Goal: Task Accomplishment & Management: Manage account settings

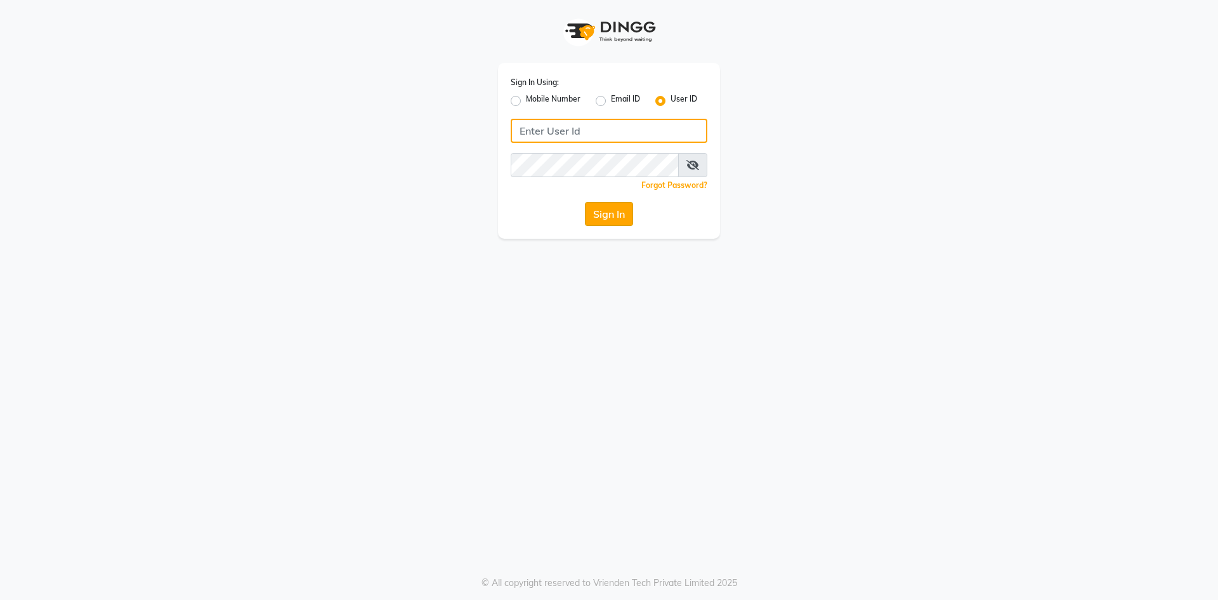
type input "e2600-01"
click at [594, 222] on button "Sign In" at bounding box center [609, 214] width 48 height 24
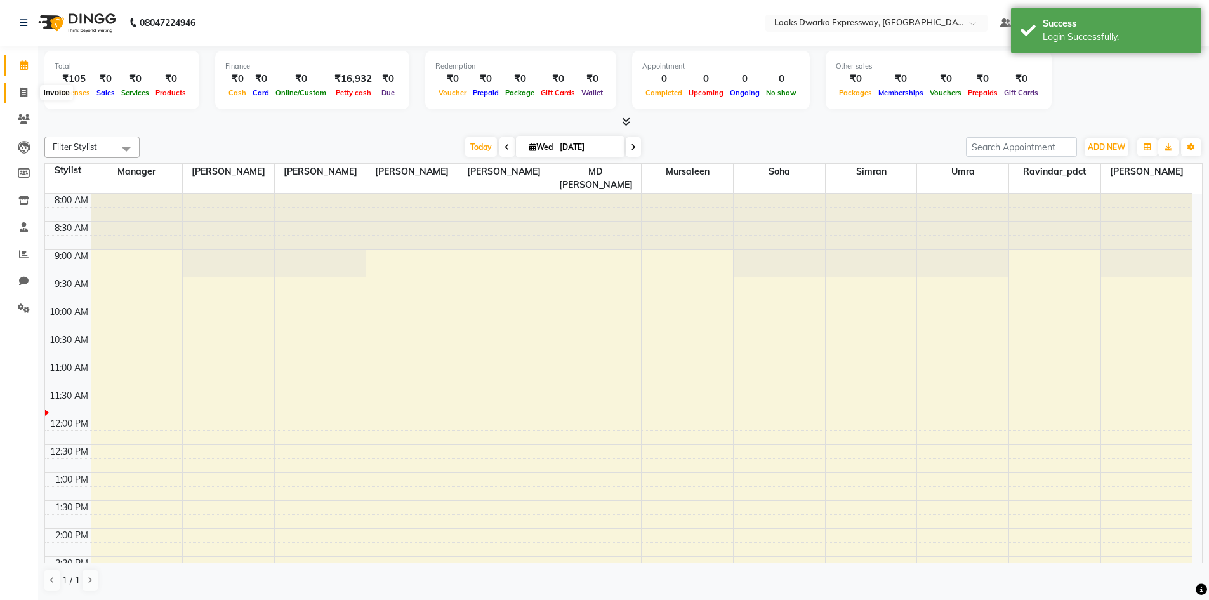
click at [27, 91] on icon at bounding box center [23, 93] width 7 height 10
select select "service"
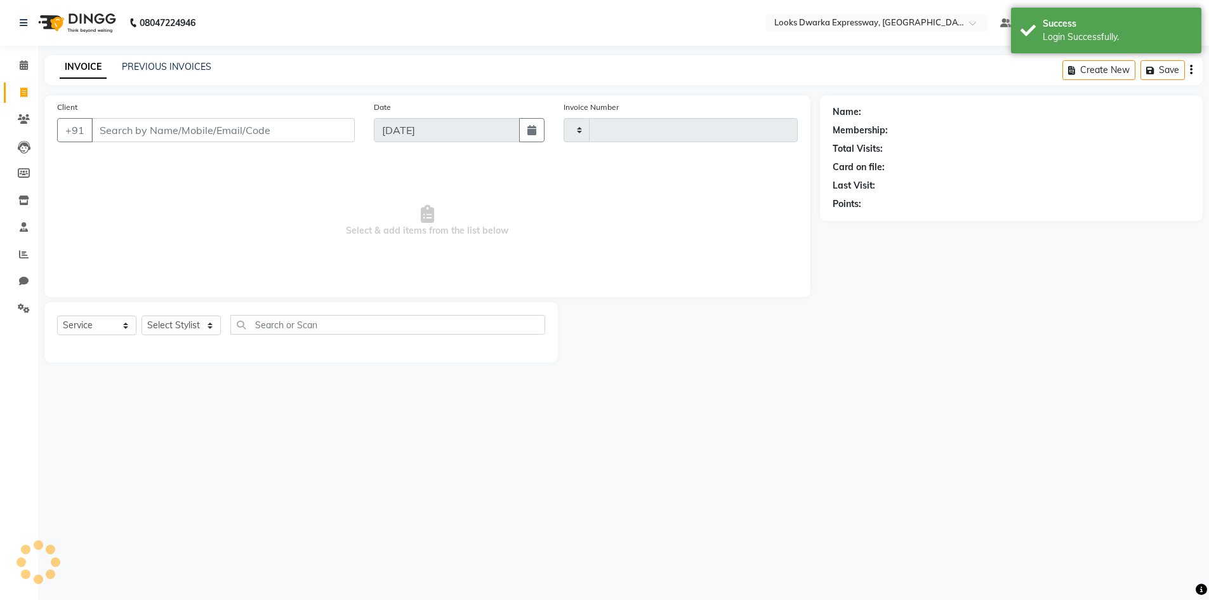
type input "1928"
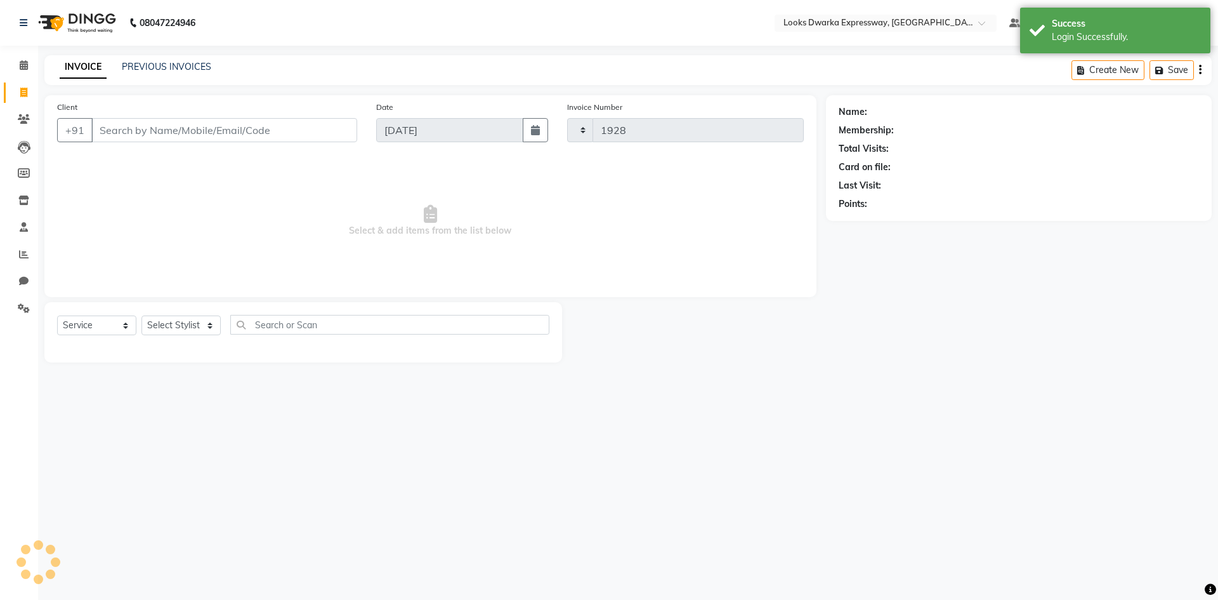
select select "6011"
click at [251, 123] on input "Client" at bounding box center [224, 130] width 266 height 24
click at [256, 124] on input "Client" at bounding box center [224, 130] width 266 height 24
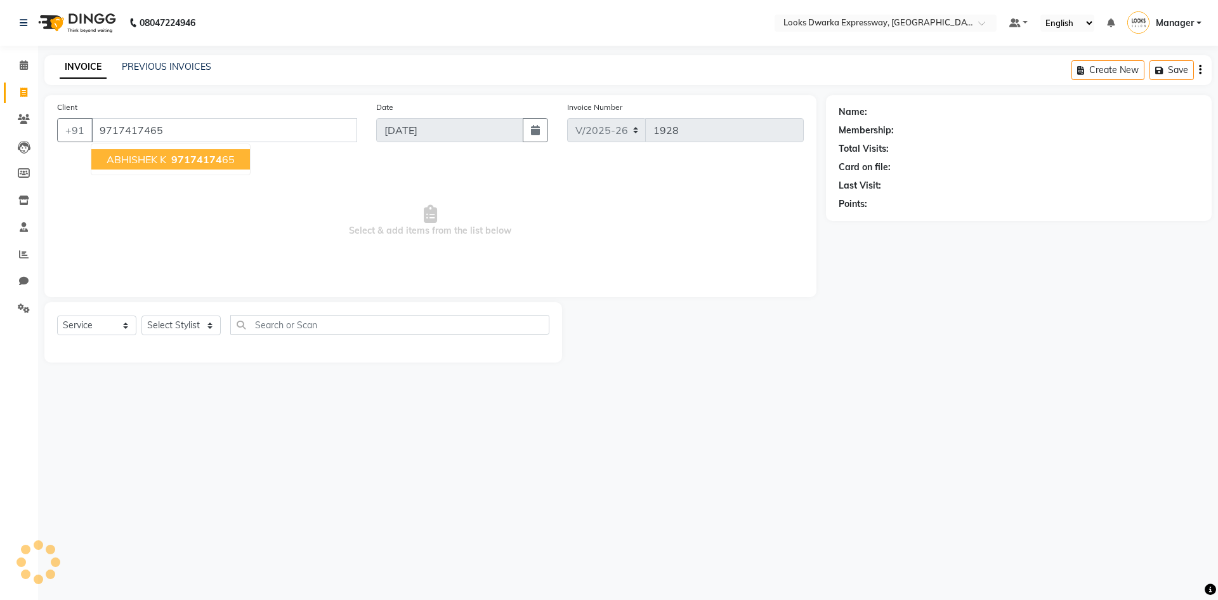
type input "9717417465"
select select "1: Object"
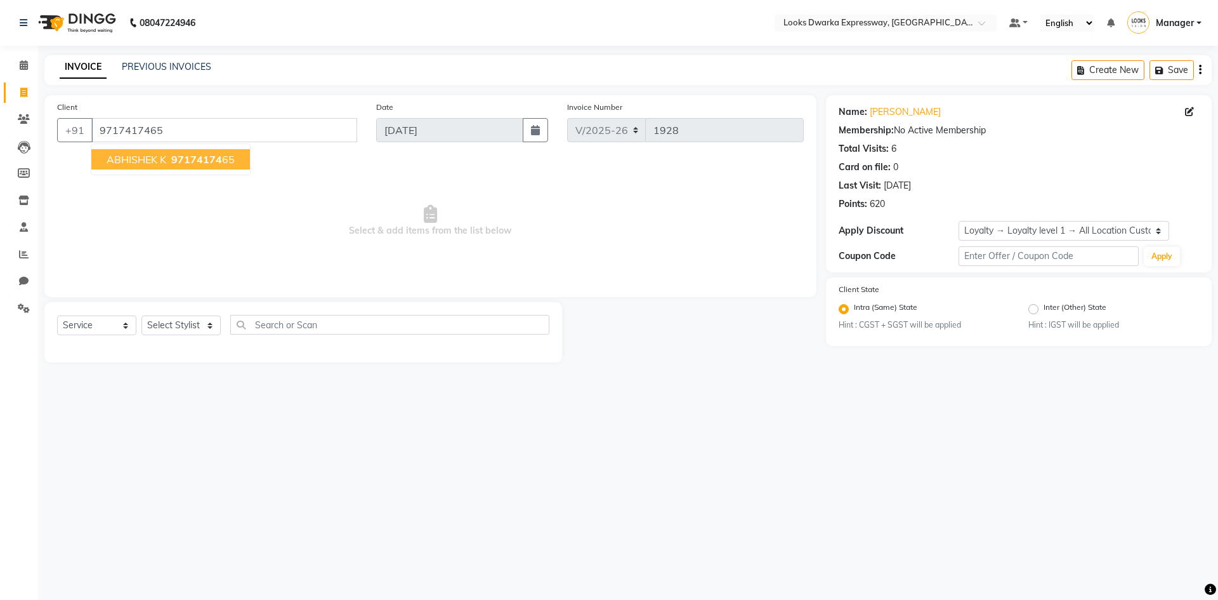
click at [175, 162] on span "97174174" at bounding box center [196, 159] width 51 height 13
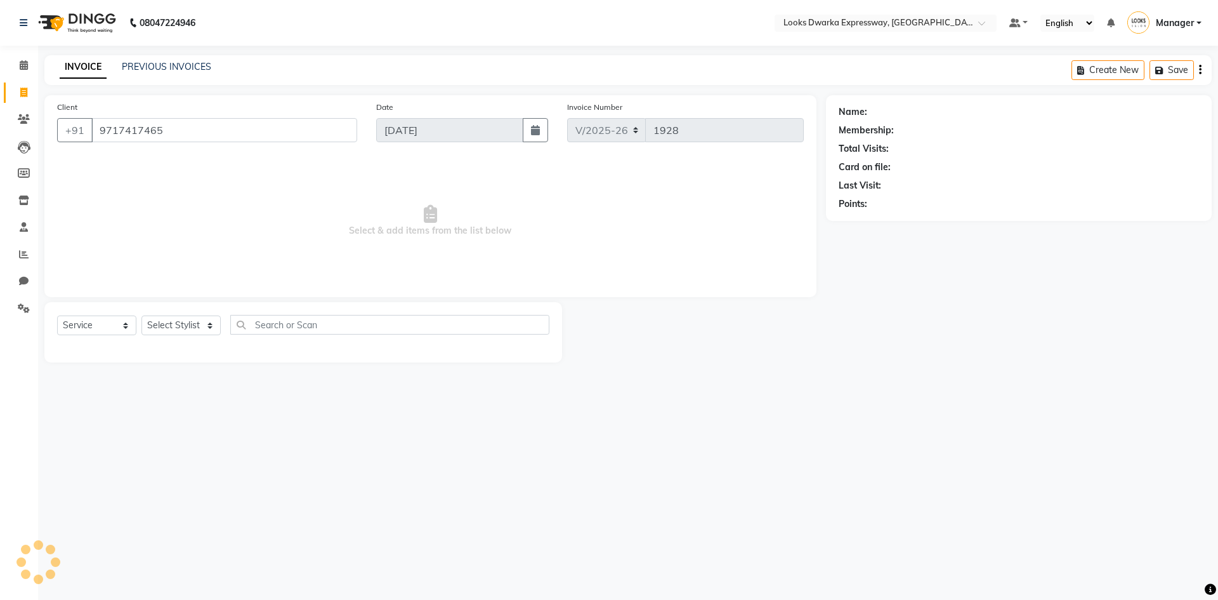
select select "1: Object"
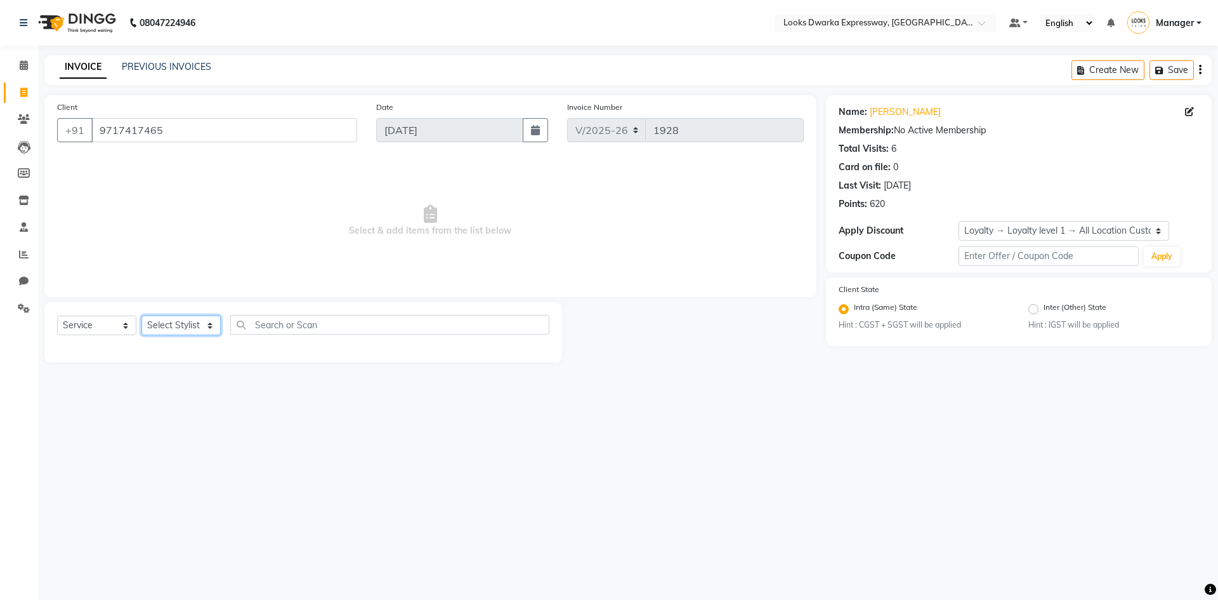
click at [152, 329] on select "Select Stylist Manager MD [PERSON_NAME] [PERSON_NAME] [PERSON_NAME] [PERSON_NAM…" at bounding box center [181, 325] width 79 height 20
select select "43631"
click at [142, 315] on select "Select Stylist Manager MD [PERSON_NAME] [PERSON_NAME] [PERSON_NAME] [PERSON_NAM…" at bounding box center [181, 325] width 79 height 20
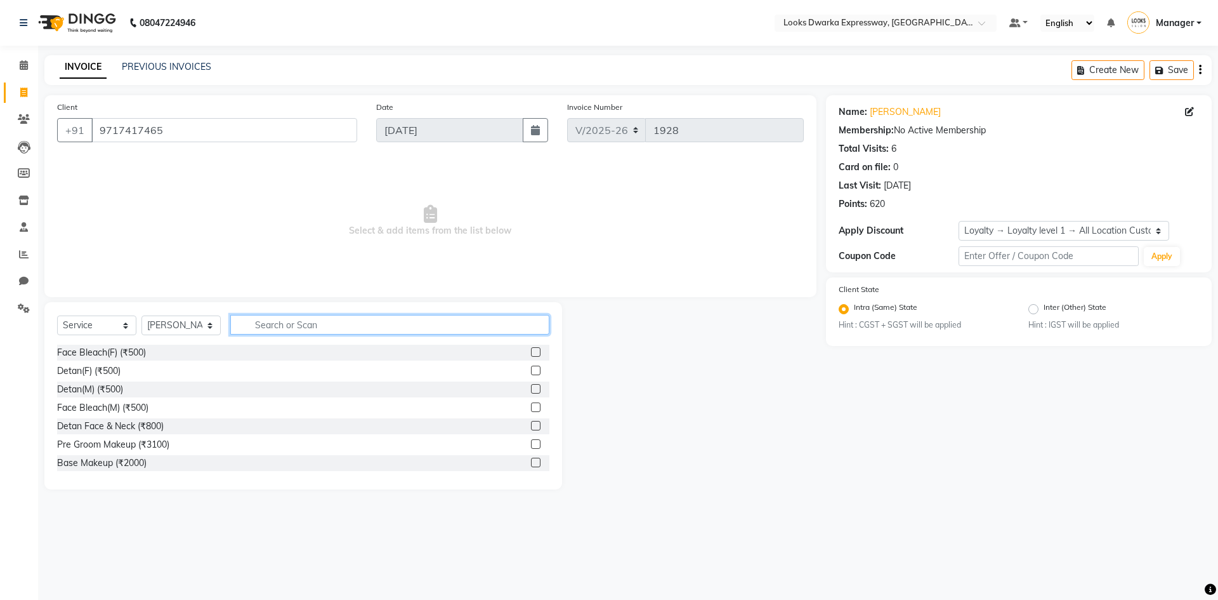
click at [306, 328] on input "text" at bounding box center [389, 325] width 319 height 20
type input "cut"
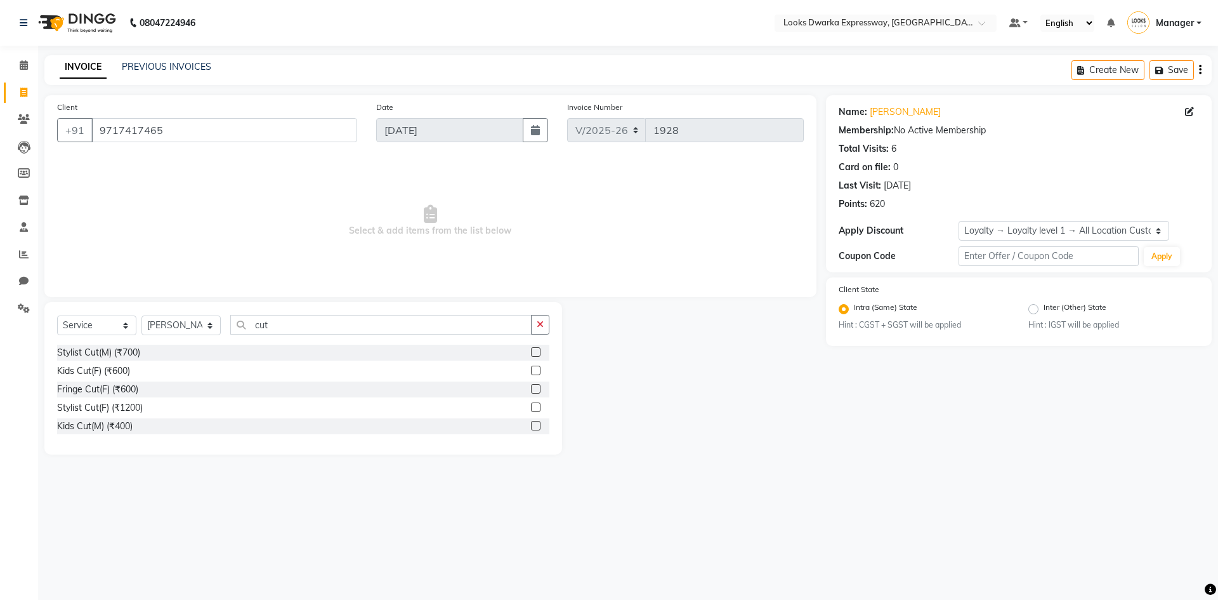
click at [143, 347] on div "Stylist Cut(M) (₹700)" at bounding box center [303, 353] width 492 height 16
click at [109, 347] on div "Stylist Cut(M) (₹700)" at bounding box center [98, 352] width 83 height 13
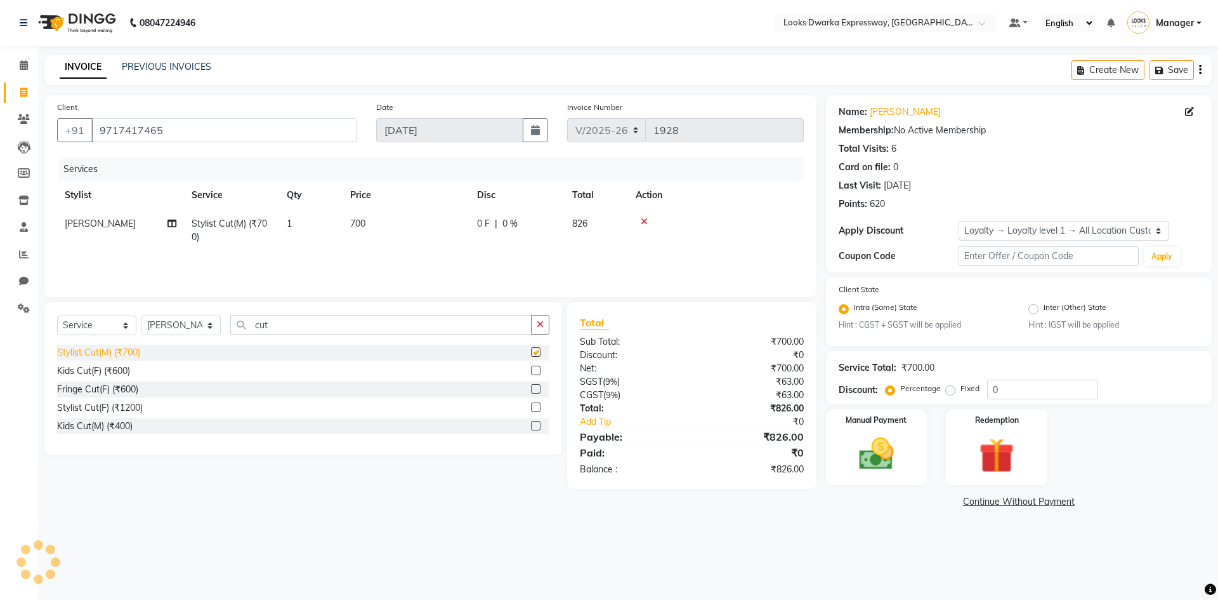
checkbox input "false"
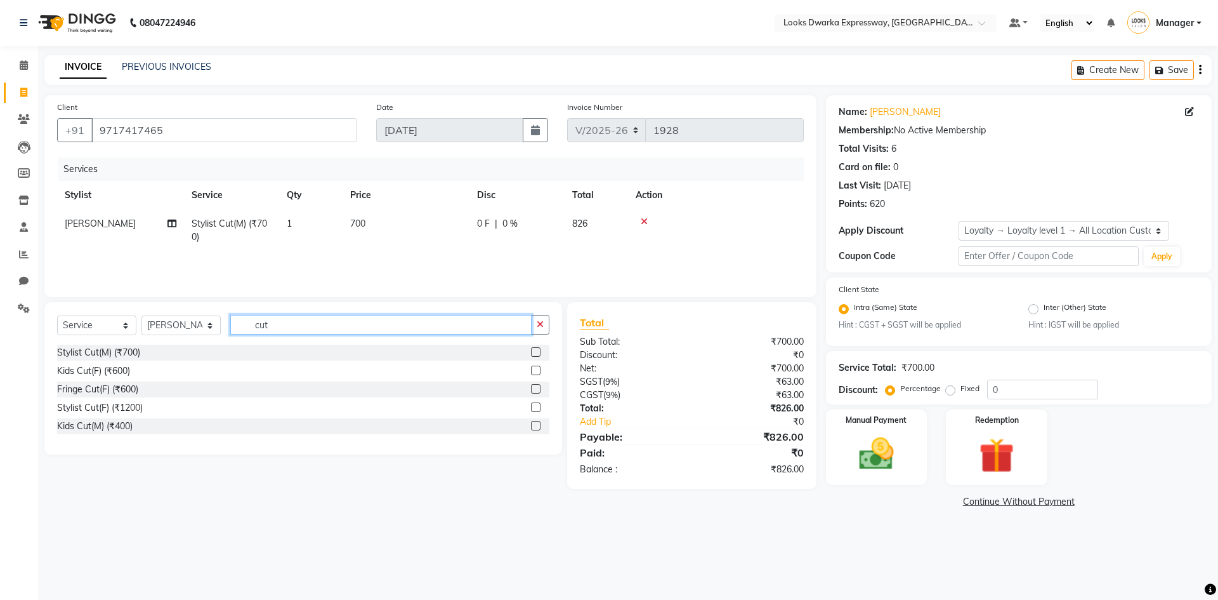
click at [308, 320] on input "cut" at bounding box center [380, 325] width 301 height 20
type input "c"
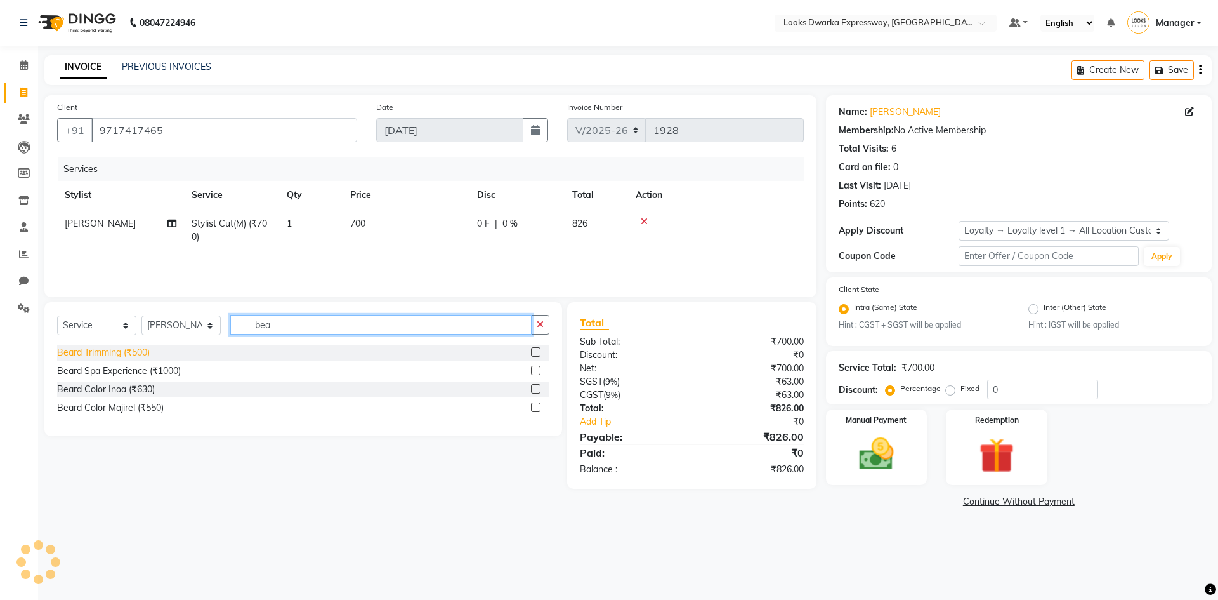
type input "bea"
click at [140, 357] on div "Beard Trimming (₹500)" at bounding box center [103, 352] width 93 height 13
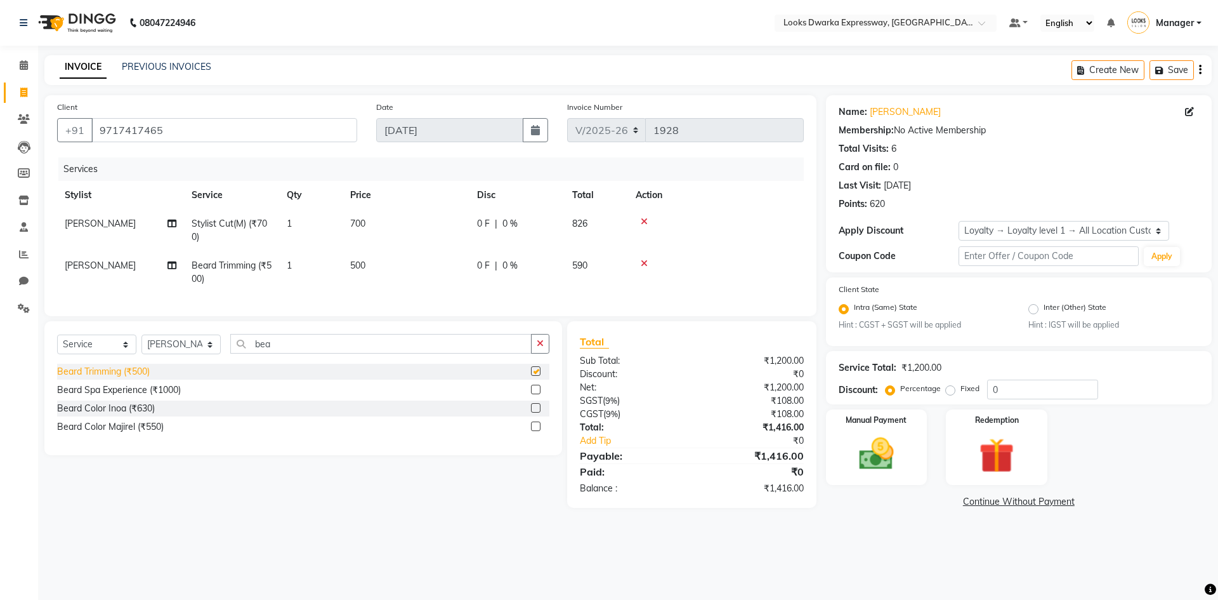
checkbox input "false"
click at [371, 260] on td "500" at bounding box center [406, 272] width 127 height 42
select select "43631"
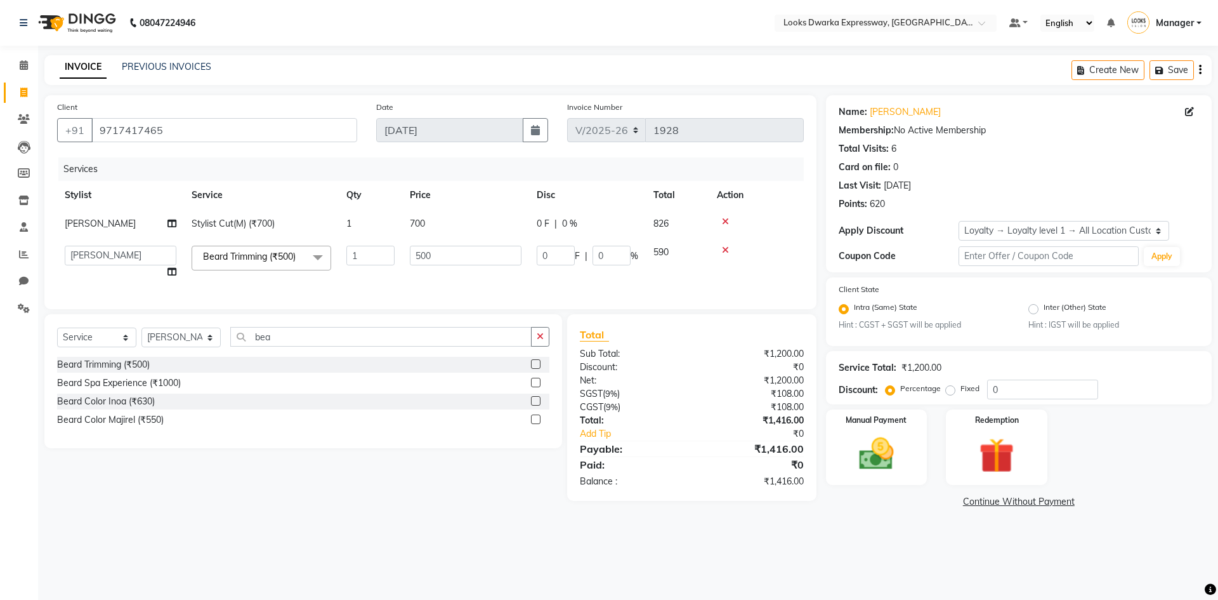
drag, startPoint x: 442, startPoint y: 235, endPoint x: 442, endPoint y: 248, distance: 12.7
click at [442, 244] on tbody "[PERSON_NAME] Stylist Cut(M) (₹700) 1 700 0 F | 0 % 826 Manager MD [PERSON_NAME…" at bounding box center [430, 247] width 747 height 77
click at [442, 253] on input "500" at bounding box center [466, 256] width 112 height 20
type input "5"
type input "300"
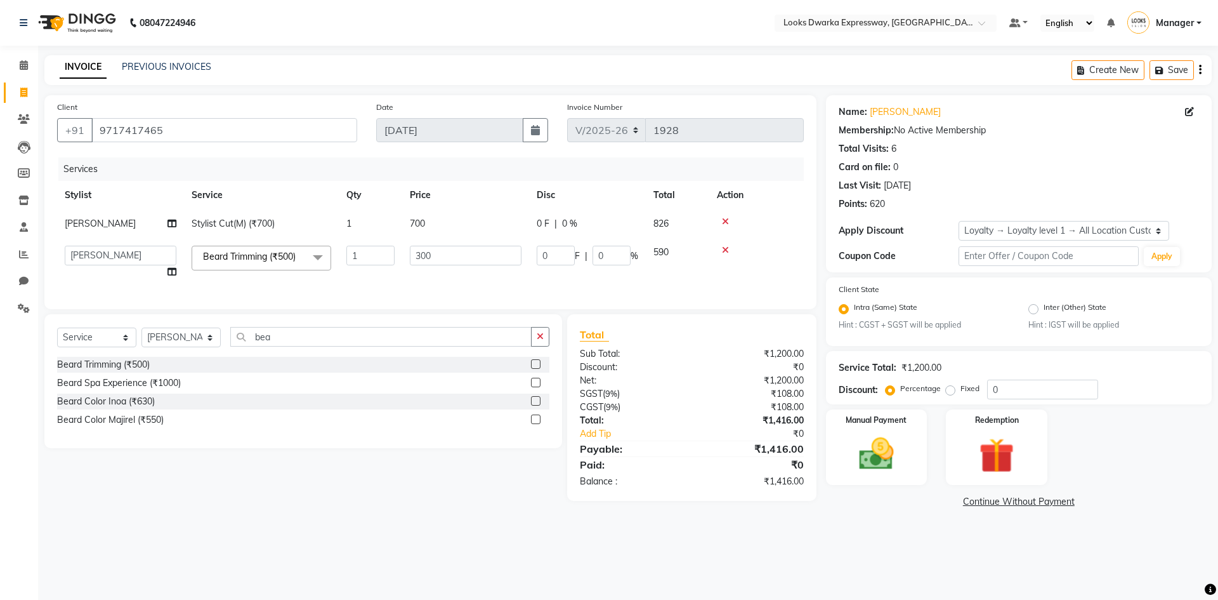
click at [442, 216] on td "700" at bounding box center [465, 223] width 127 height 29
select select "43631"
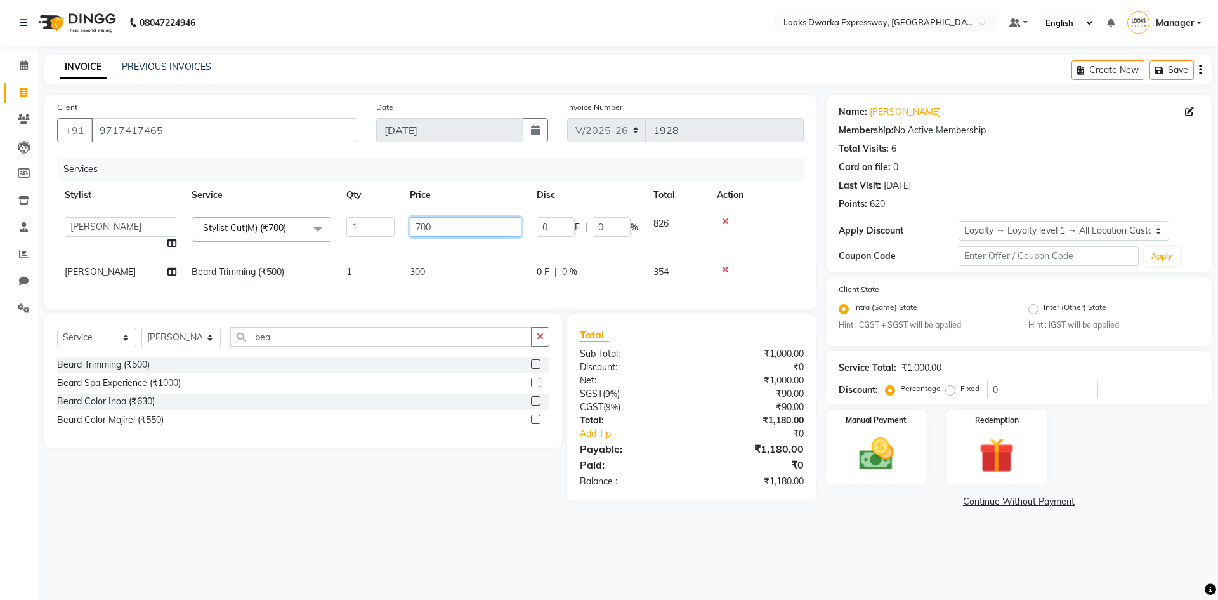
drag, startPoint x: 482, startPoint y: 220, endPoint x: 492, endPoint y: 221, distance: 10.2
click at [484, 219] on input "700" at bounding box center [466, 227] width 112 height 20
type input "7"
type input "500"
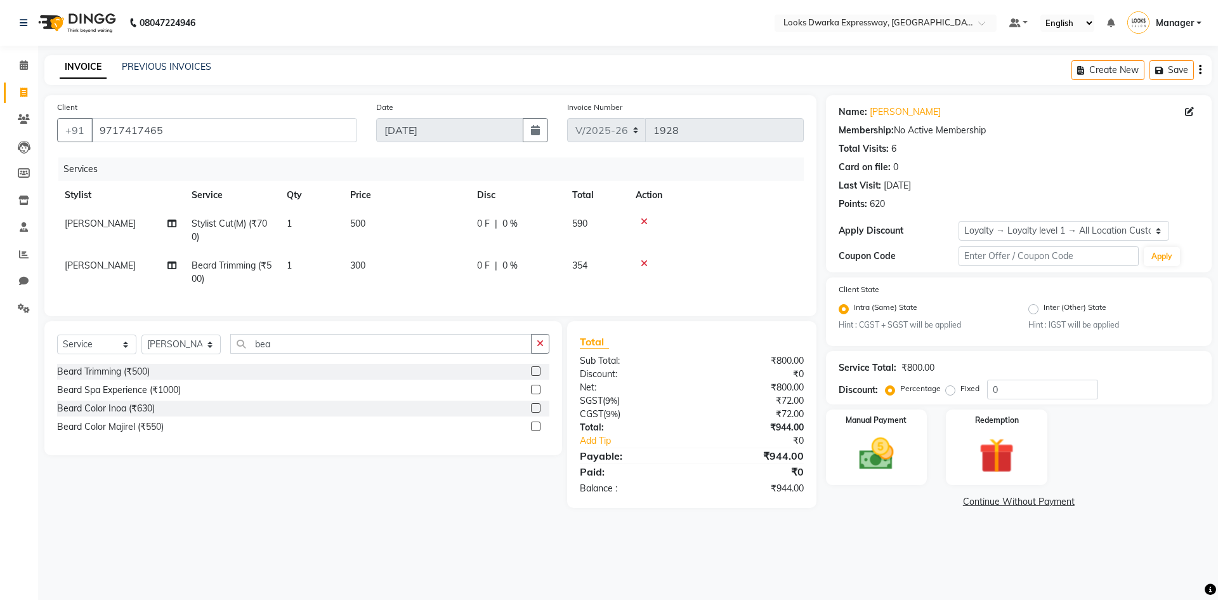
click at [228, 558] on div "08047224946 Select Location × Looks Dwarka Expressway, [GEOGRAPHIC_DATA] Defaul…" at bounding box center [609, 300] width 1218 height 600
click at [892, 449] on img at bounding box center [876, 454] width 59 height 42
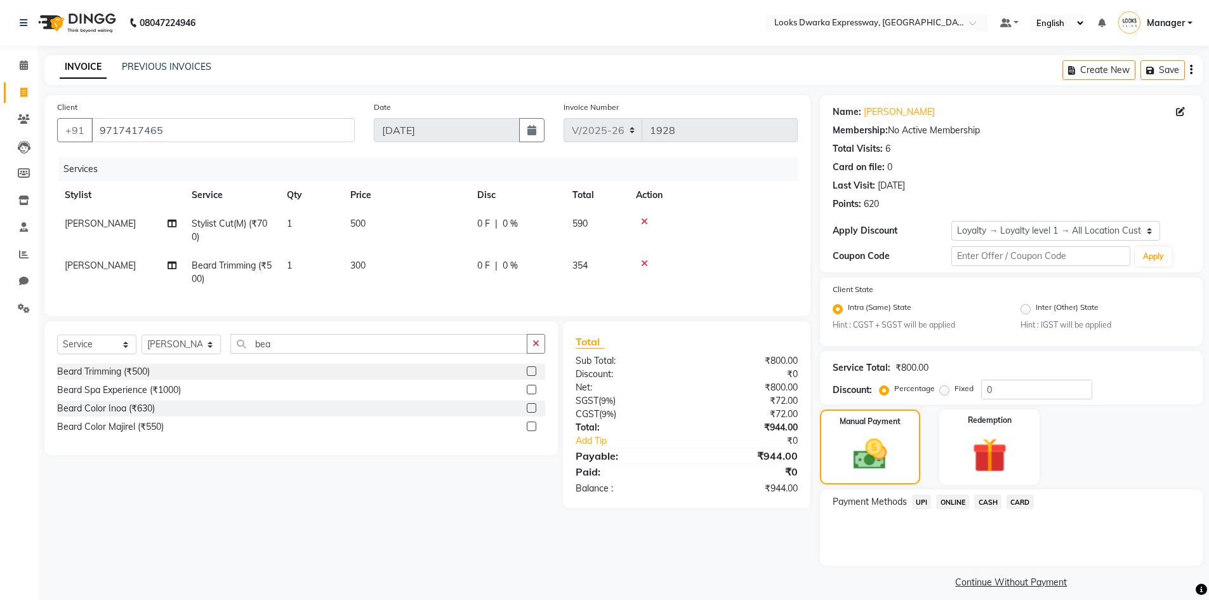
click at [927, 506] on span "UPI" at bounding box center [922, 501] width 20 height 15
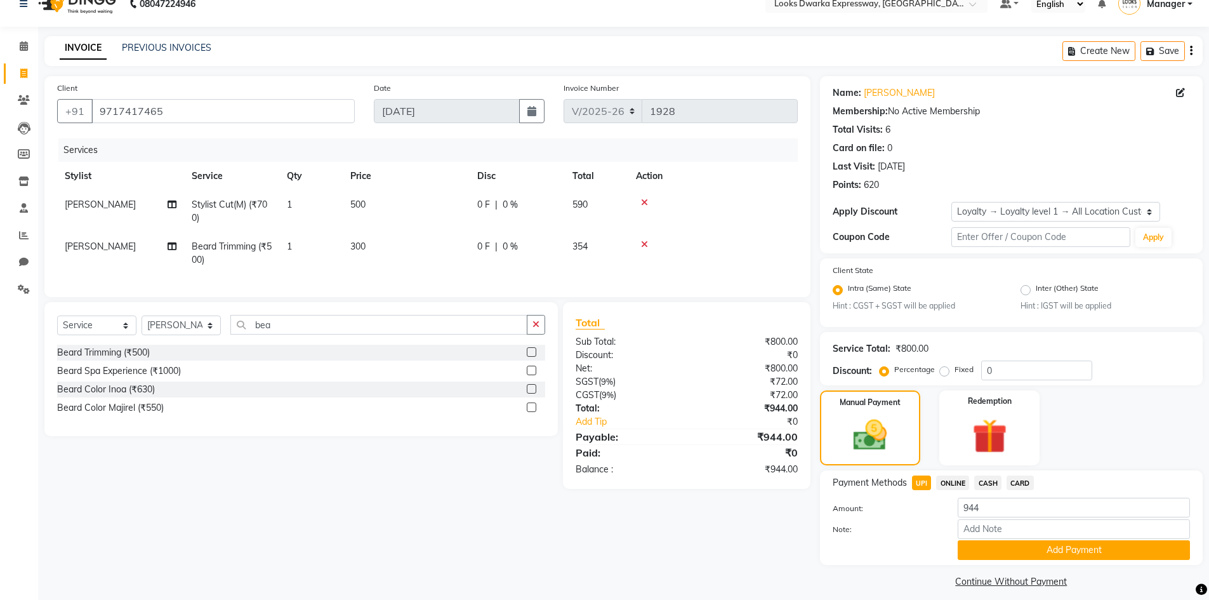
scroll to position [29, 0]
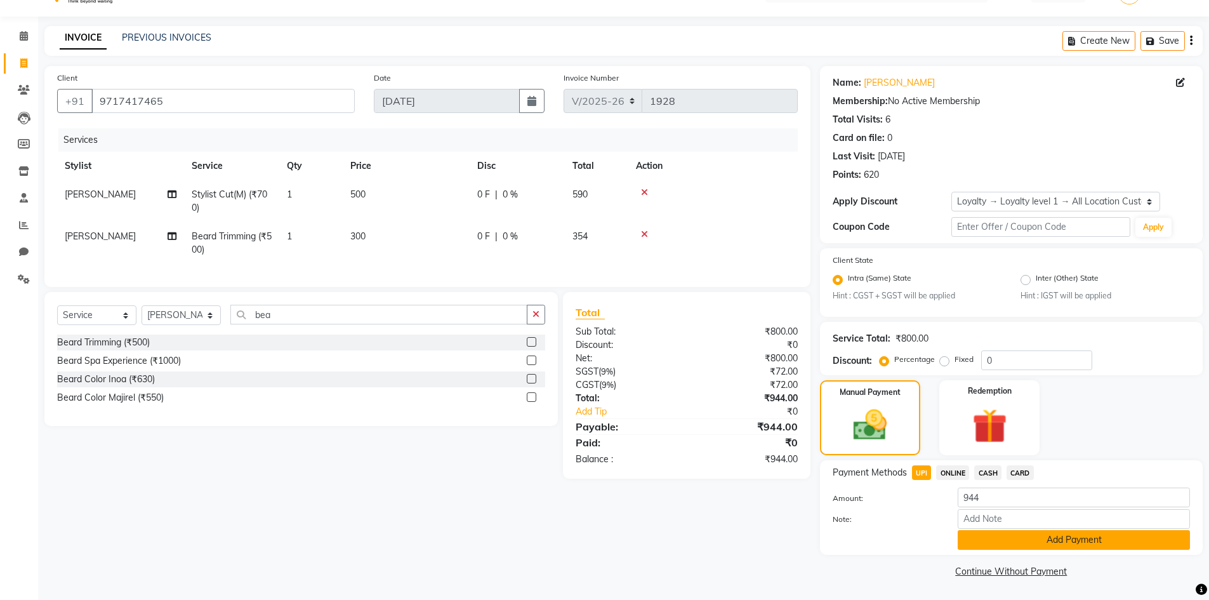
click at [1102, 548] on button "Add Payment" at bounding box center [1074, 540] width 232 height 20
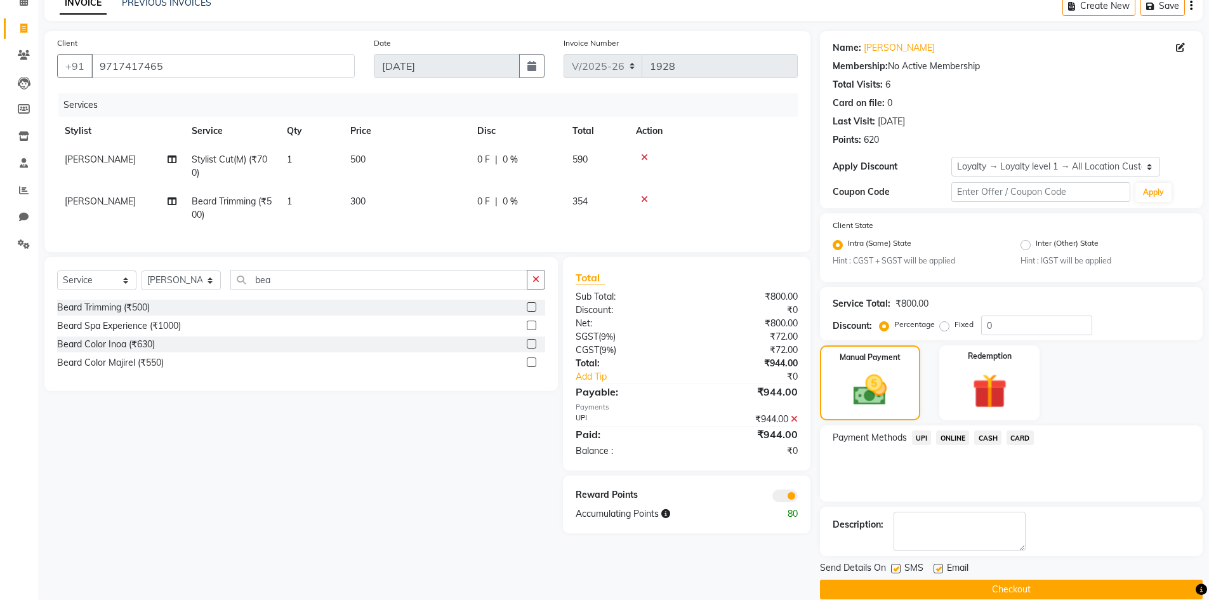
scroll to position [82, 0]
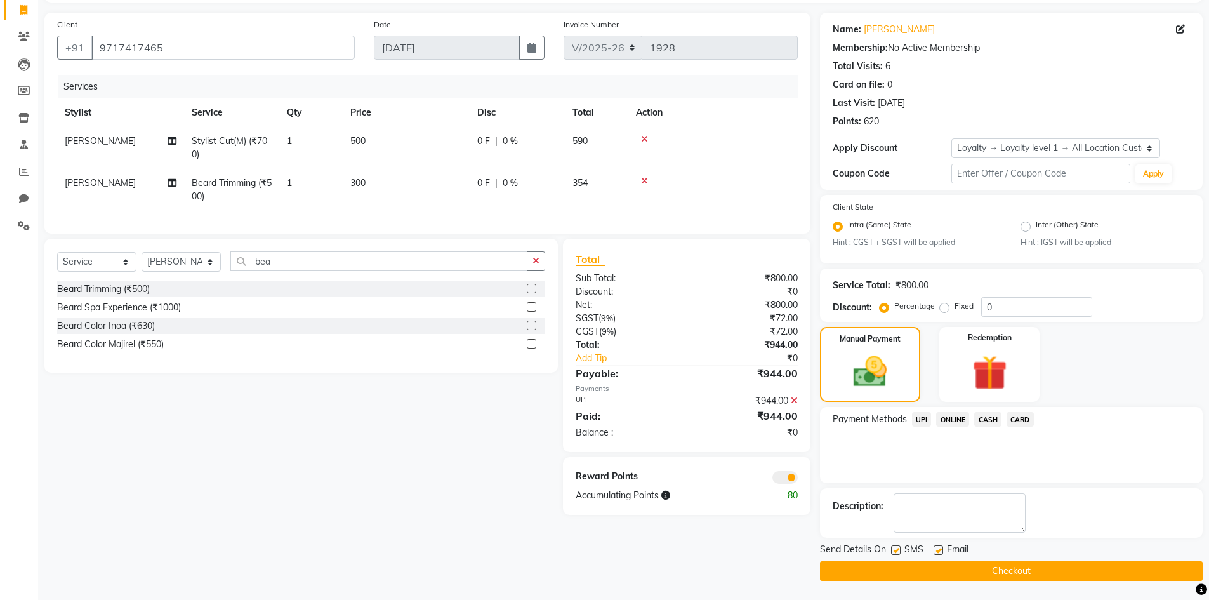
click at [1046, 568] on button "Checkout" at bounding box center [1011, 571] width 383 height 20
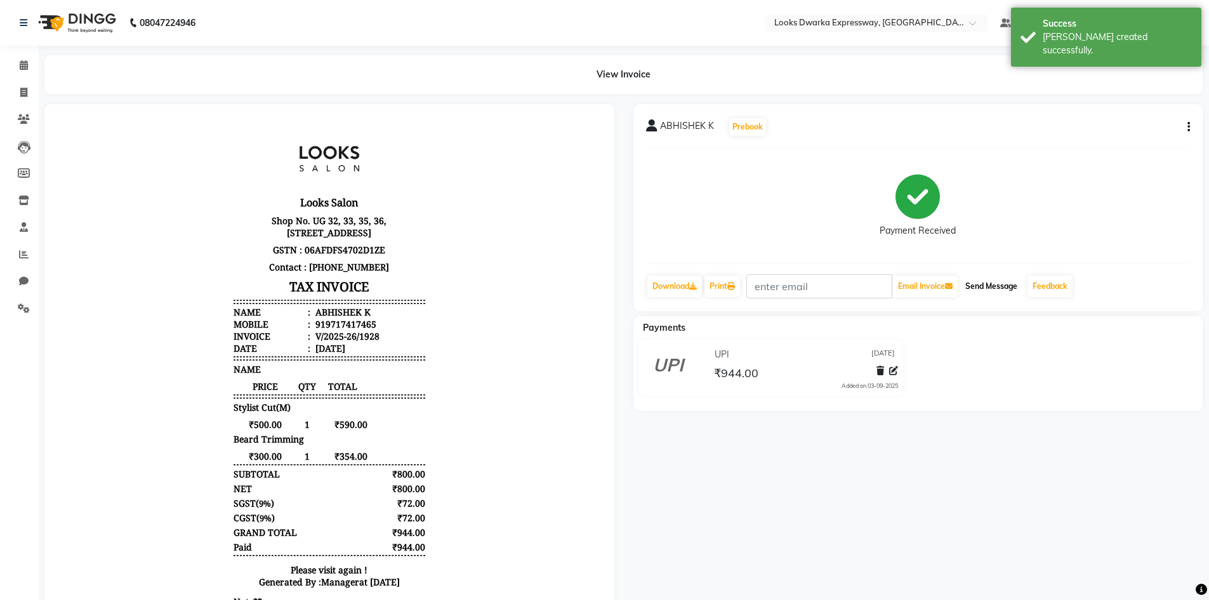
click at [987, 293] on button "Send Message" at bounding box center [991, 286] width 62 height 22
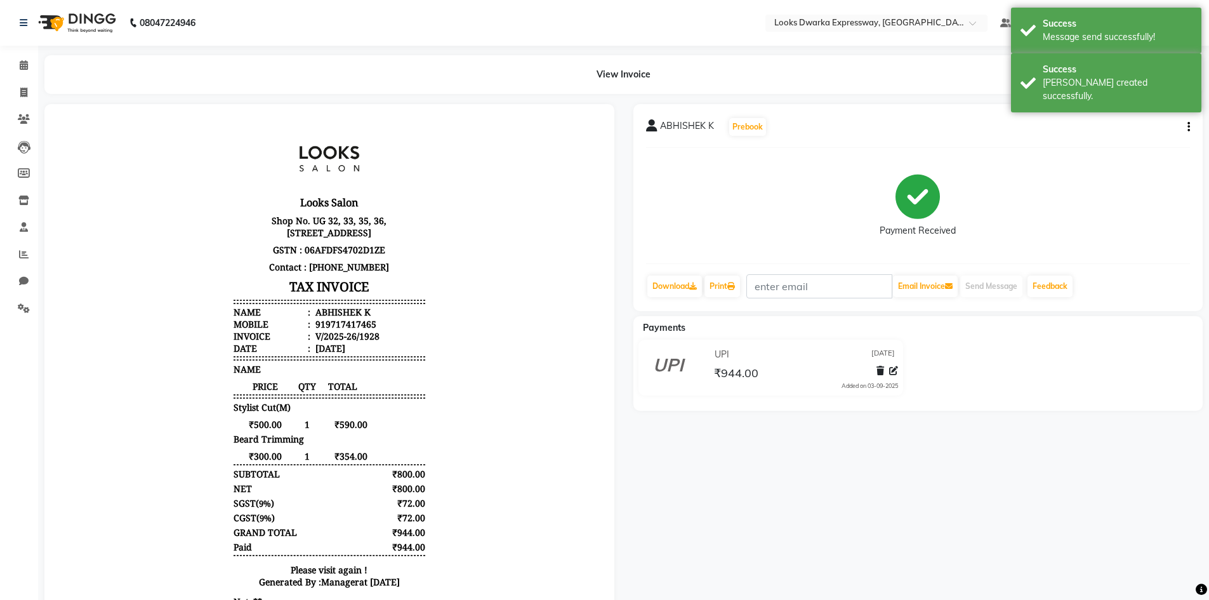
select select "6011"
select select "service"
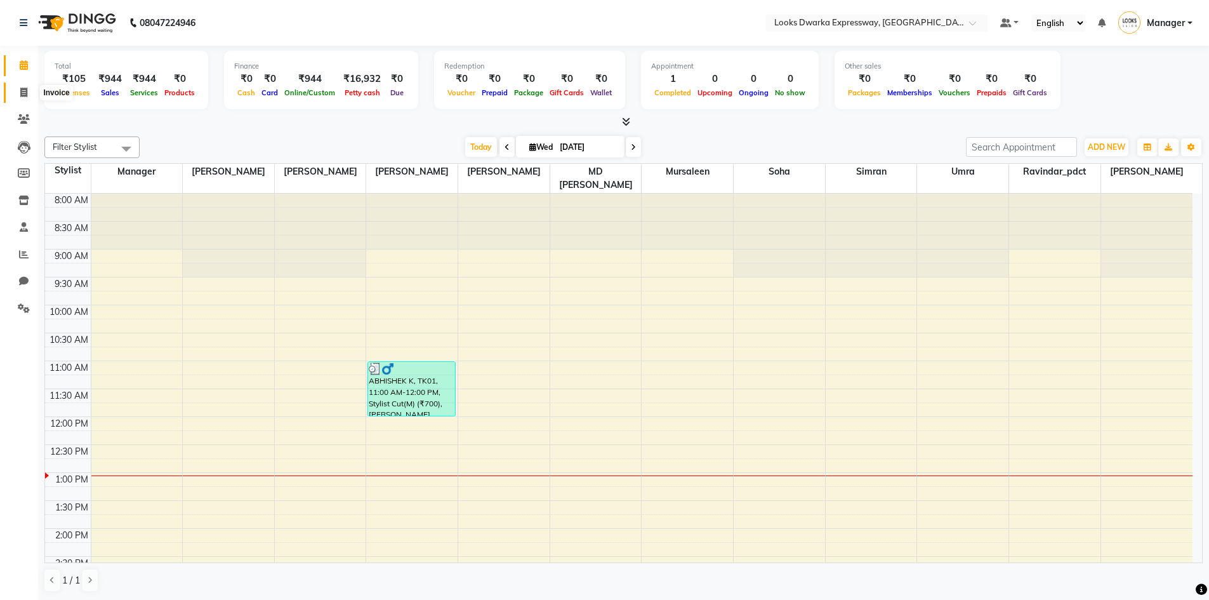
click at [15, 90] on span at bounding box center [24, 93] width 22 height 15
select select "6011"
select select "service"
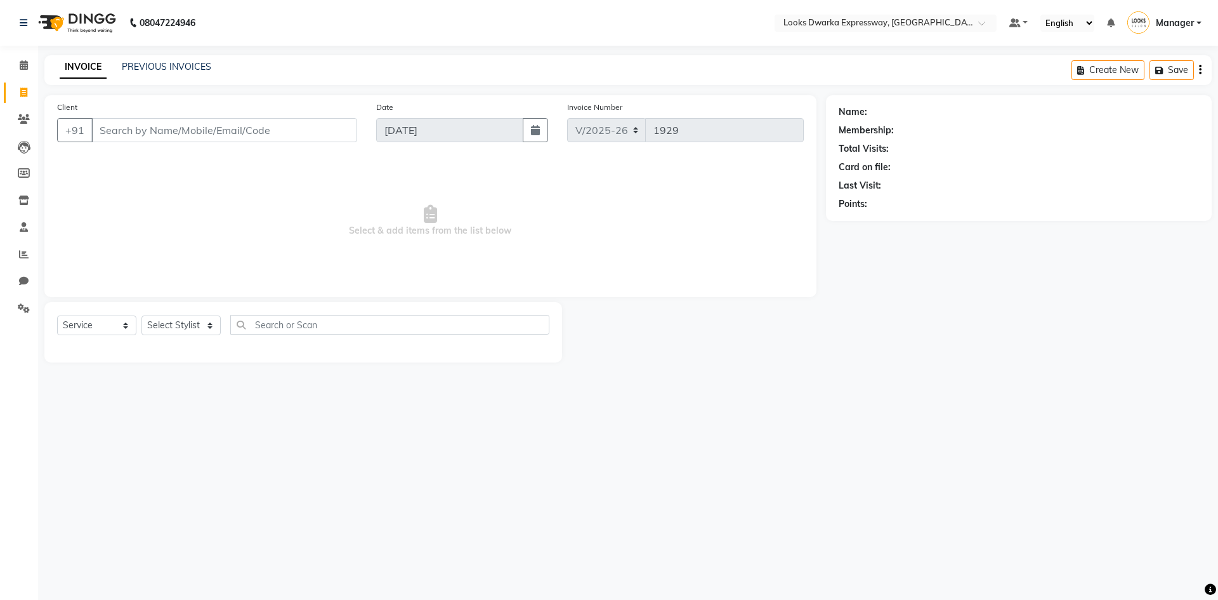
click at [148, 131] on input "Client" at bounding box center [224, 130] width 266 height 24
click at [196, 137] on input "7411652751" at bounding box center [191, 130] width 201 height 24
type input "7411652151"
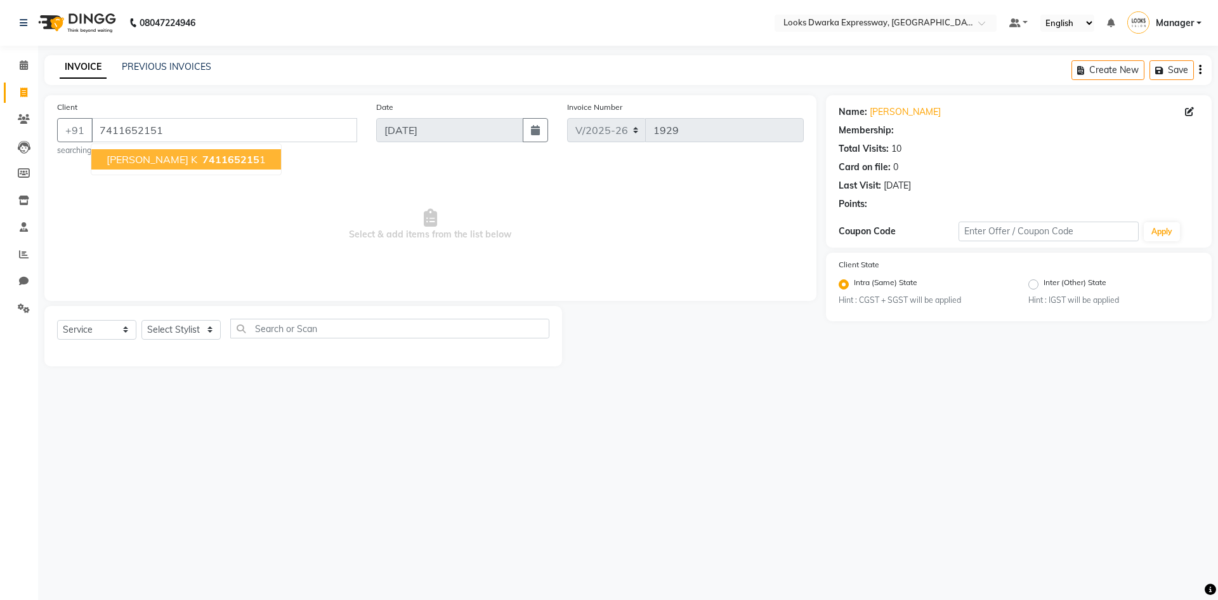
select select "1: Object"
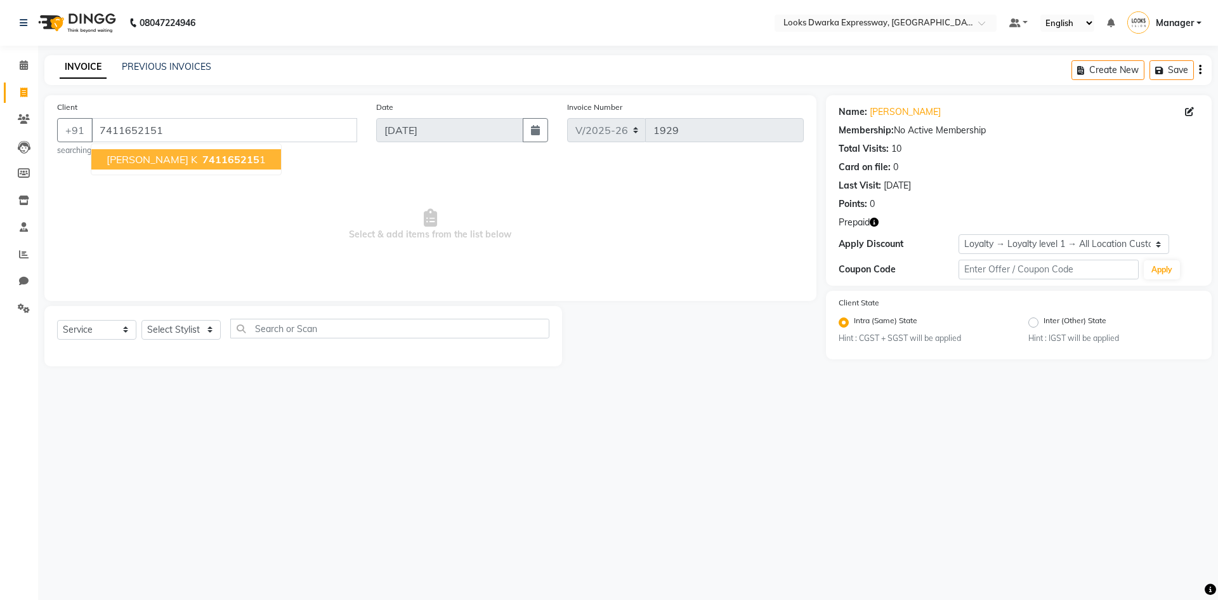
click at [876, 223] on icon "button" at bounding box center [874, 222] width 9 height 9
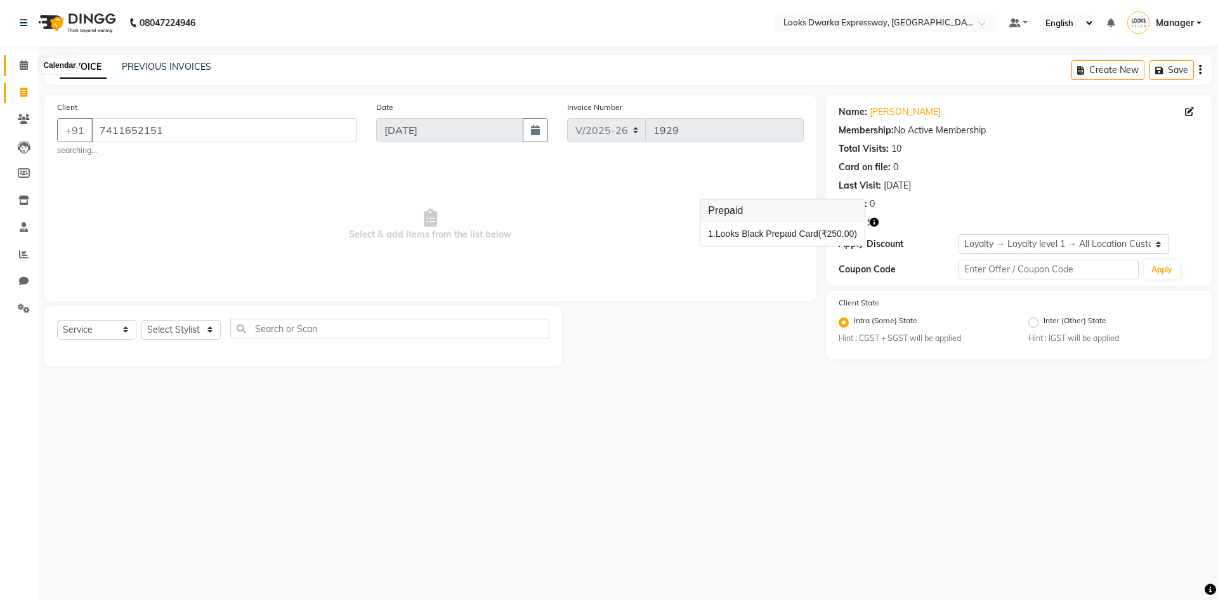
click at [16, 68] on span at bounding box center [24, 65] width 22 height 15
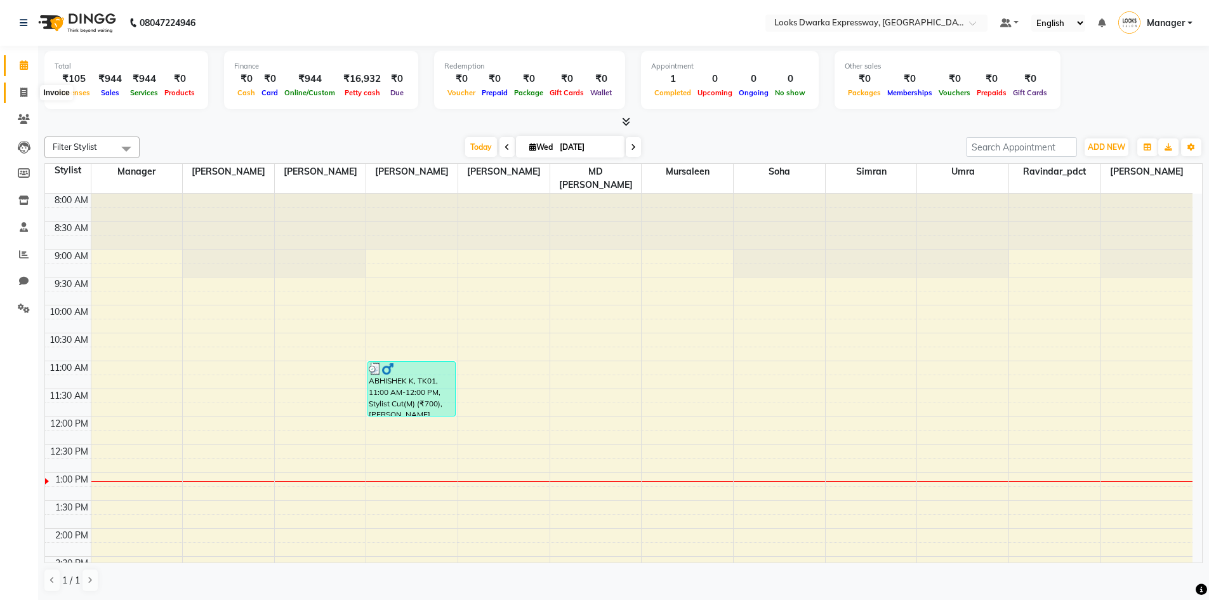
click at [19, 86] on span at bounding box center [24, 93] width 22 height 15
select select "service"
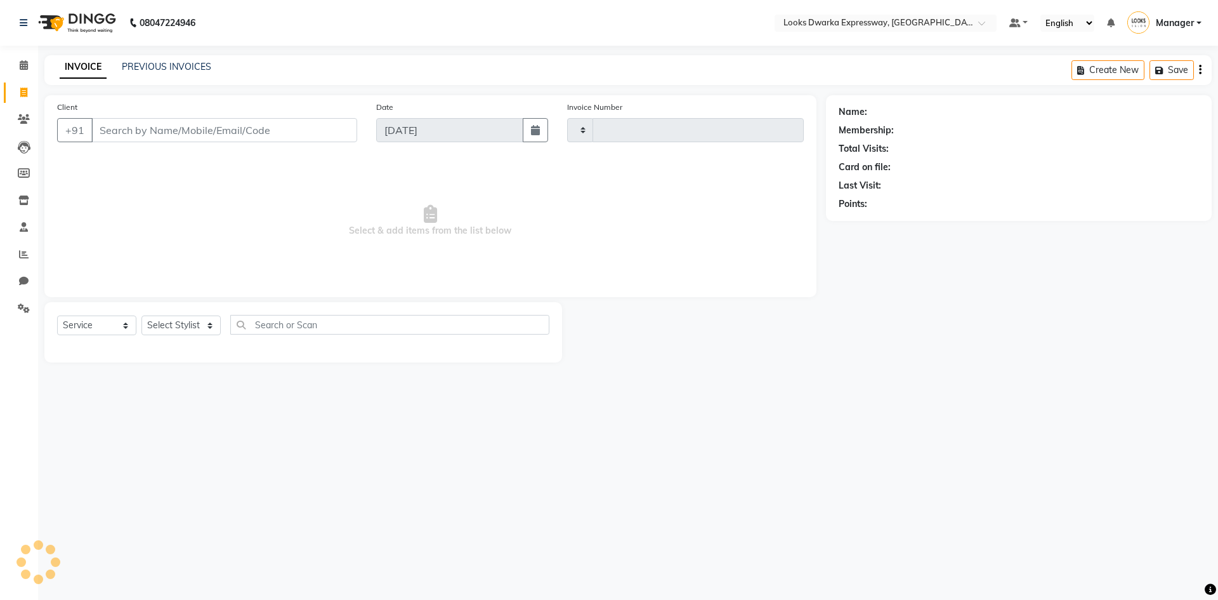
type input "1929"
select select "6011"
click at [135, 130] on input "Client" at bounding box center [224, 130] width 266 height 24
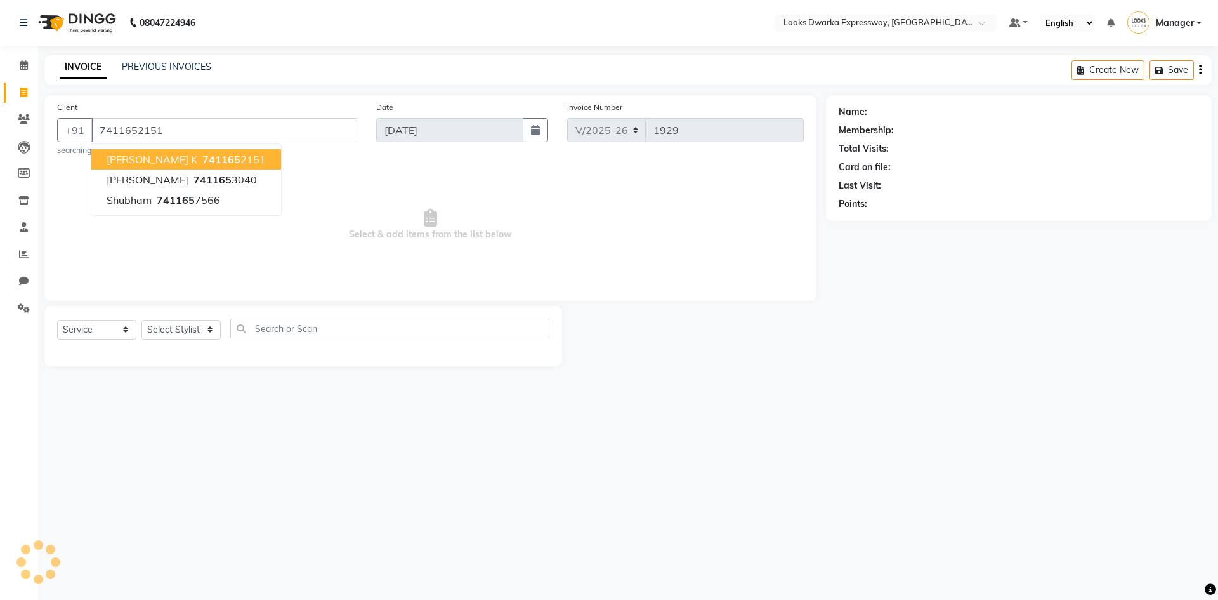
type input "7411652151"
select select "1: Object"
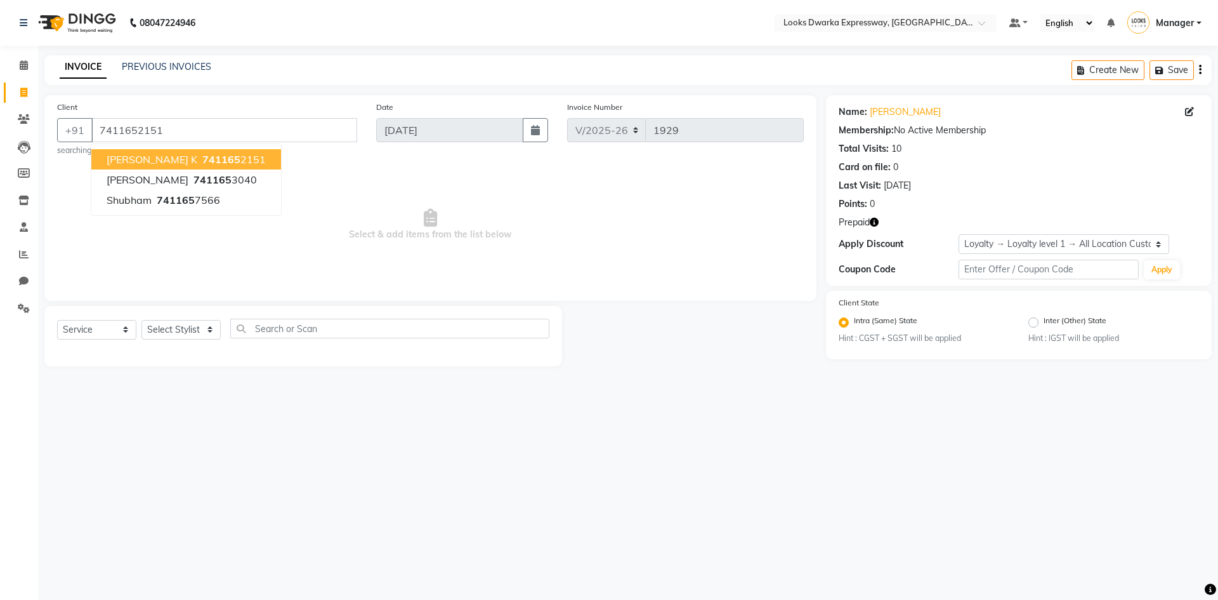
click at [202, 154] on span "741165" at bounding box center [221, 159] width 38 height 13
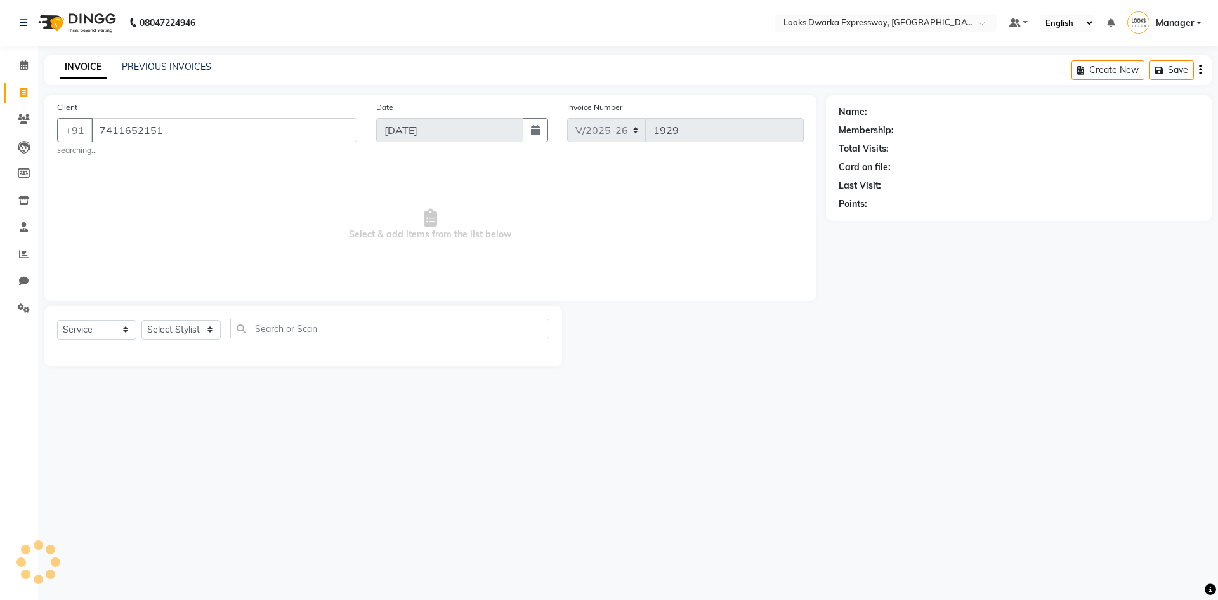
select select "1: Object"
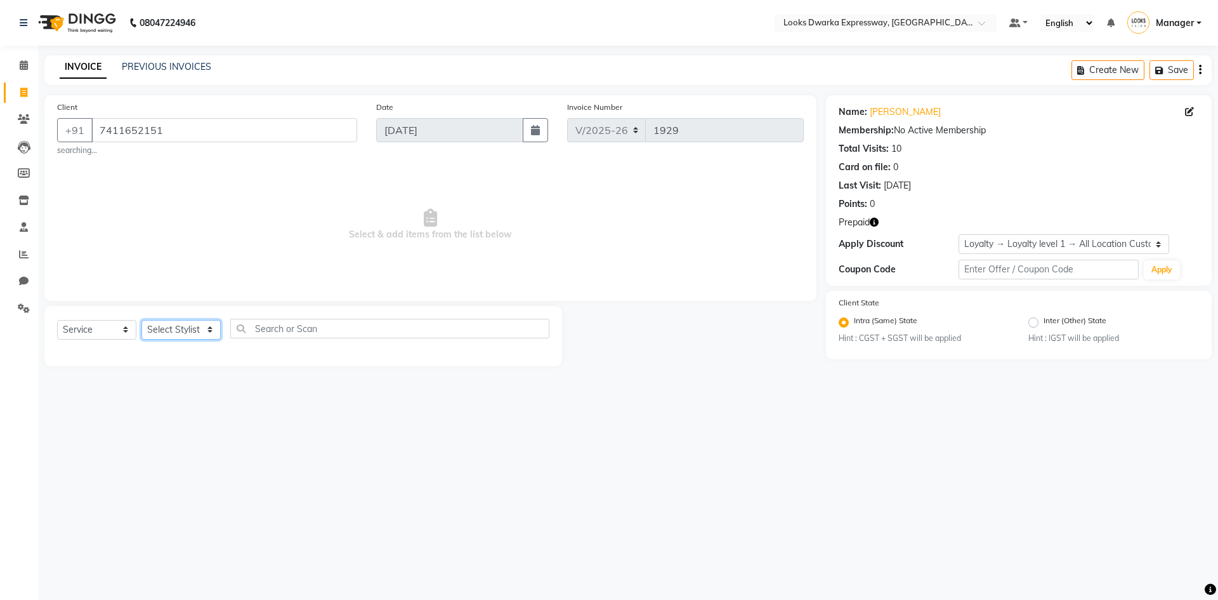
click at [178, 333] on select "Select Stylist Manager MD [PERSON_NAME] [PERSON_NAME] [PERSON_NAME] [PERSON_NAM…" at bounding box center [181, 330] width 79 height 20
select select "43893"
click at [142, 320] on select "Select Stylist Manager MD [PERSON_NAME] [PERSON_NAME] [PERSON_NAME] [PERSON_NAM…" at bounding box center [181, 330] width 79 height 20
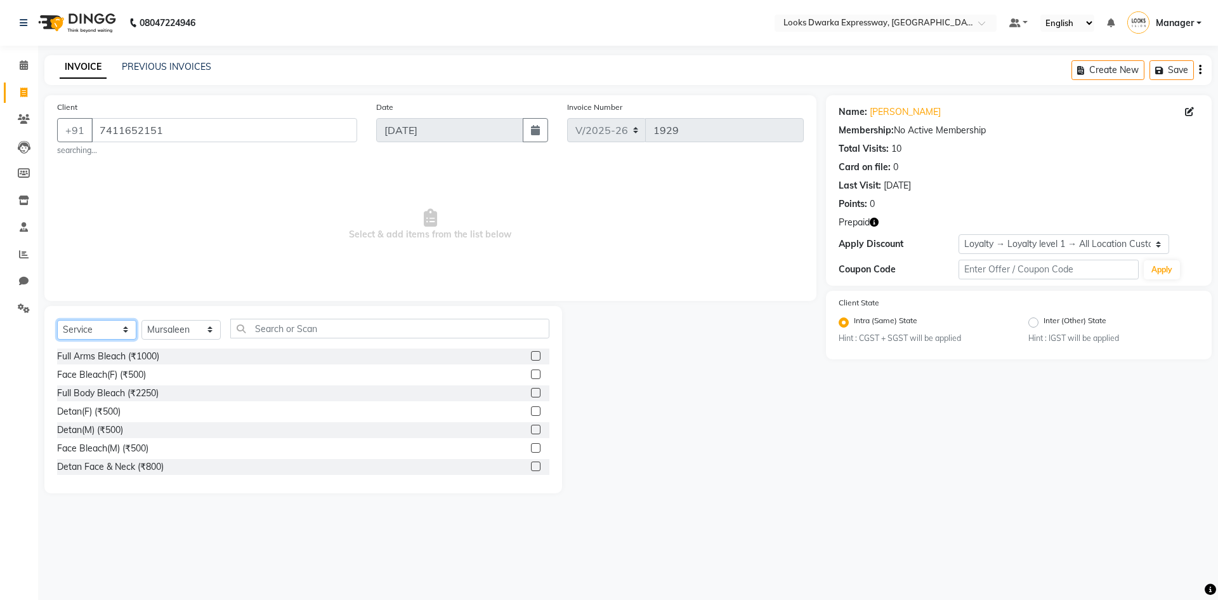
click at [122, 333] on select "Select Service Product Membership Package Voucher Prepaid Gift Card" at bounding box center [96, 330] width 79 height 20
select select "P"
click at [57, 320] on select "Select Service Product Membership Package Voucher Prepaid Gift Card" at bounding box center [96, 330] width 79 height 20
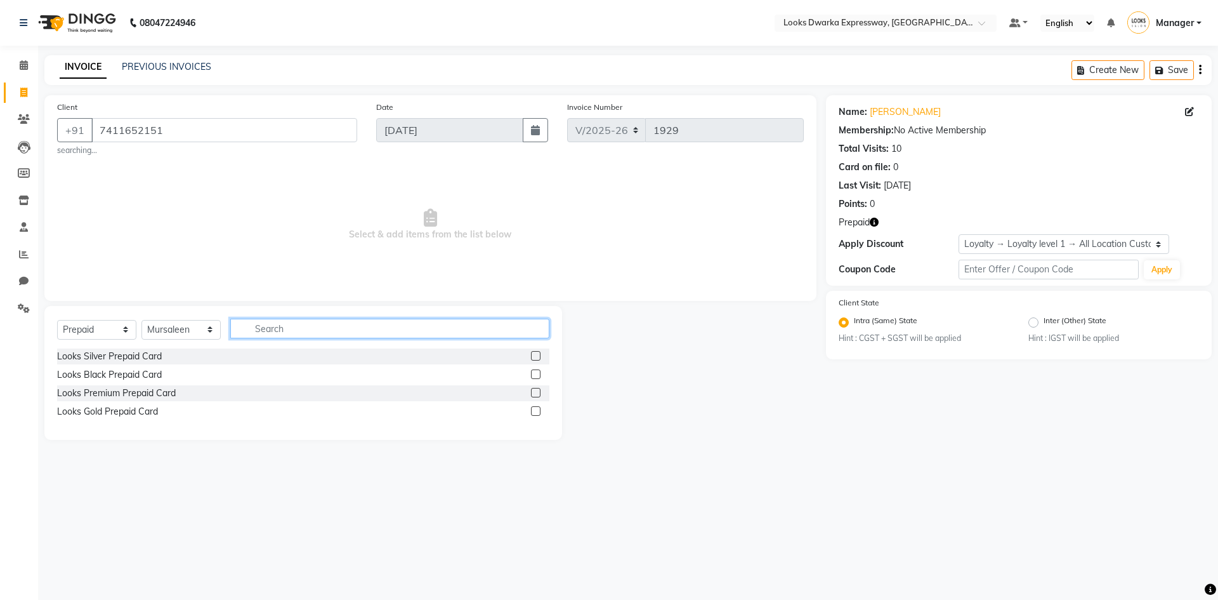
click at [305, 328] on input "text" at bounding box center [389, 329] width 319 height 20
click at [536, 373] on label at bounding box center [536, 374] width 10 height 10
click at [536, 373] on input "checkbox" at bounding box center [535, 375] width 8 height 8
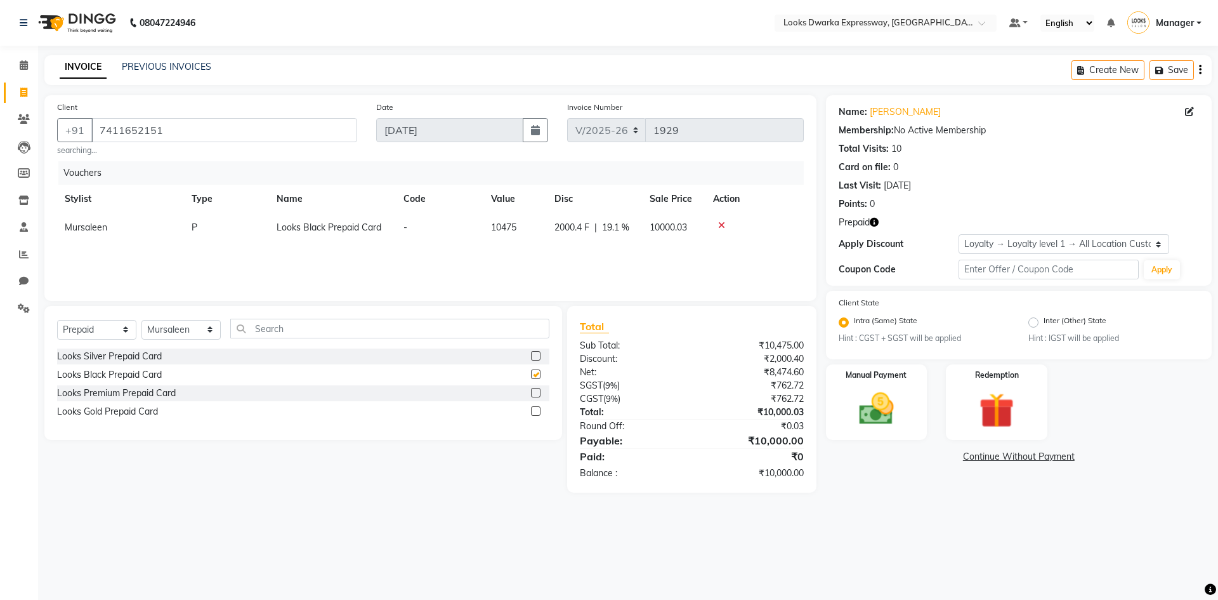
checkbox input "false"
click at [537, 359] on label at bounding box center [536, 356] width 10 height 10
click at [537, 359] on input "checkbox" at bounding box center [535, 356] width 8 height 8
checkbox input "false"
click at [720, 253] on icon at bounding box center [721, 253] width 7 height 9
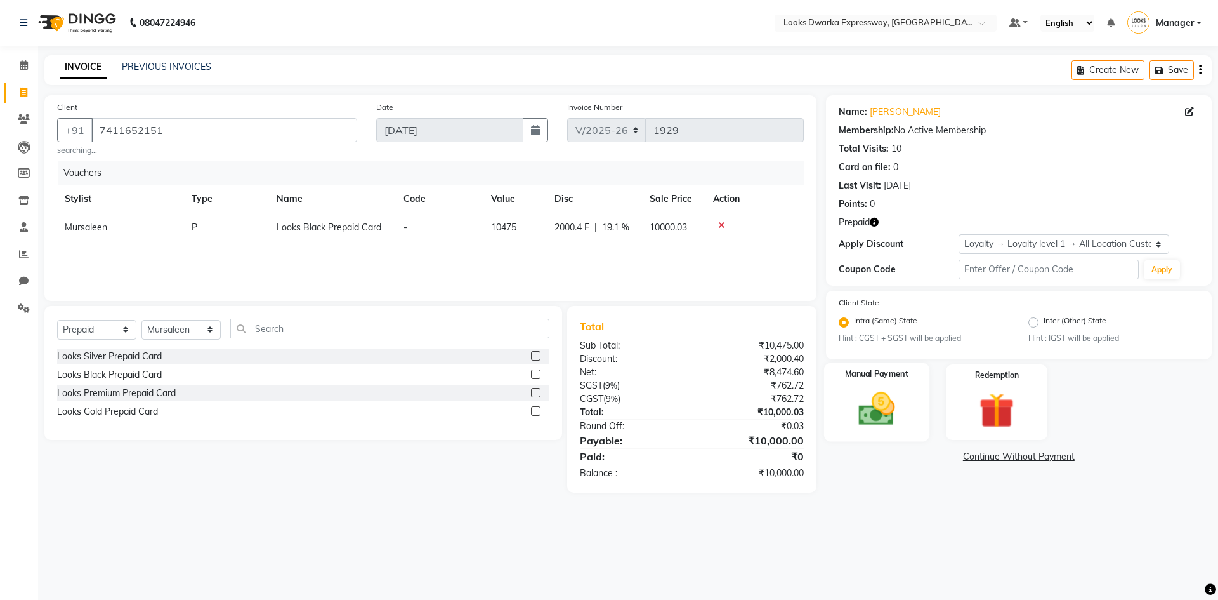
click at [890, 411] on img at bounding box center [876, 409] width 59 height 42
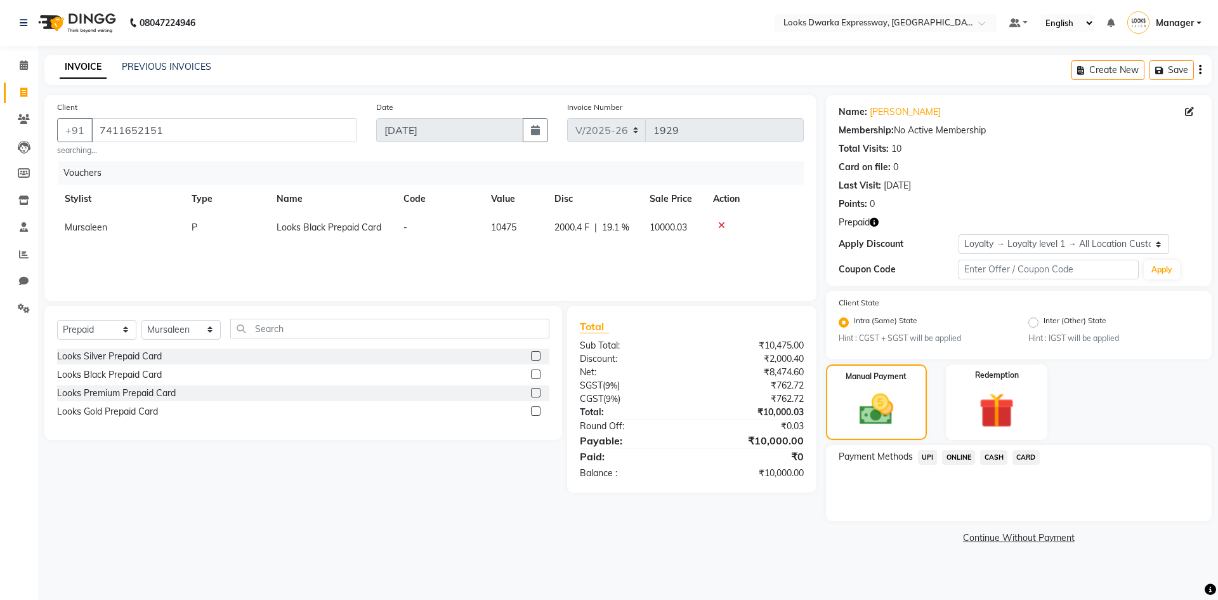
click at [928, 454] on span "UPI" at bounding box center [928, 457] width 20 height 15
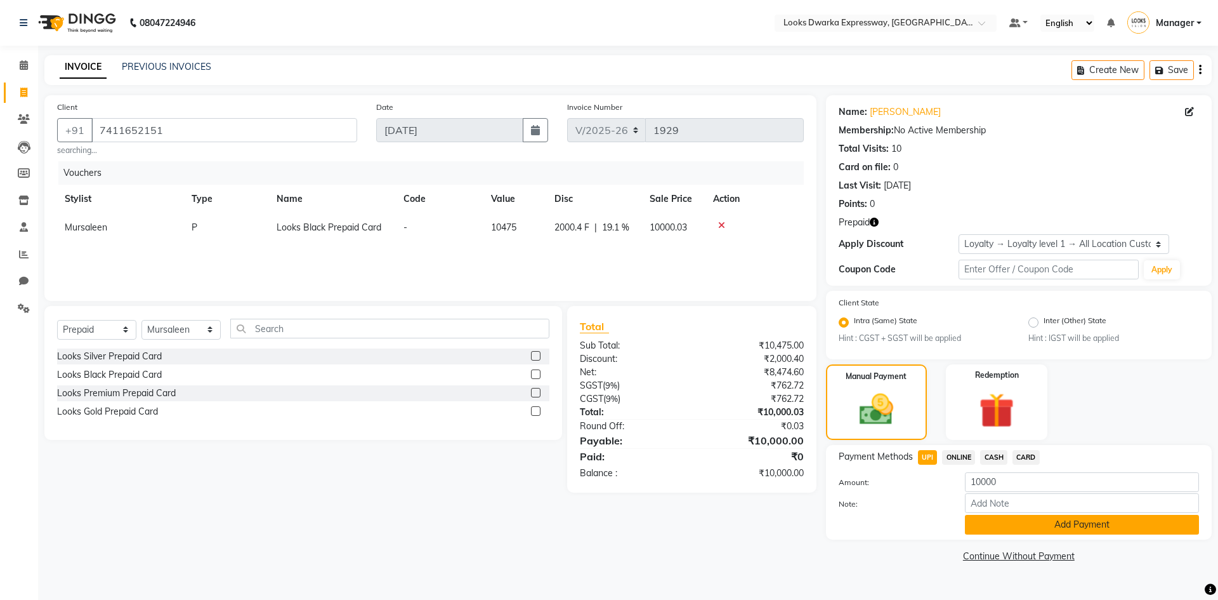
click at [1017, 528] on button "Add Payment" at bounding box center [1082, 525] width 234 height 20
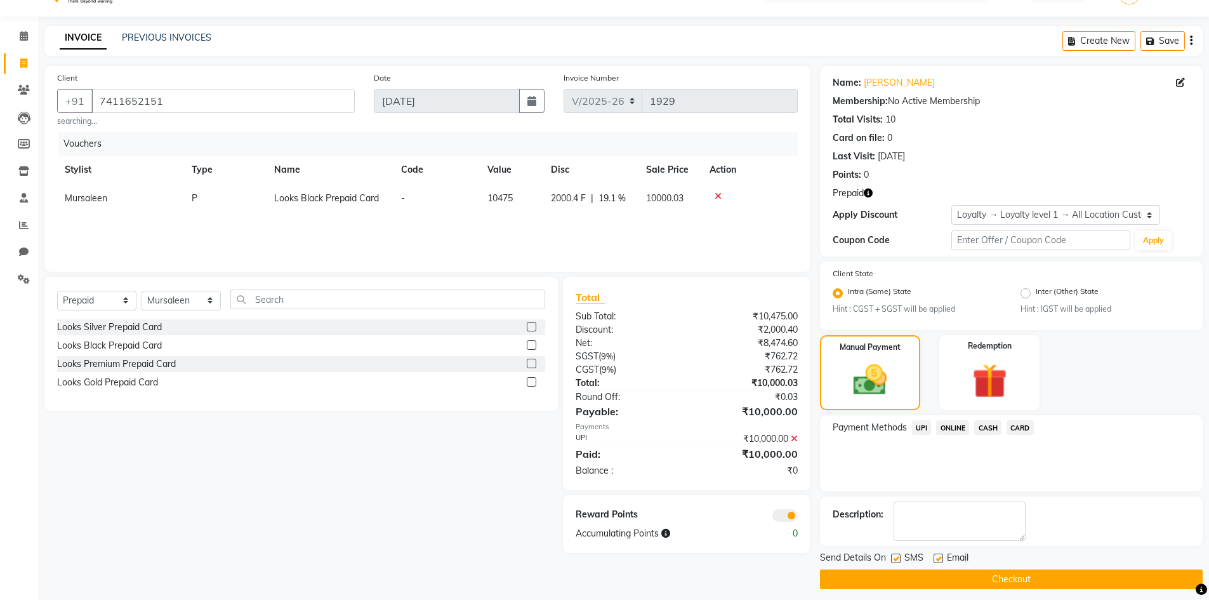
scroll to position [37, 0]
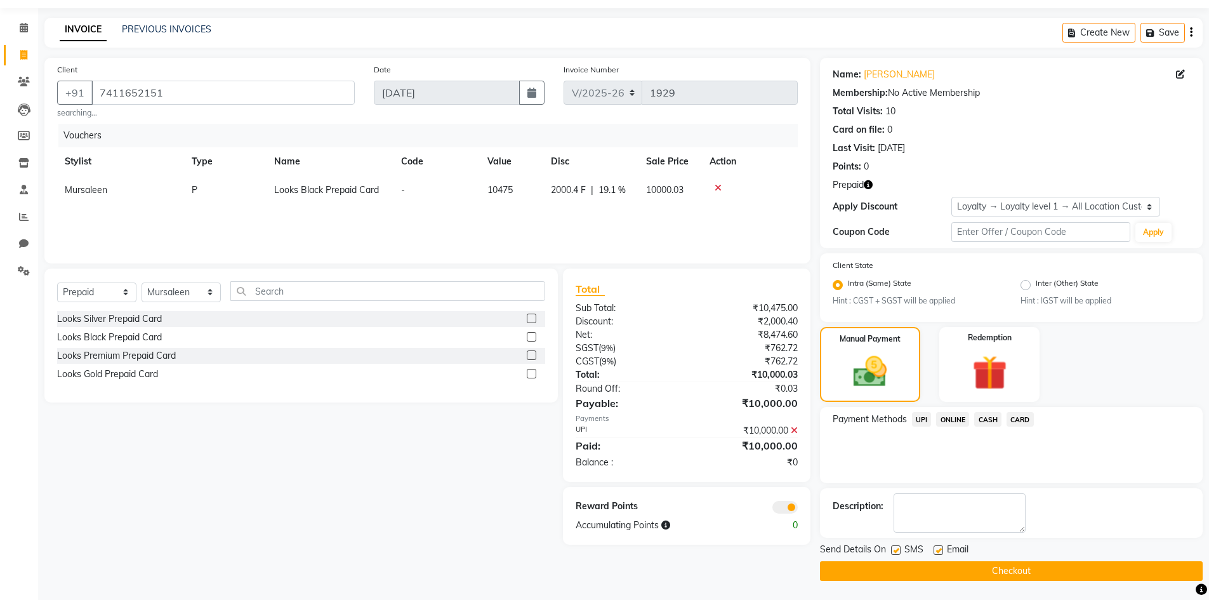
click at [921, 415] on span "UPI" at bounding box center [922, 419] width 20 height 15
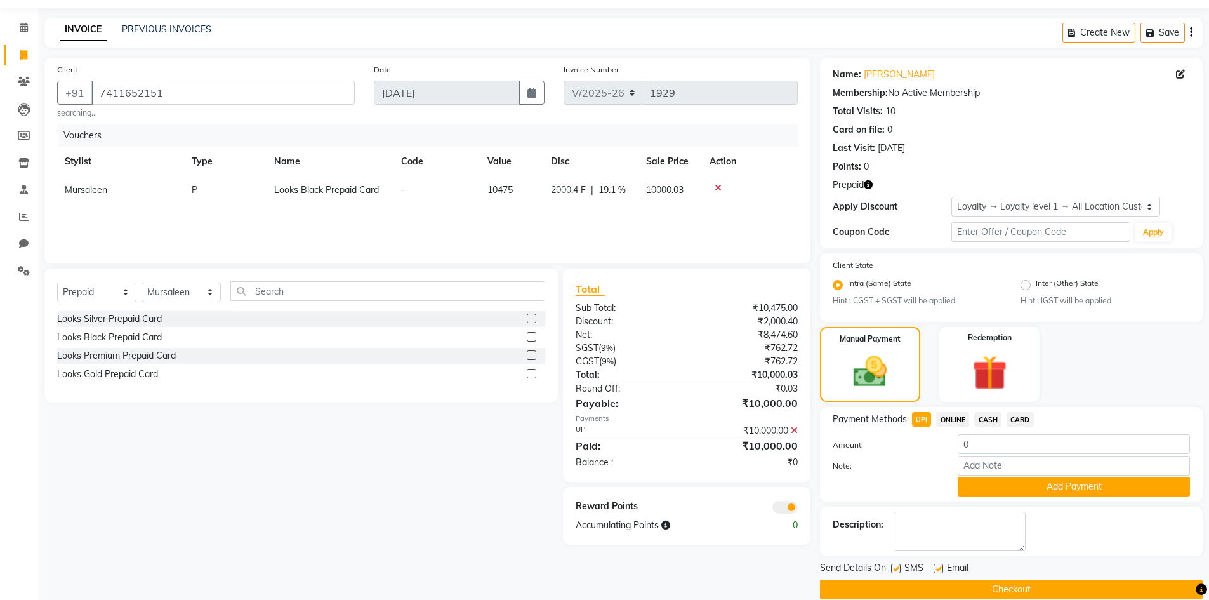
click at [985, 496] on button "Add Payment" at bounding box center [1074, 487] width 232 height 20
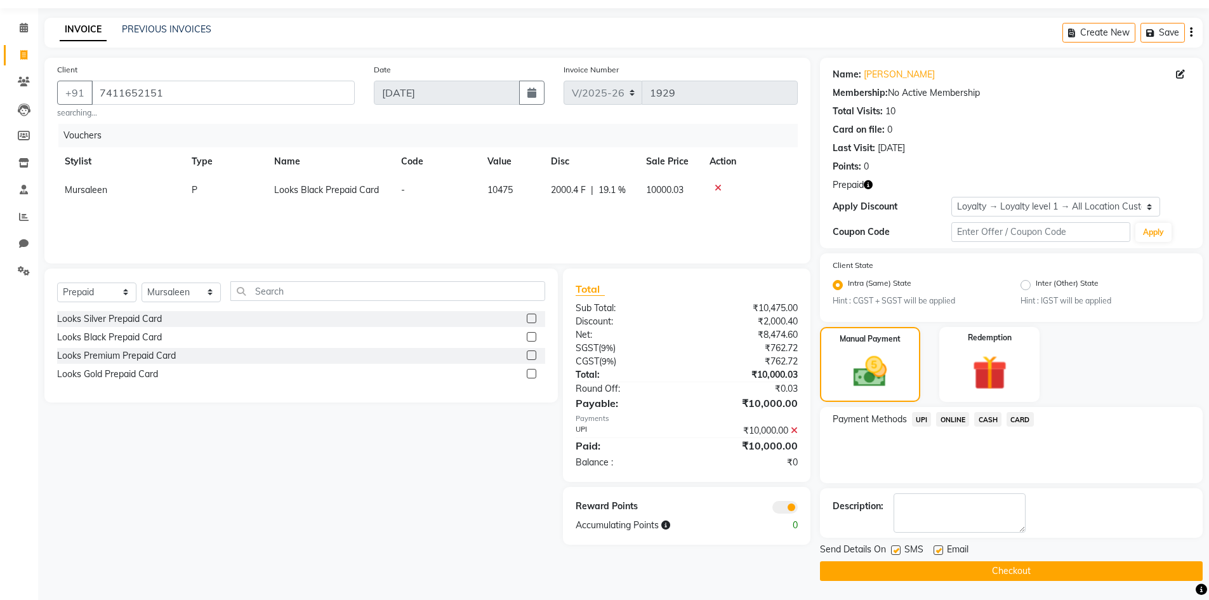
click at [966, 575] on button "Checkout" at bounding box center [1011, 571] width 383 height 20
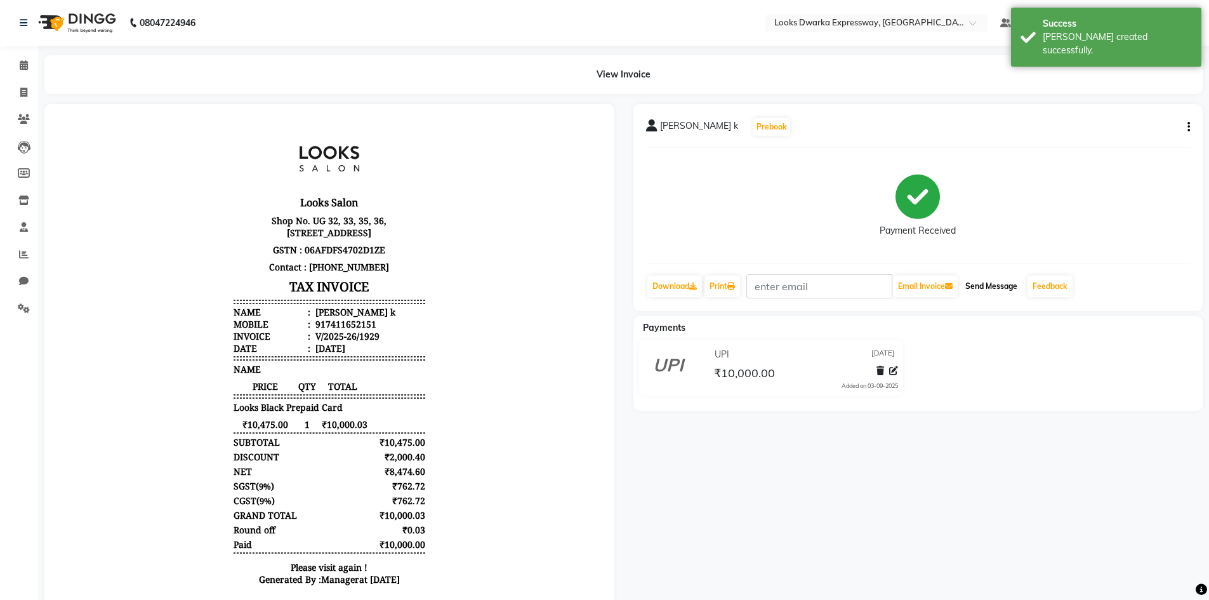
click at [975, 289] on button "Send Message" at bounding box center [991, 286] width 62 height 22
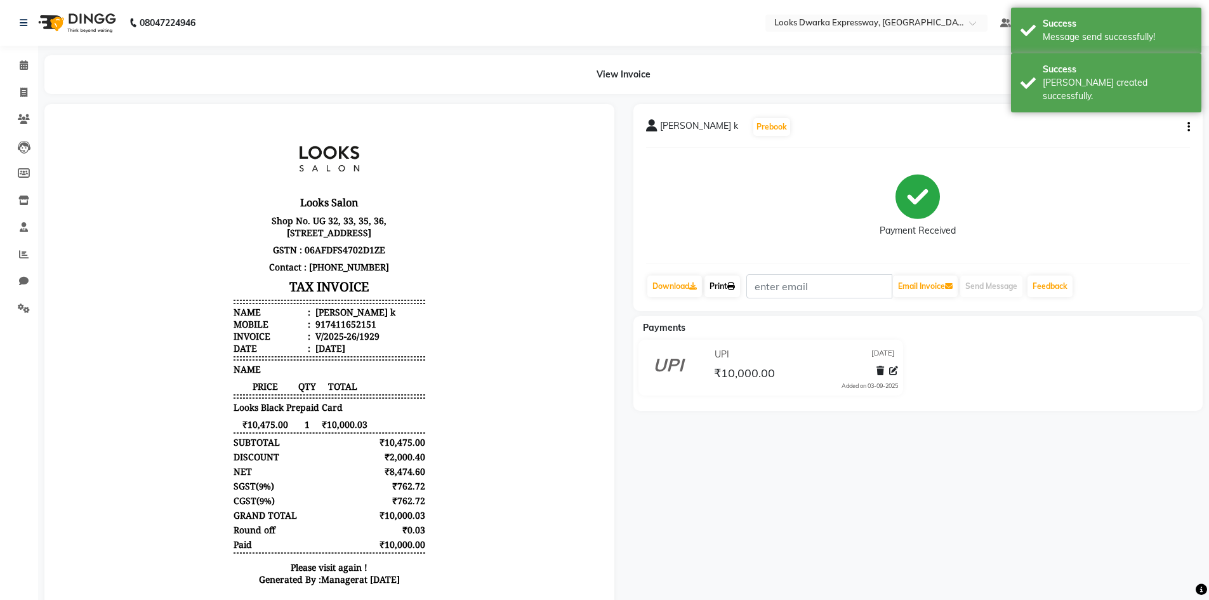
click at [728, 293] on link "Print" at bounding box center [722, 286] width 36 height 22
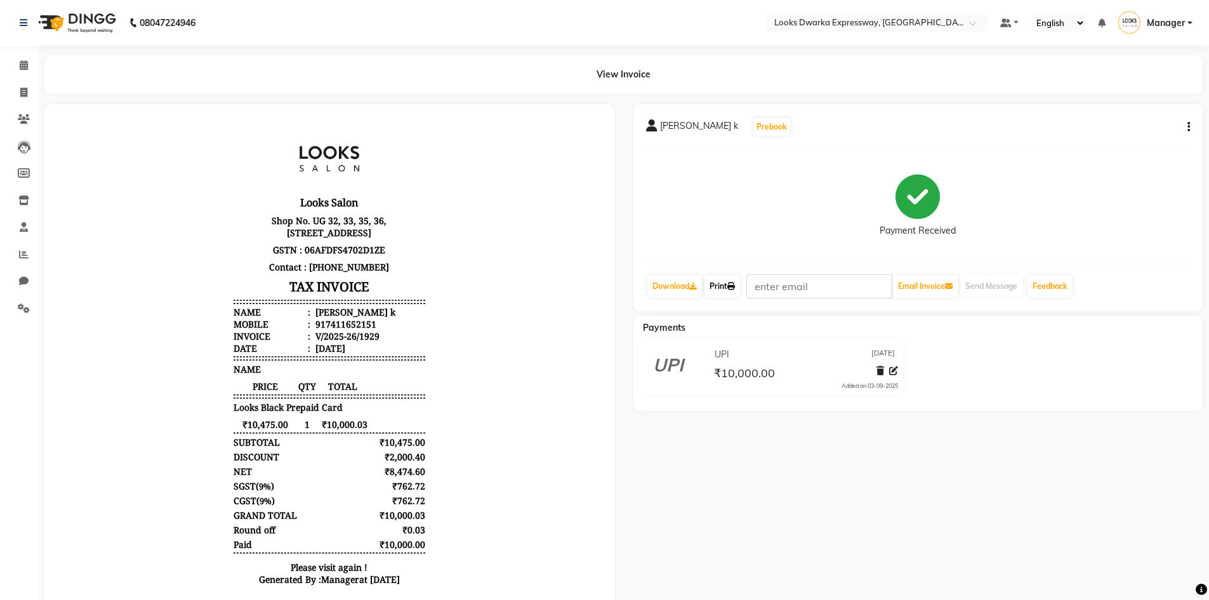
scroll to position [10, 0]
drag, startPoint x: 312, startPoint y: 323, endPoint x: 364, endPoint y: 322, distance: 51.4
click at [364, 322] on div "917411652151" at bounding box center [344, 324] width 63 height 12
click at [389, 323] on li "Mobile : 917411652151" at bounding box center [330, 324] width 192 height 12
drag, startPoint x: 316, startPoint y: 324, endPoint x: 376, endPoint y: 323, distance: 59.7
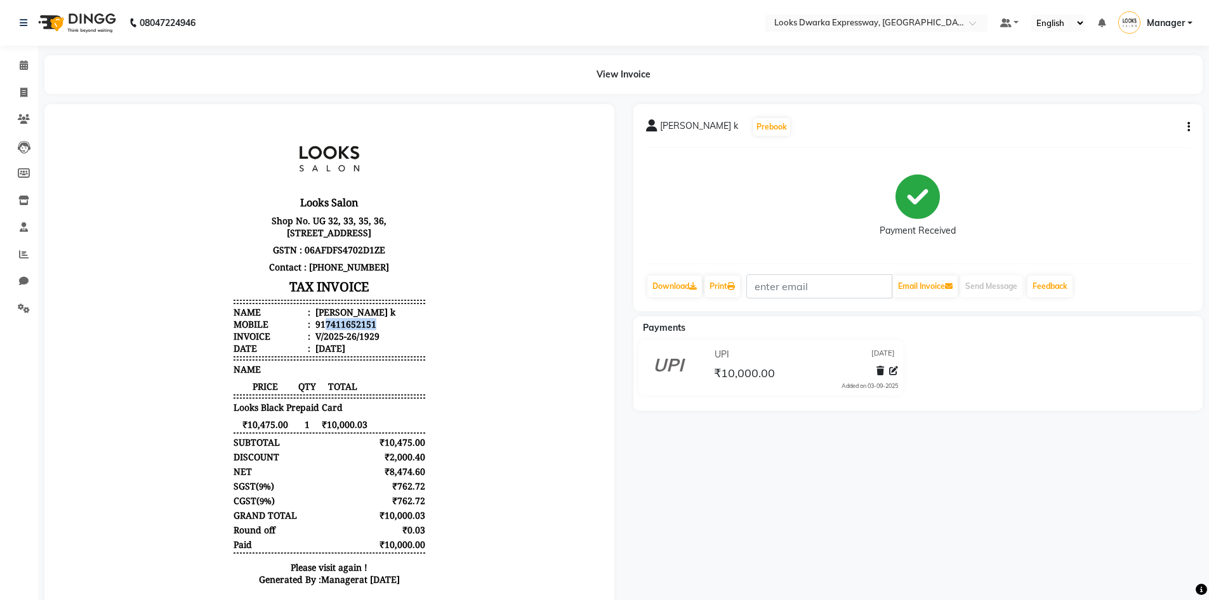
click at [376, 323] on li "Mobile : 917411652151" at bounding box center [330, 324] width 192 height 12
click at [25, 95] on icon at bounding box center [23, 93] width 7 height 10
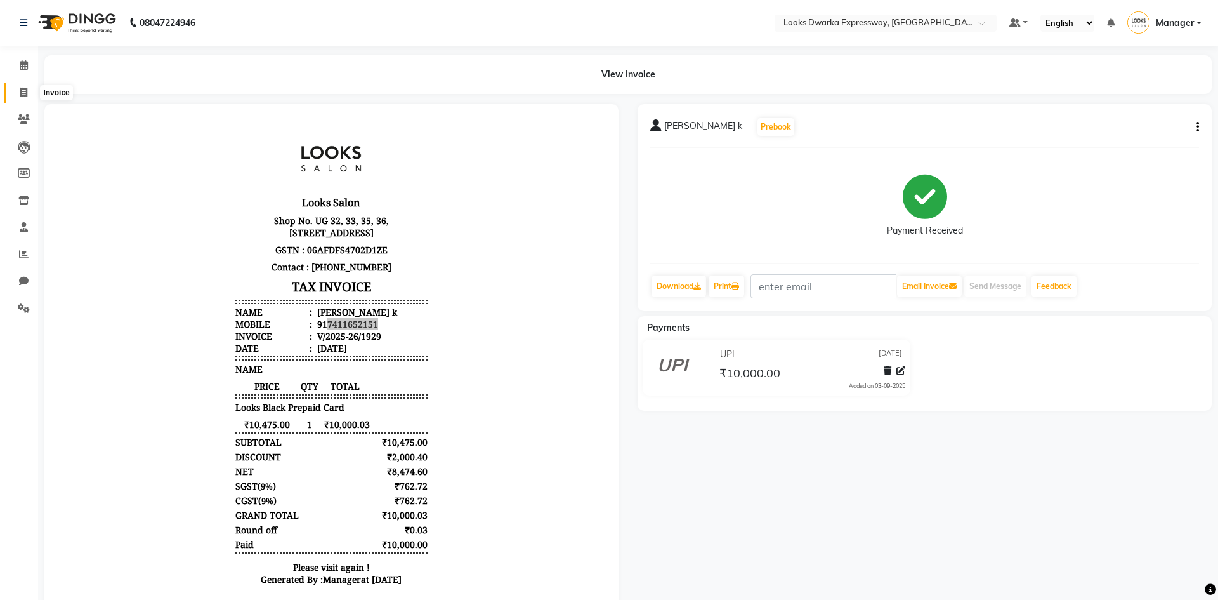
select select "6011"
select select "service"
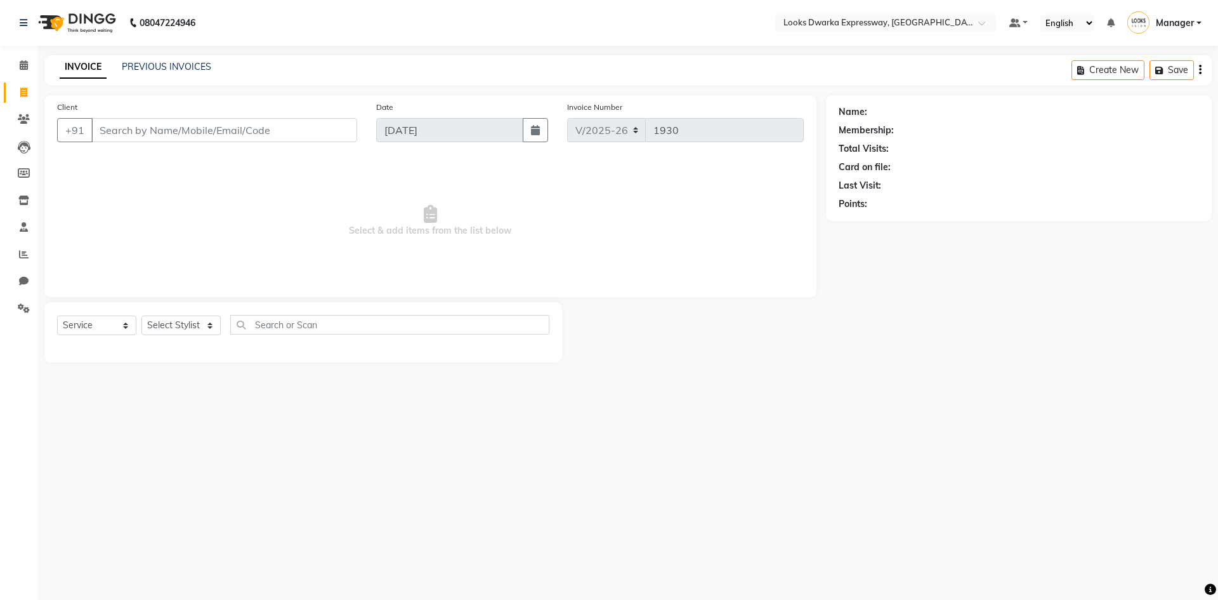
click at [226, 142] on div "Client +91" at bounding box center [207, 126] width 319 height 52
click at [202, 136] on input "Client" at bounding box center [224, 130] width 266 height 24
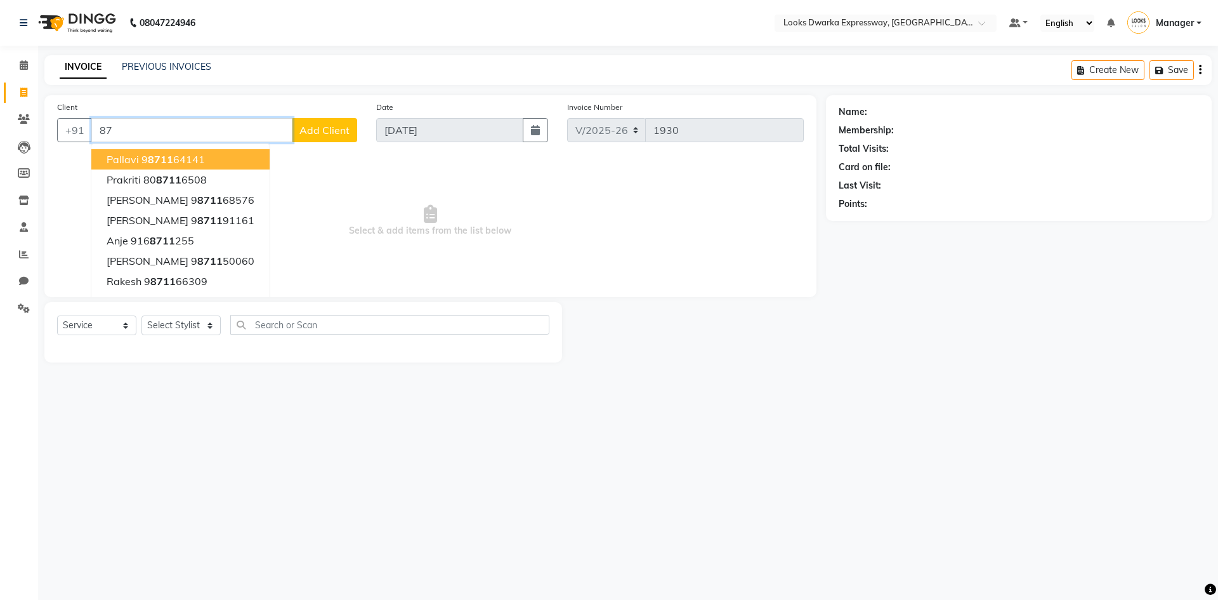
type input "8"
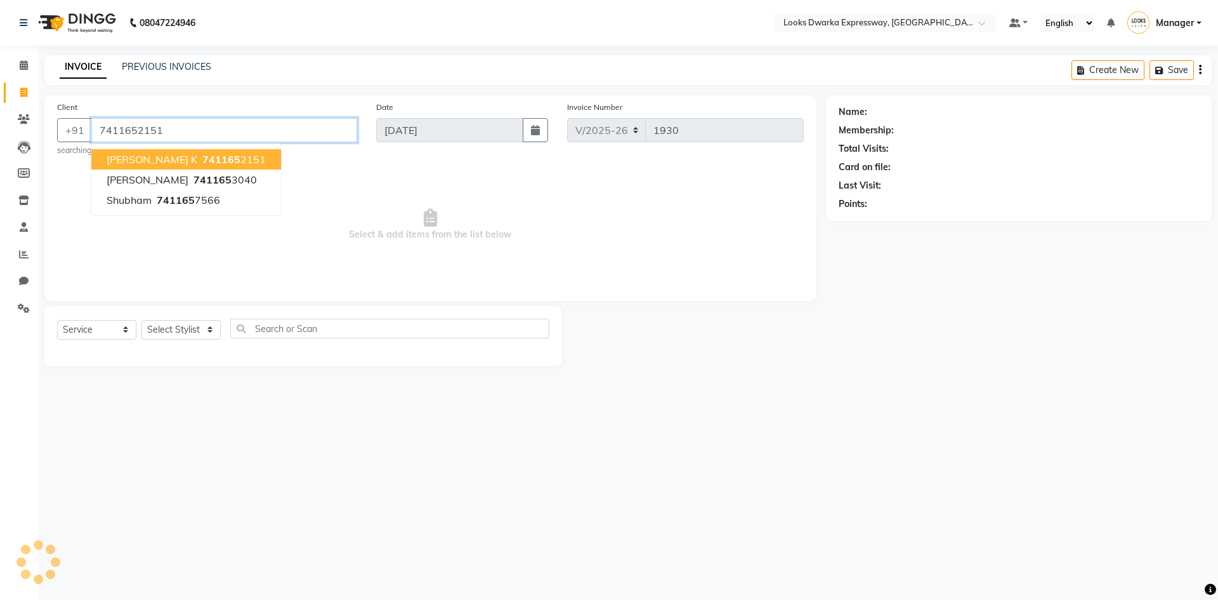
type input "7411652151"
select select "1: Object"
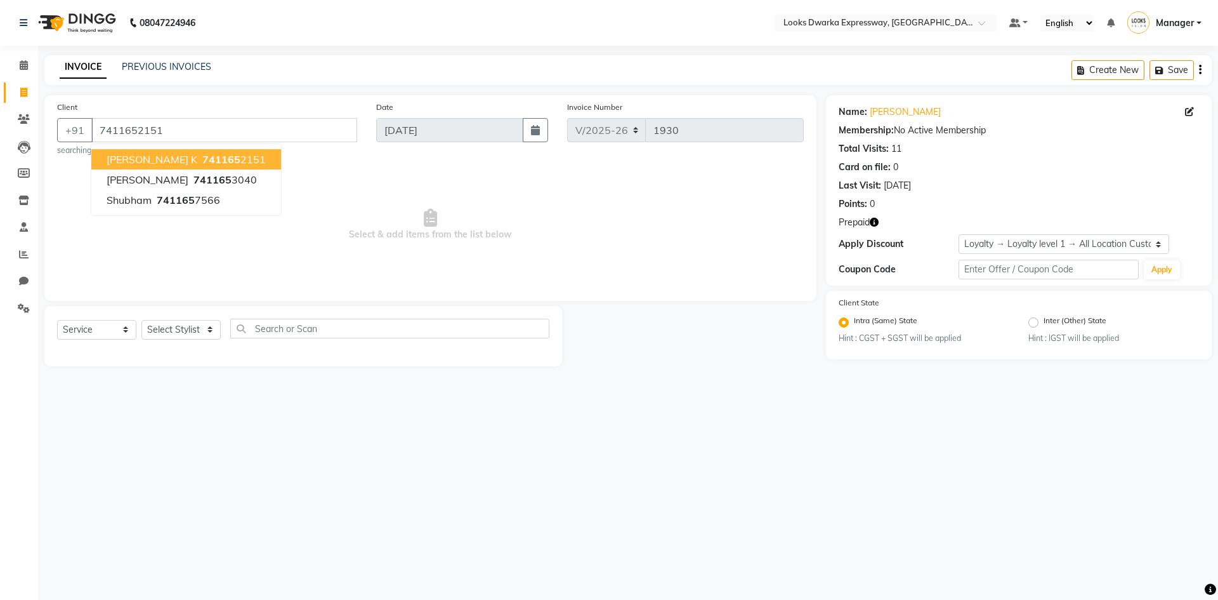
click at [874, 222] on icon "button" at bounding box center [874, 222] width 9 height 9
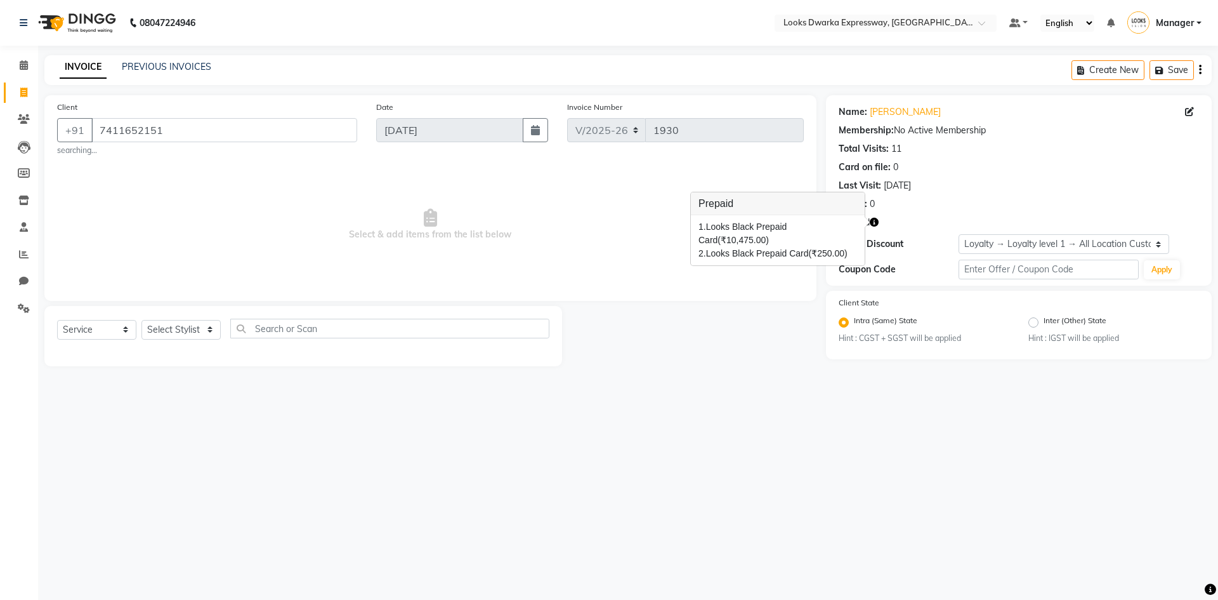
click at [769, 235] on span "(₹10,475.00)" at bounding box center [743, 240] width 51 height 10
click at [876, 219] on icon "button" at bounding box center [874, 222] width 9 height 9
click at [844, 248] on span "(₹250.00)" at bounding box center [828, 253] width 39 height 10
click at [864, 221] on span "Prepaid" at bounding box center [854, 222] width 31 height 13
click at [877, 225] on icon "button" at bounding box center [874, 222] width 9 height 9
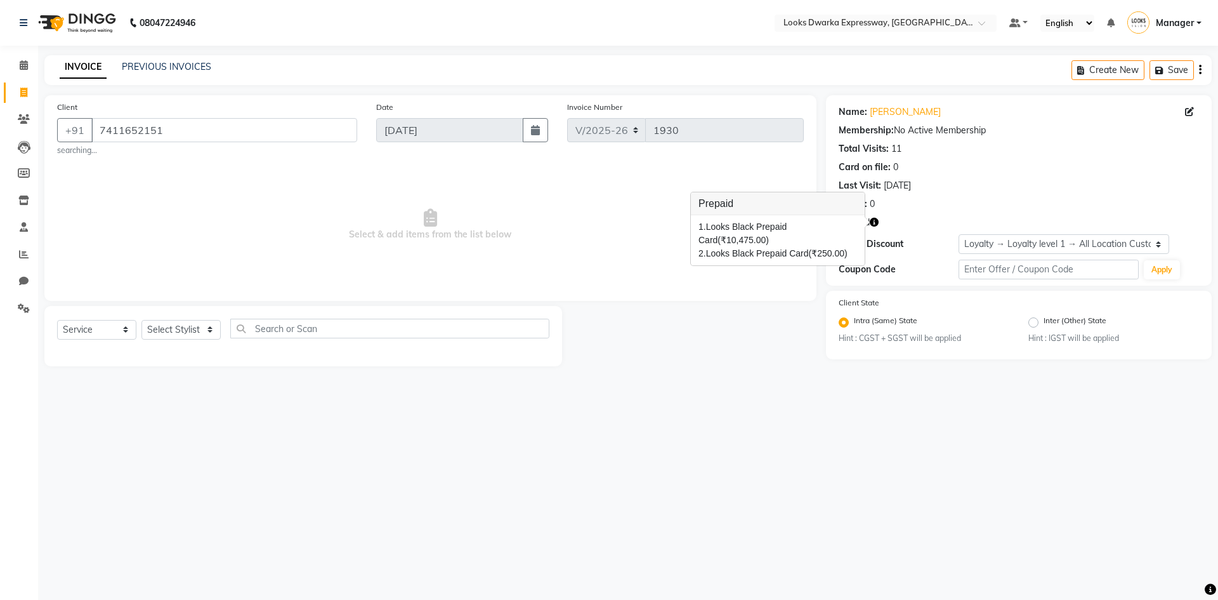
click at [834, 248] on span "(₹250.00)" at bounding box center [828, 253] width 39 height 10
click at [878, 226] on icon "button" at bounding box center [874, 222] width 9 height 9
click at [831, 248] on span "(₹250.00)" at bounding box center [828, 253] width 39 height 10
click at [878, 221] on icon "button" at bounding box center [874, 222] width 9 height 9
drag, startPoint x: 745, startPoint y: 513, endPoint x: 738, endPoint y: 508, distance: 9.0
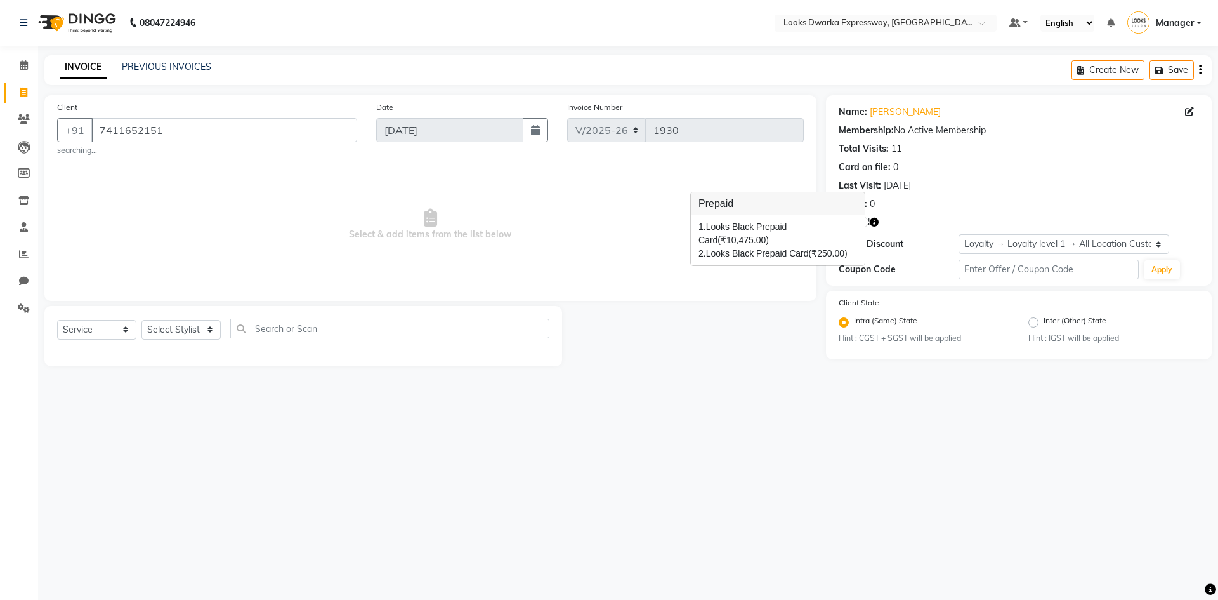
click at [742, 511] on div "08047224946 Select Location × Looks Dwarka Expressway, [GEOGRAPHIC_DATA] Defaul…" at bounding box center [609, 300] width 1218 height 600
click at [224, 128] on input "7411652151" at bounding box center [224, 130] width 266 height 24
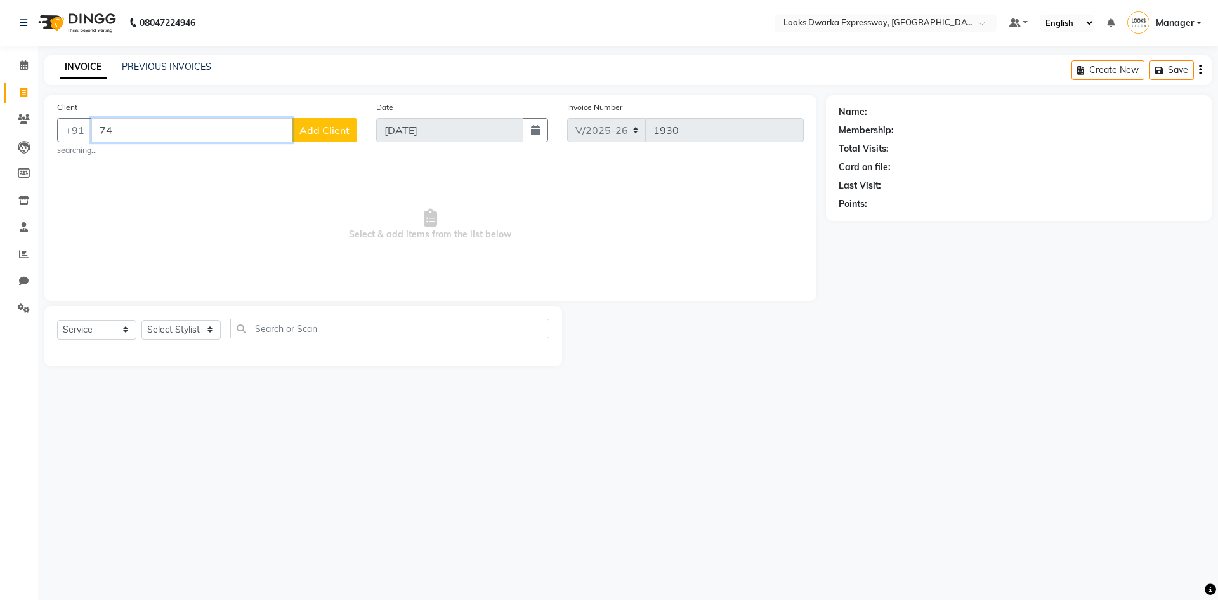
type input "7"
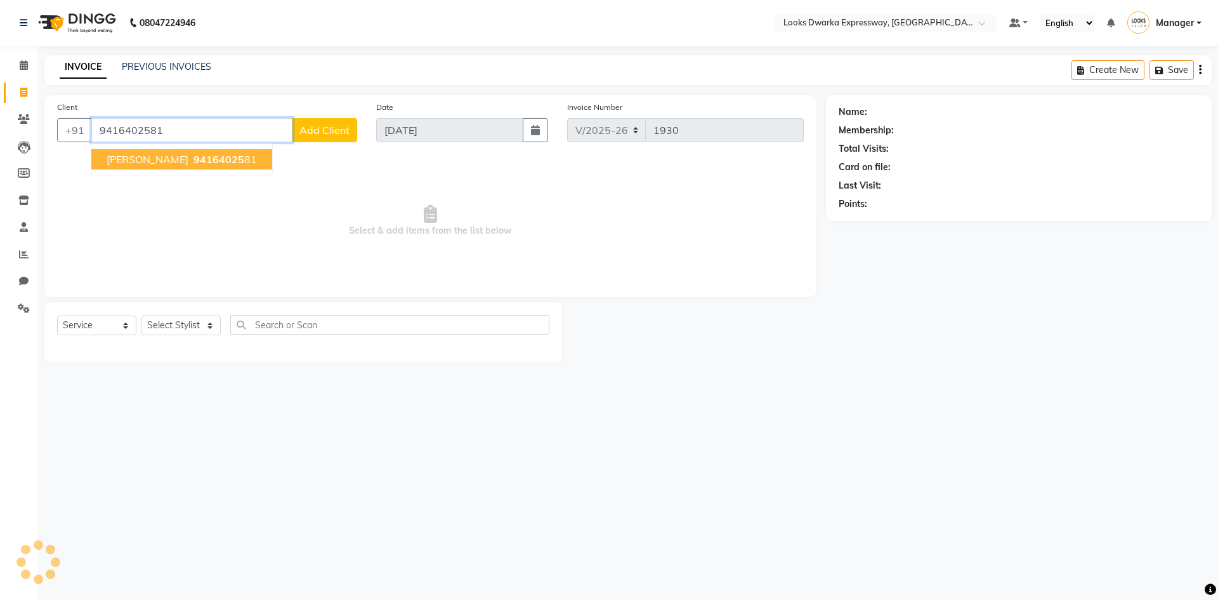
type input "9416402581"
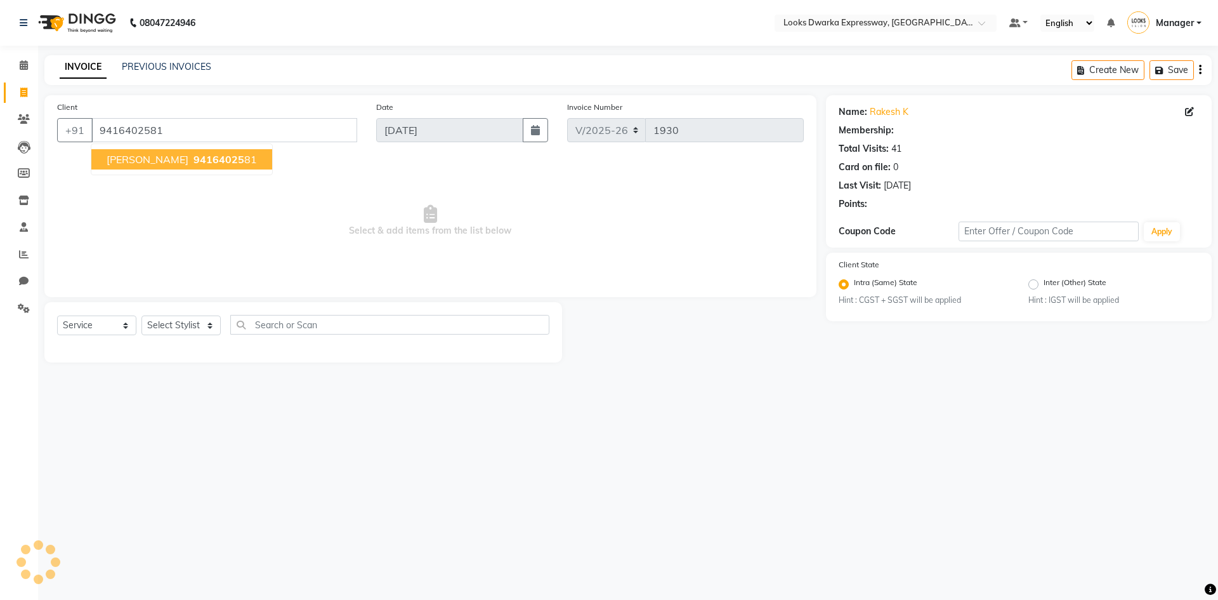
select select "1: Object"
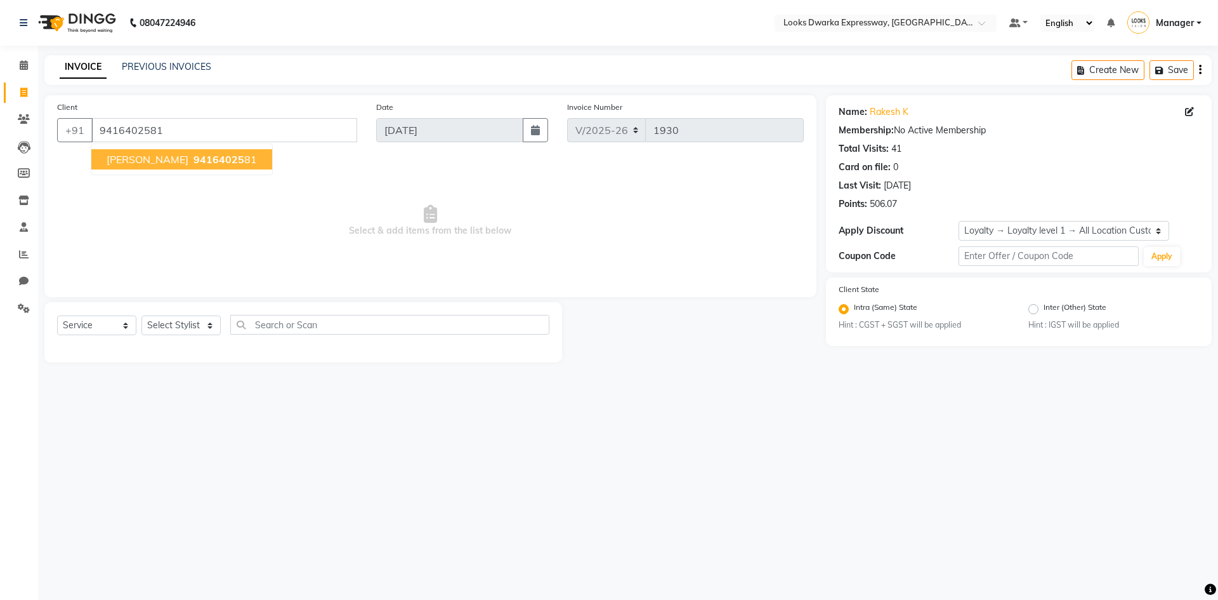
click at [194, 164] on span "94164025" at bounding box center [219, 159] width 51 height 13
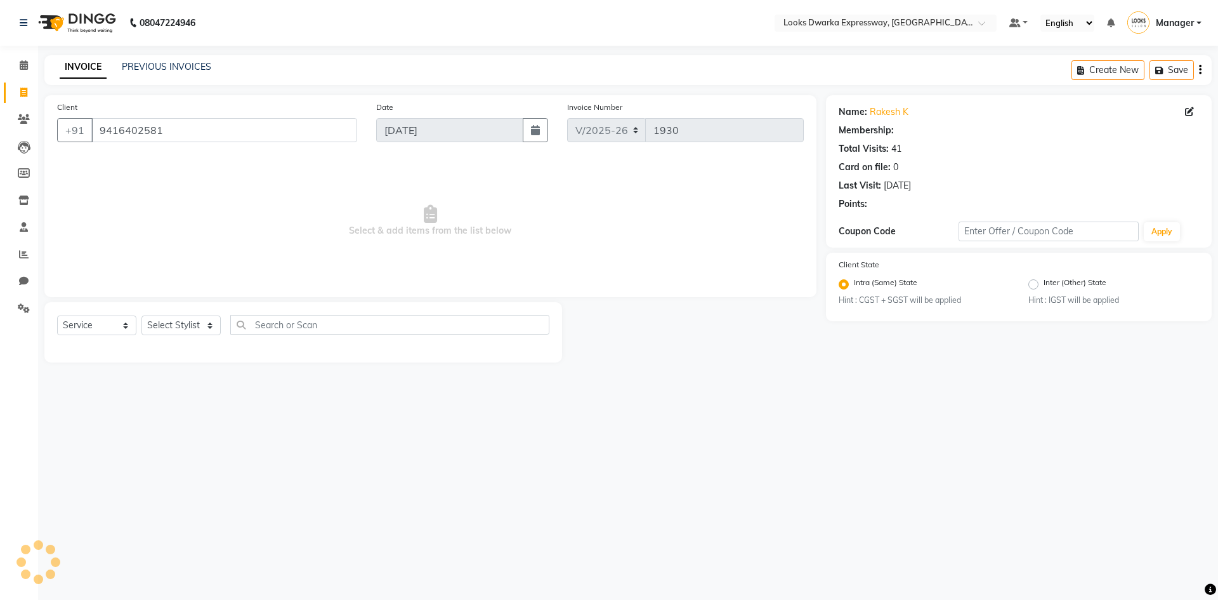
select select "1: Object"
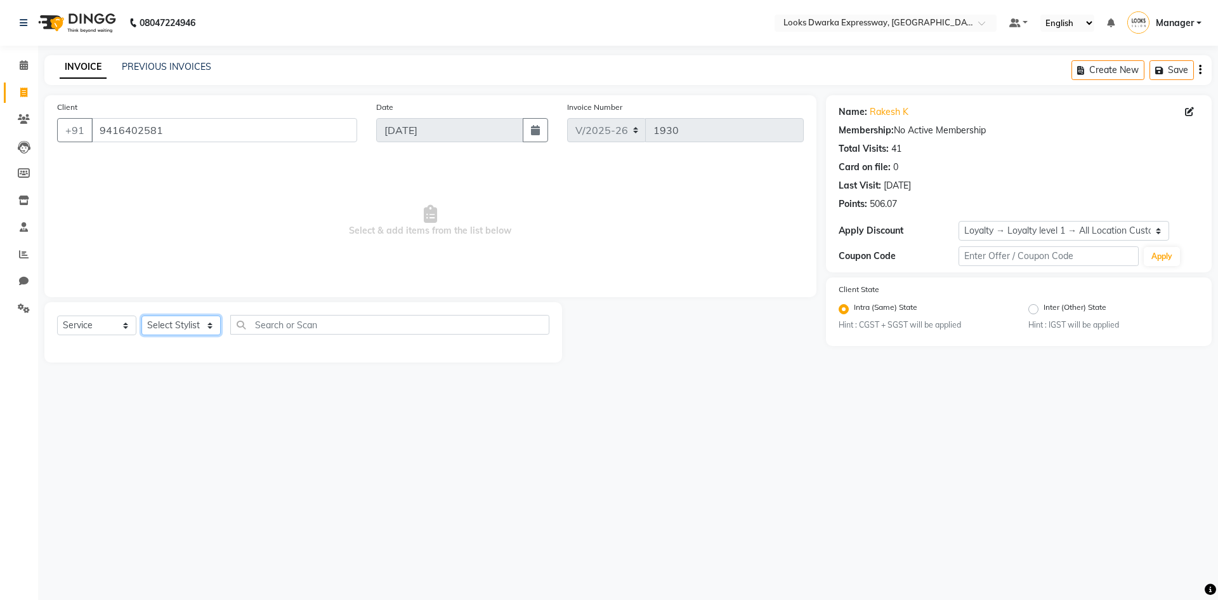
click at [170, 323] on select "Select Stylist Manager MD [PERSON_NAME] [PERSON_NAME] [PERSON_NAME] [PERSON_NAM…" at bounding box center [181, 325] width 79 height 20
select select "43892"
click at [142, 315] on select "Select Stylist Manager MD [PERSON_NAME] [PERSON_NAME] [PERSON_NAME] [PERSON_NAM…" at bounding box center [181, 325] width 79 height 20
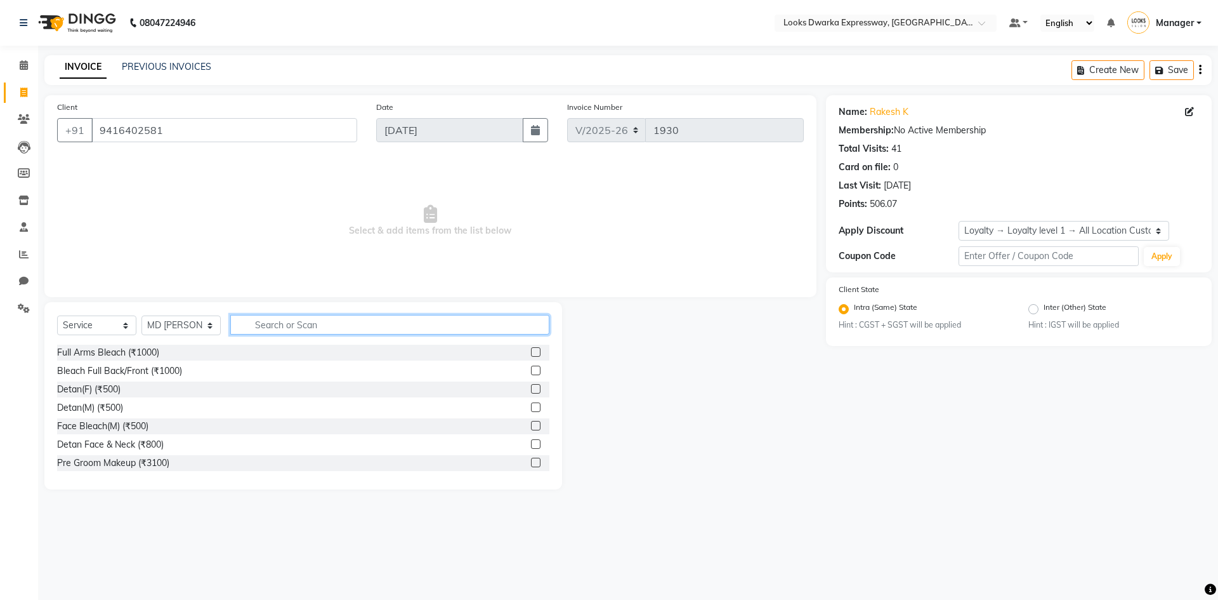
click at [312, 316] on input "text" at bounding box center [389, 325] width 319 height 20
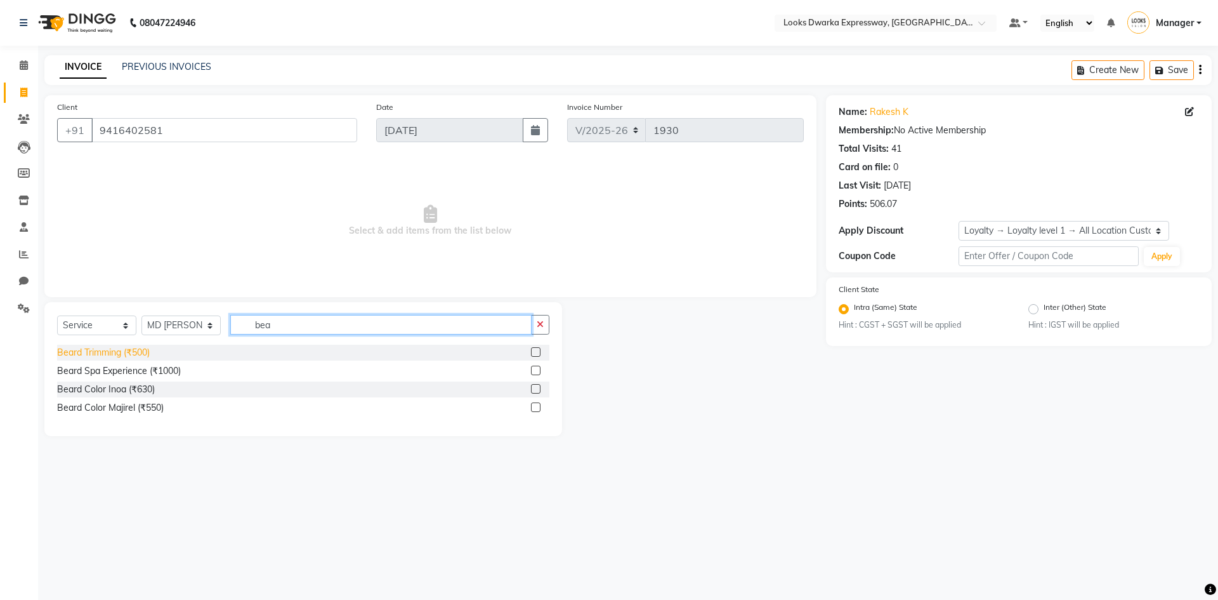
type input "bea"
click at [82, 357] on div "Beard Trimming (₹500)" at bounding box center [103, 352] width 93 height 13
checkbox input "false"
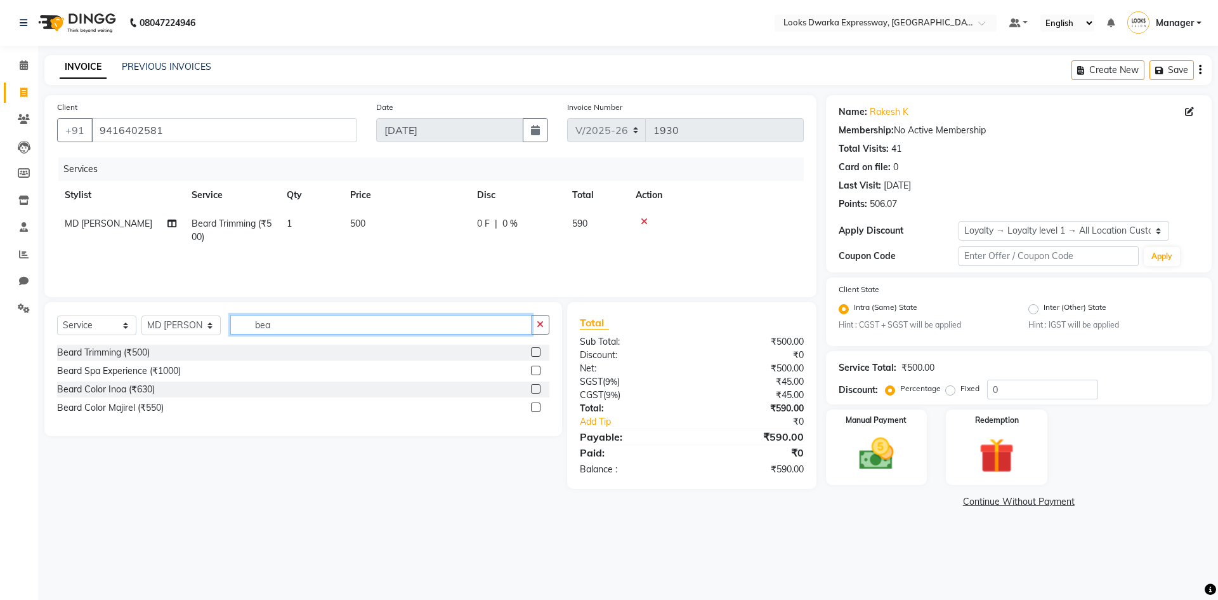
click at [302, 324] on input "bea" at bounding box center [380, 325] width 301 height 20
type input "b"
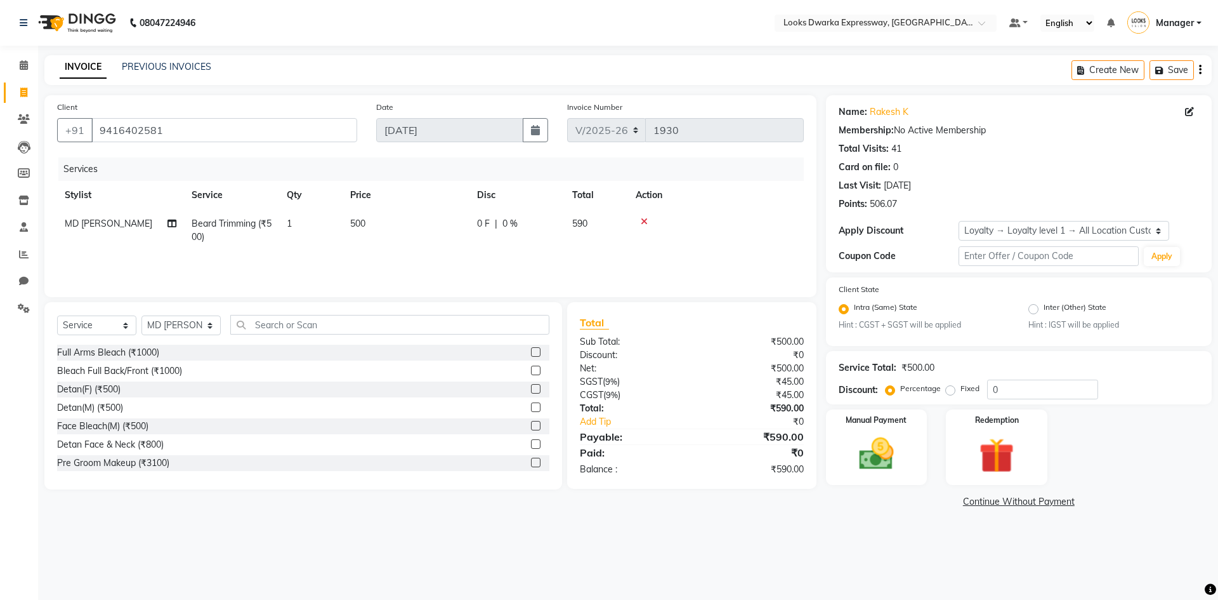
click at [383, 222] on td "500" at bounding box center [406, 230] width 127 height 42
select select "43892"
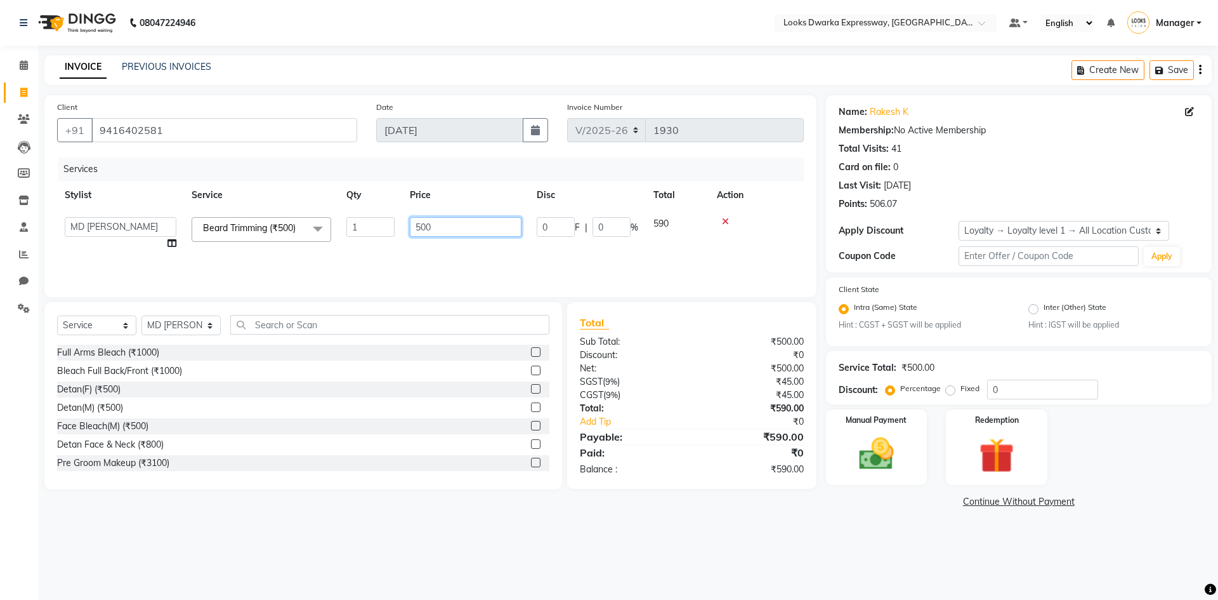
click at [507, 229] on input "500" at bounding box center [466, 227] width 112 height 20
type input "5"
type input "300"
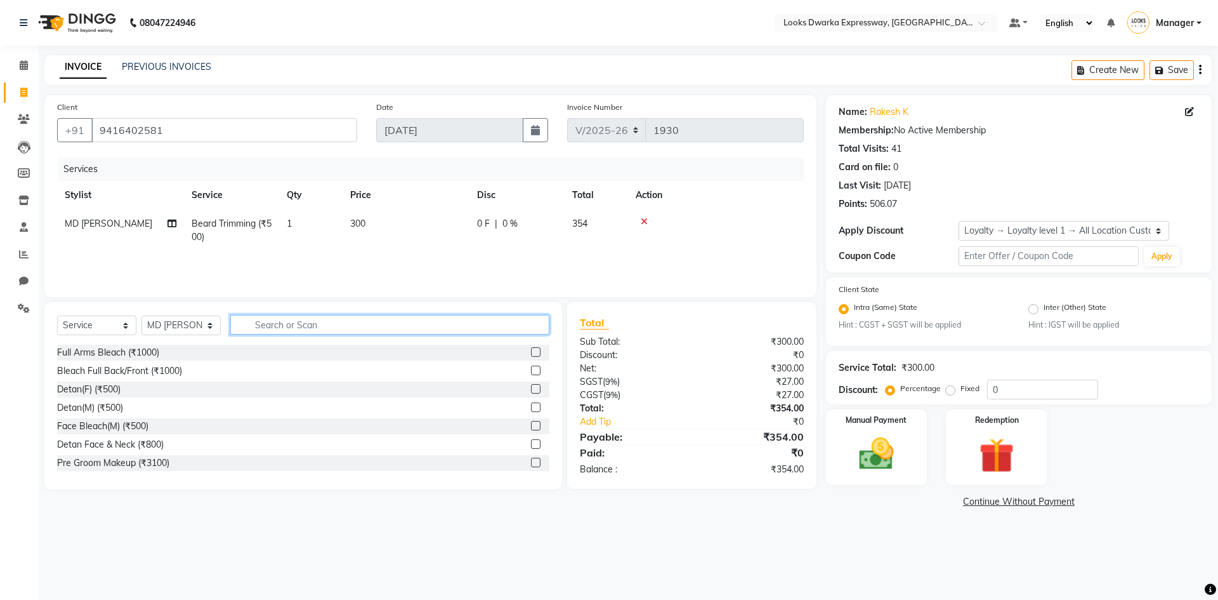
click at [252, 325] on input "text" at bounding box center [389, 325] width 319 height 20
type input "wa"
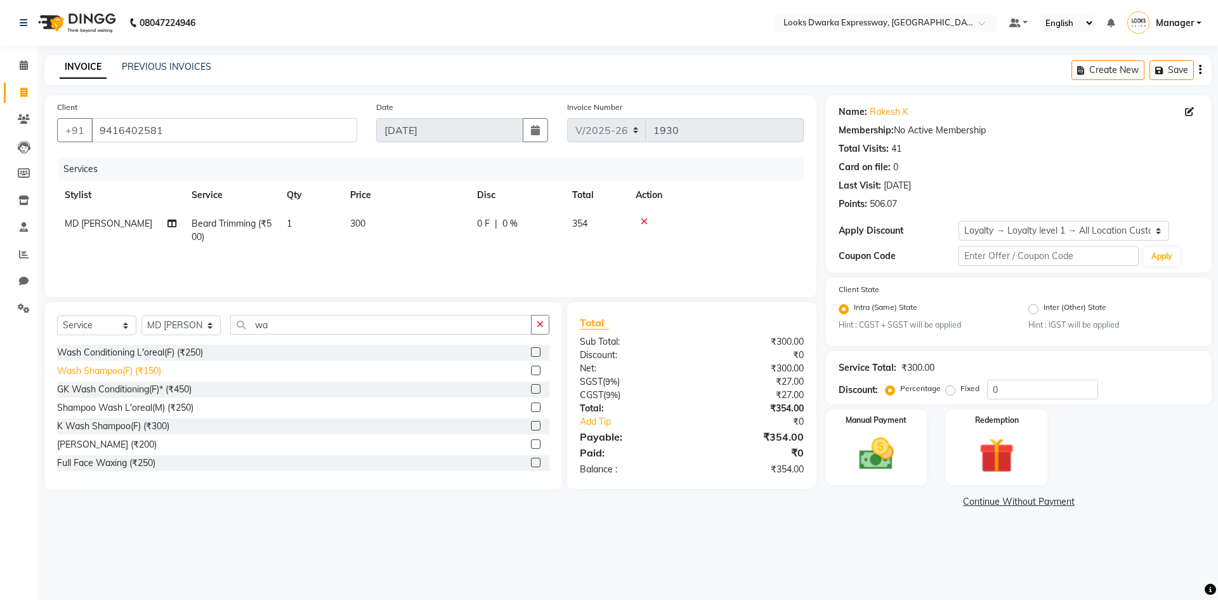
click at [109, 377] on div "Wash Shampoo(F) (₹150)" at bounding box center [109, 370] width 104 height 13
checkbox input "false"
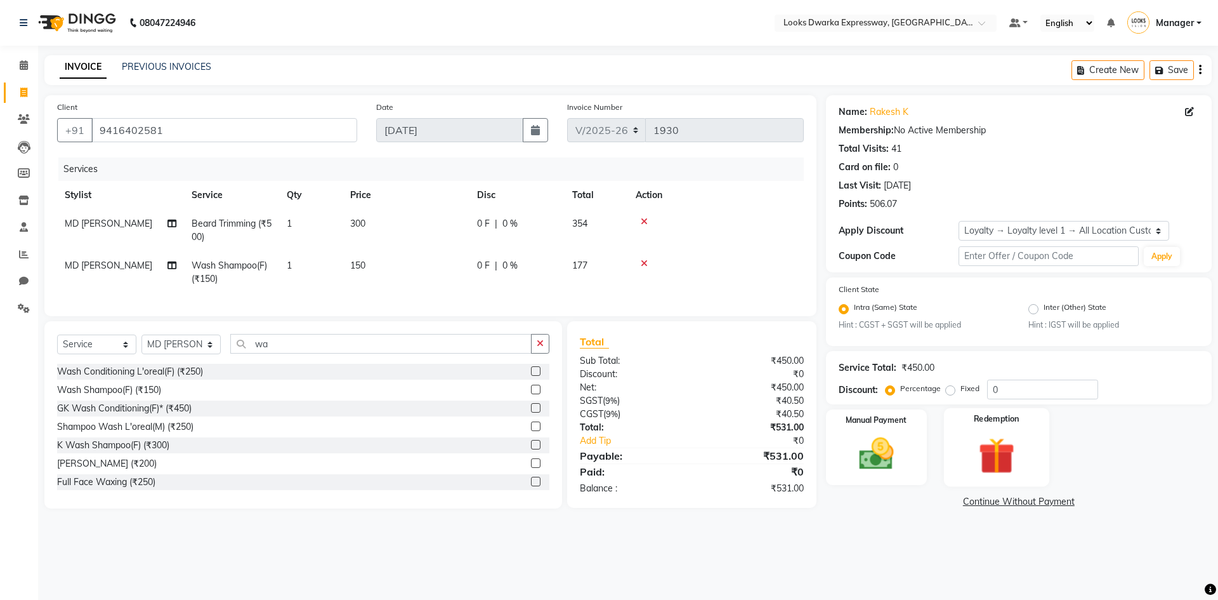
click at [987, 447] on img at bounding box center [996, 455] width 59 height 45
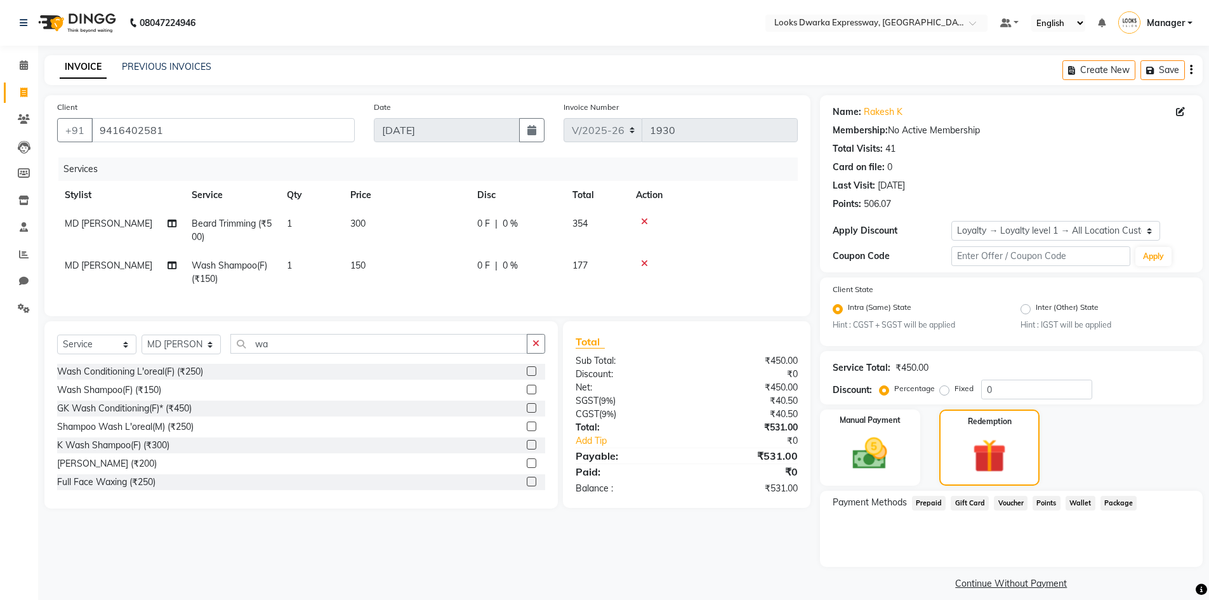
click at [1043, 498] on span "Points" at bounding box center [1046, 503] width 28 height 15
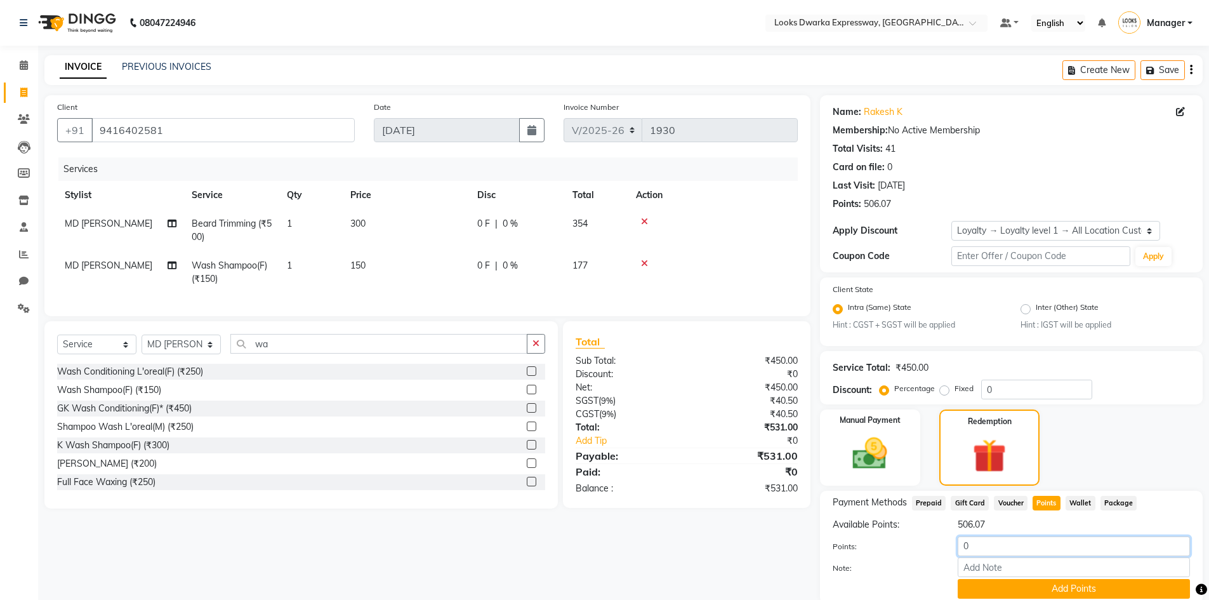
click at [1034, 541] on input "0" at bounding box center [1074, 546] width 232 height 20
type input "500"
click at [735, 555] on div "Client [PHONE_NUMBER] Date [DATE] Invoice Number V/2025 V/[PHONE_NUMBER] Servic…" at bounding box center [427, 362] width 785 height 534
click at [987, 587] on button "Add Points" at bounding box center [1074, 589] width 232 height 20
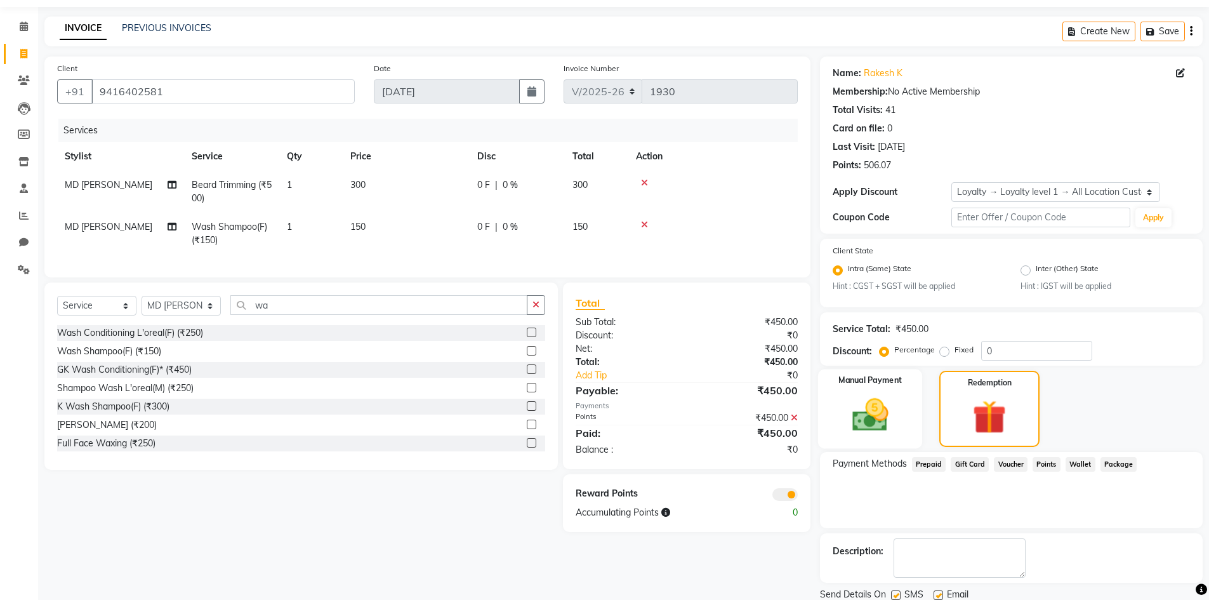
scroll to position [84, 0]
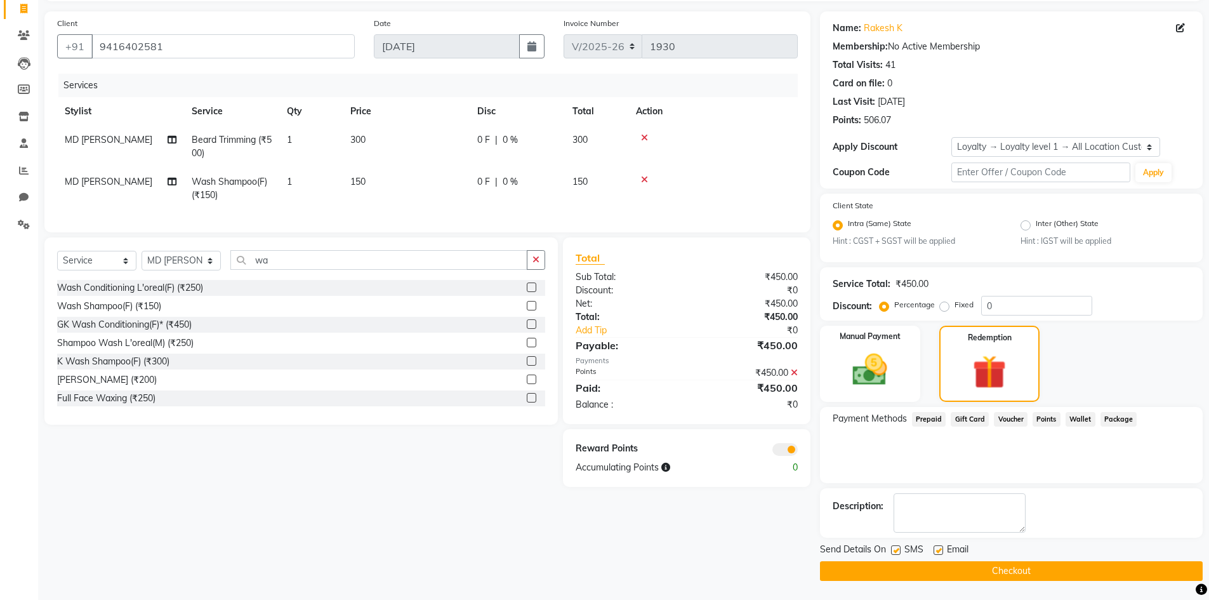
click at [795, 377] on icon at bounding box center [794, 372] width 7 height 9
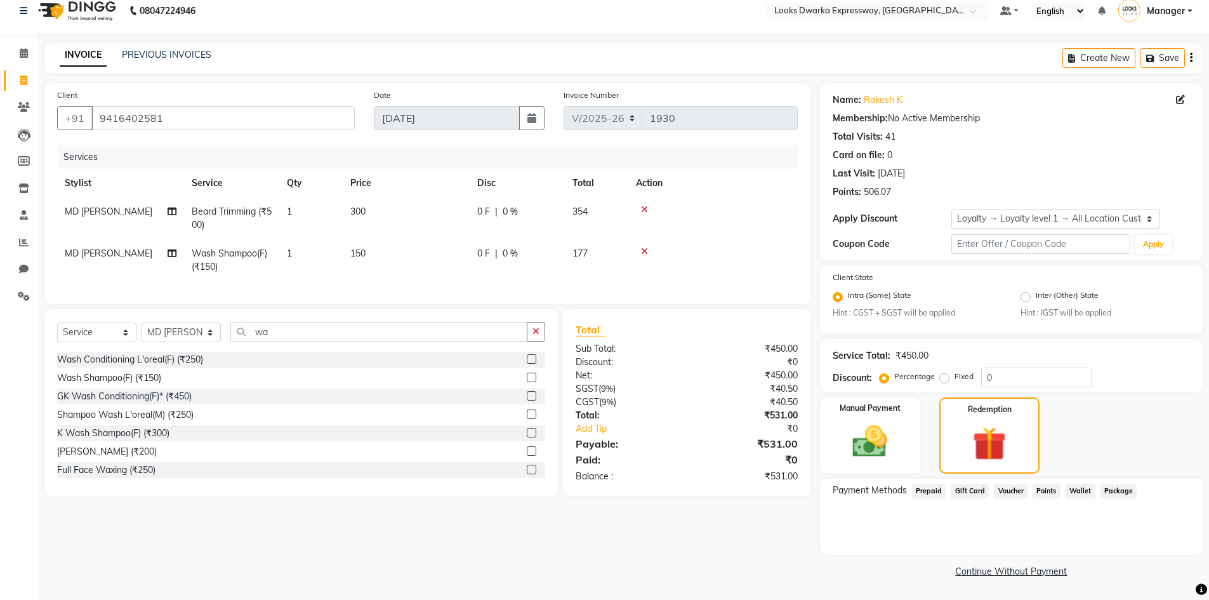
scroll to position [12, 0]
click at [1038, 496] on span "Points" at bounding box center [1046, 491] width 28 height 15
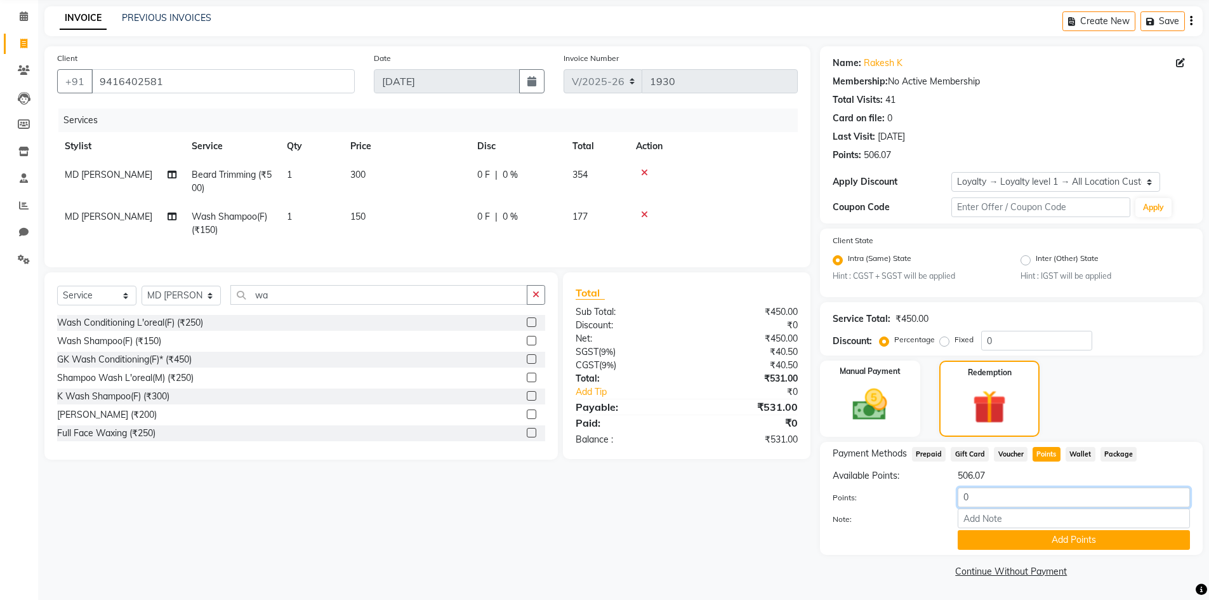
click at [1027, 500] on input "0" at bounding box center [1074, 497] width 232 height 20
type input "0"
type input "450"
click at [1009, 536] on button "Add Points" at bounding box center [1074, 540] width 232 height 20
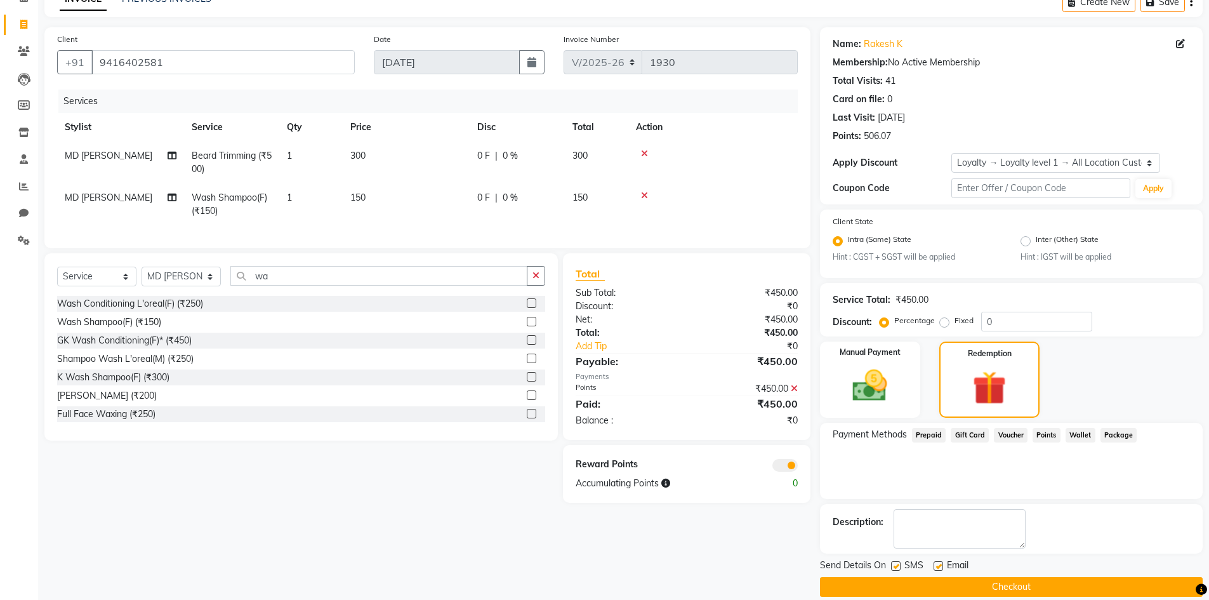
scroll to position [84, 0]
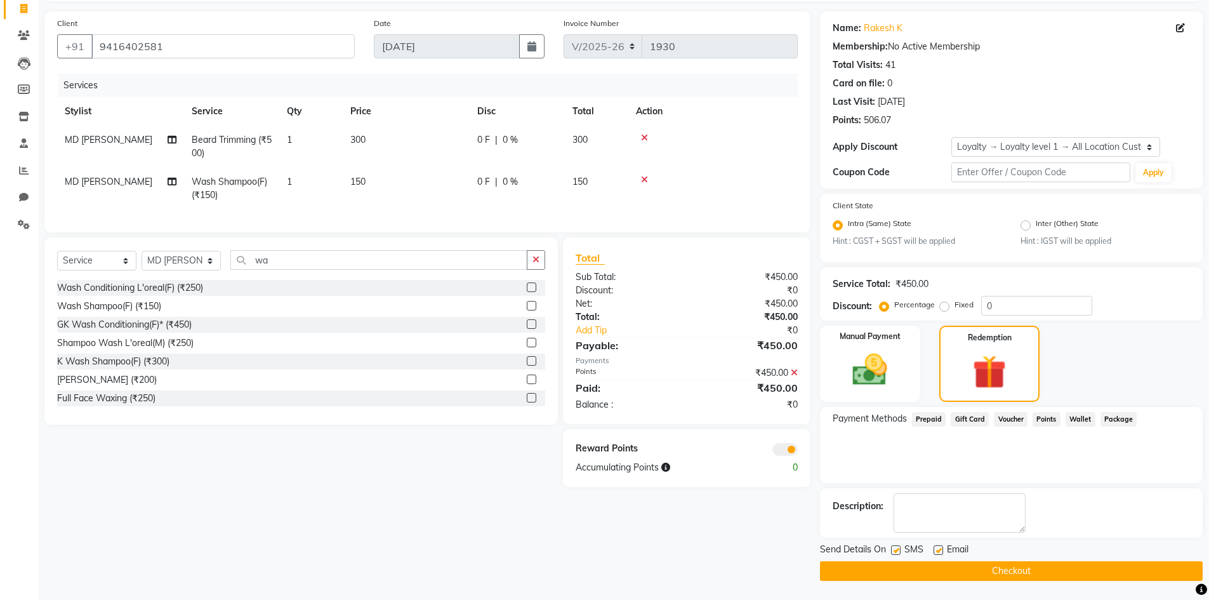
click at [800, 379] on div "₹450.00" at bounding box center [747, 372] width 121 height 13
click at [791, 377] on icon at bounding box center [794, 372] width 7 height 9
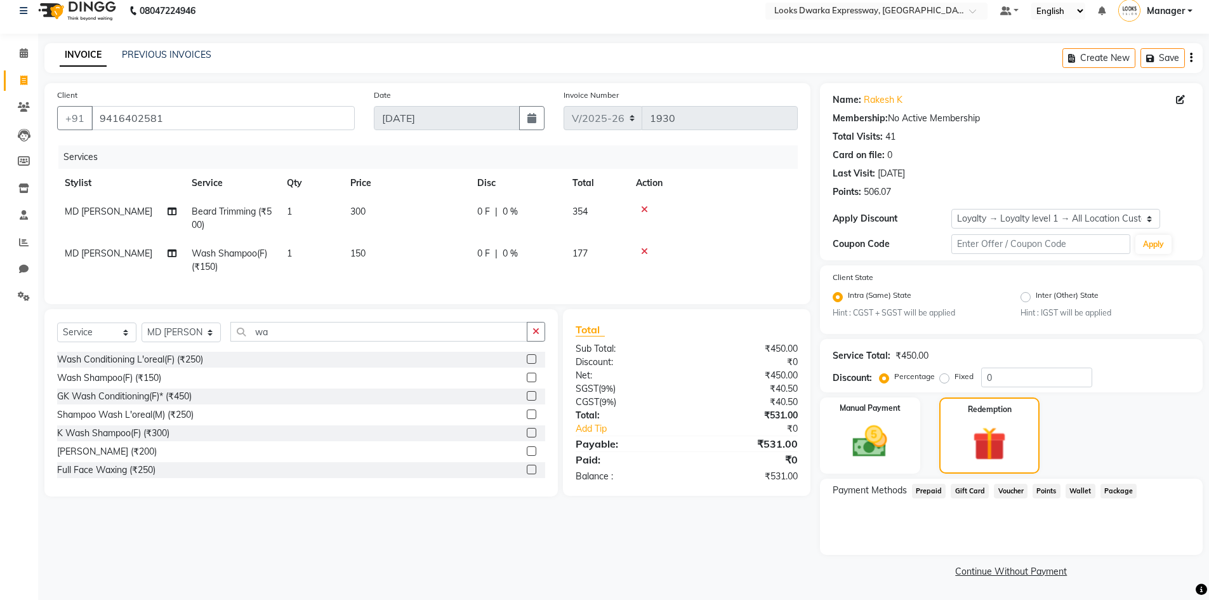
scroll to position [12, 0]
click at [1046, 491] on span "Points" at bounding box center [1046, 491] width 28 height 15
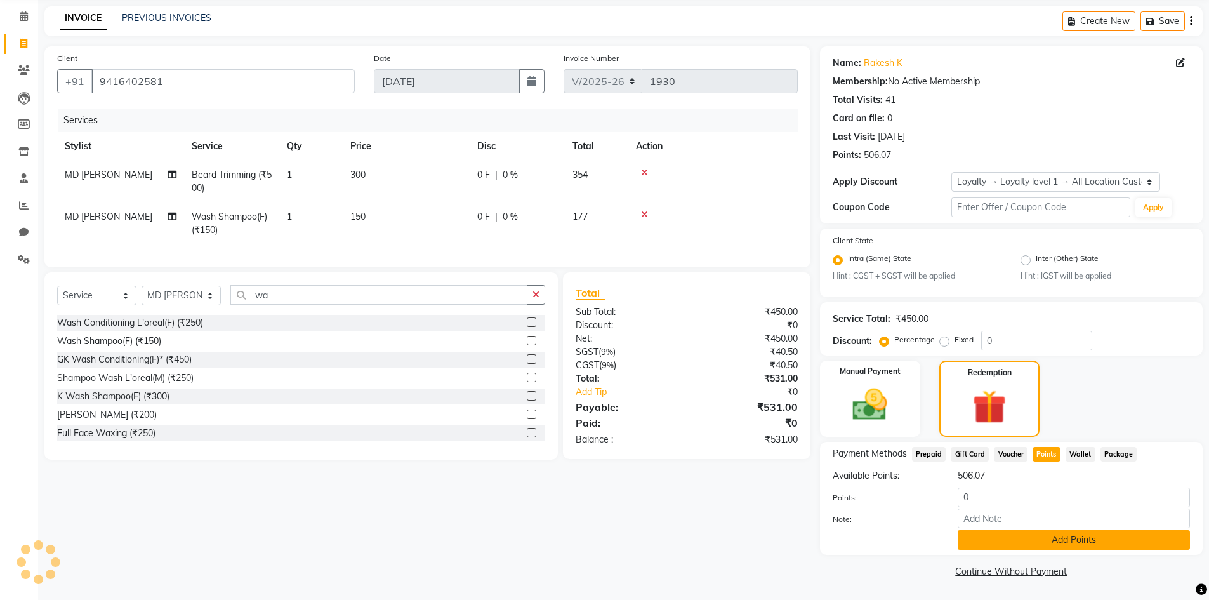
click at [1044, 547] on button "Add Points" at bounding box center [1074, 540] width 232 height 20
click at [1038, 497] on input "0" at bounding box center [1074, 497] width 232 height 20
type input "0"
type input "500"
click at [993, 542] on button "Add Points" at bounding box center [1074, 540] width 232 height 20
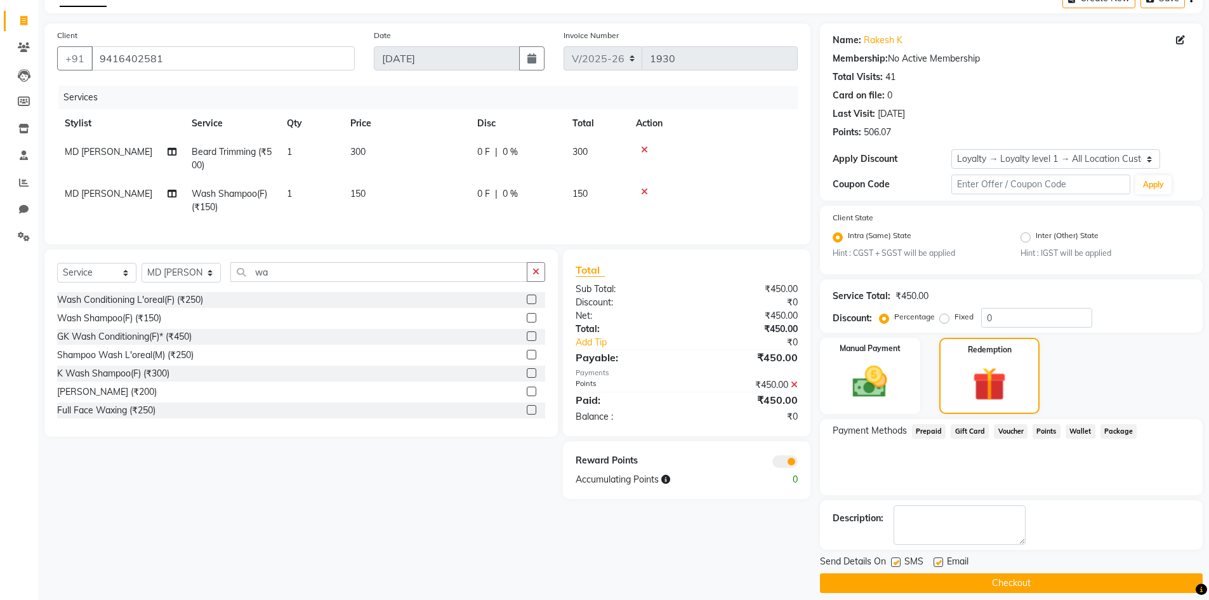
scroll to position [84, 0]
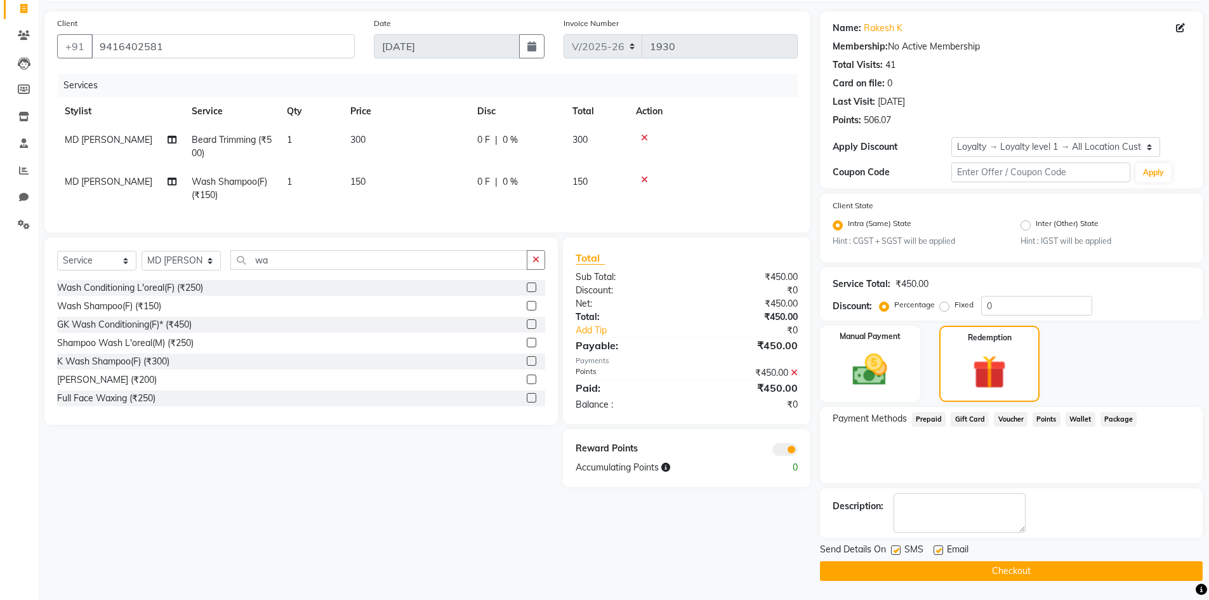
click at [795, 377] on icon at bounding box center [794, 372] width 7 height 9
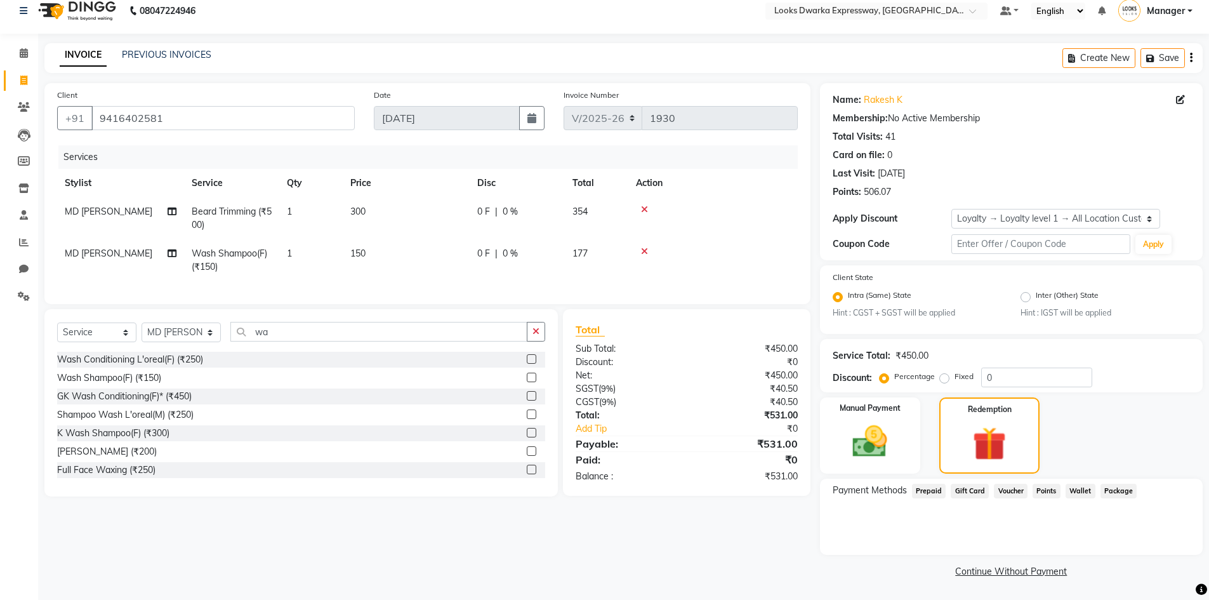
click at [1037, 492] on span "Points" at bounding box center [1046, 491] width 28 height 15
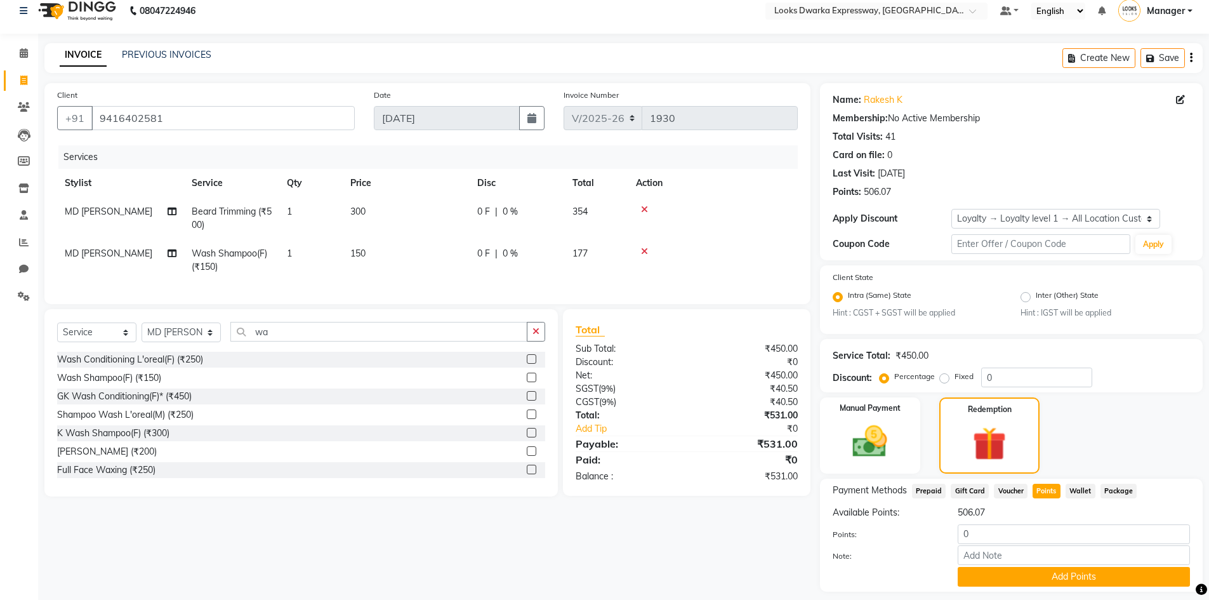
scroll to position [49, 0]
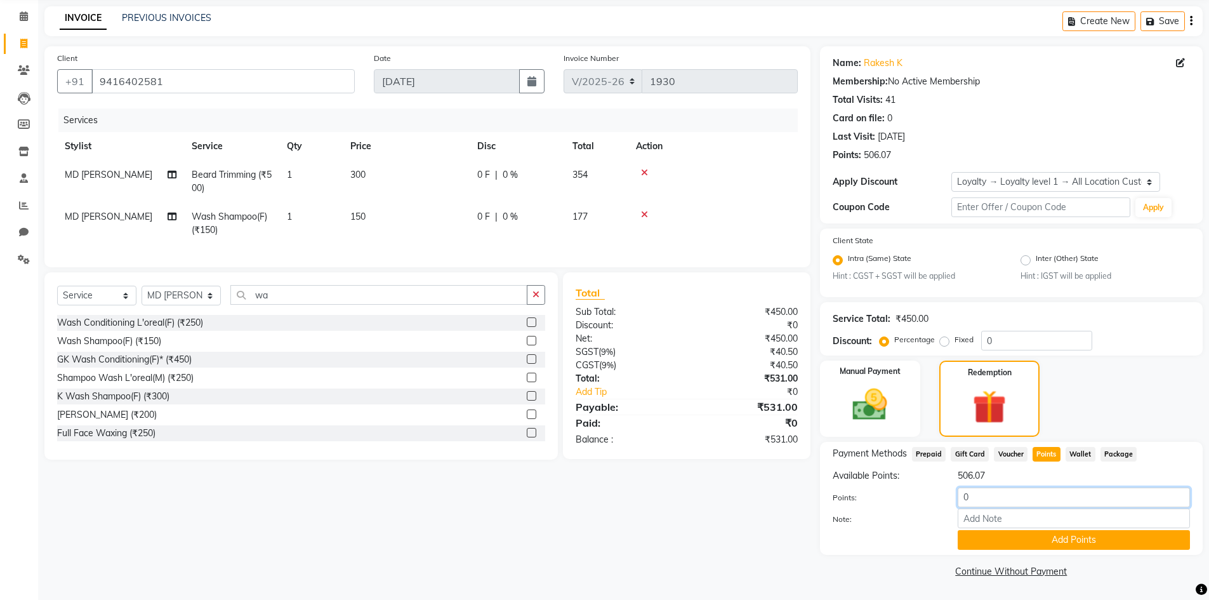
click at [1024, 488] on input "0" at bounding box center [1074, 497] width 232 height 20
type input "0"
type input "450"
click at [1105, 538] on button "Add Points" at bounding box center [1074, 540] width 232 height 20
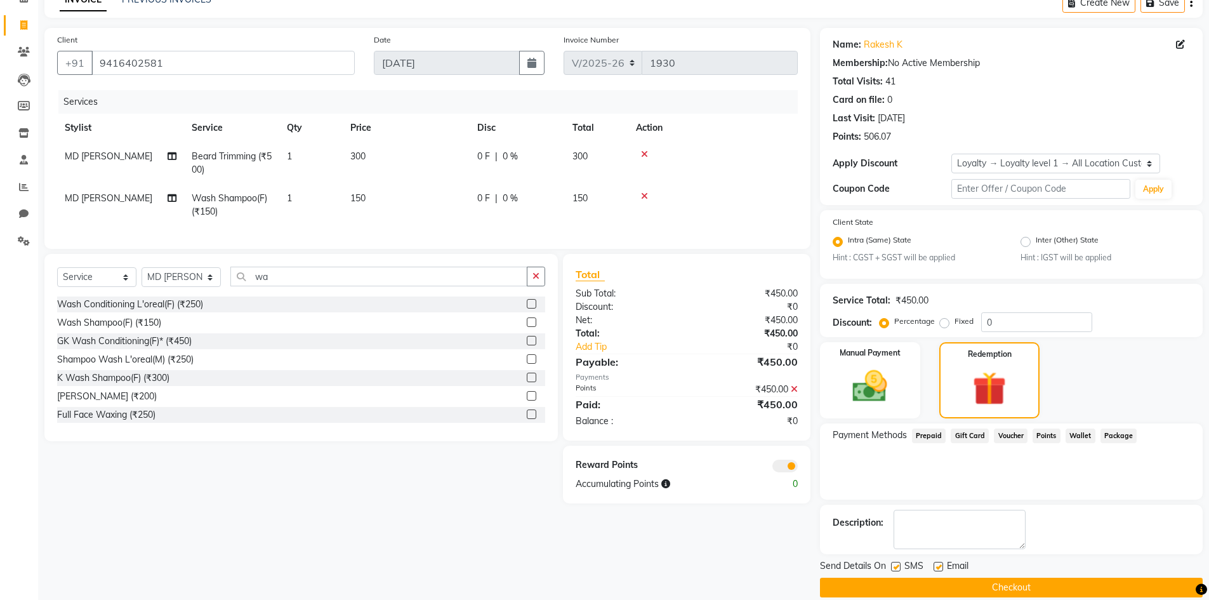
scroll to position [84, 0]
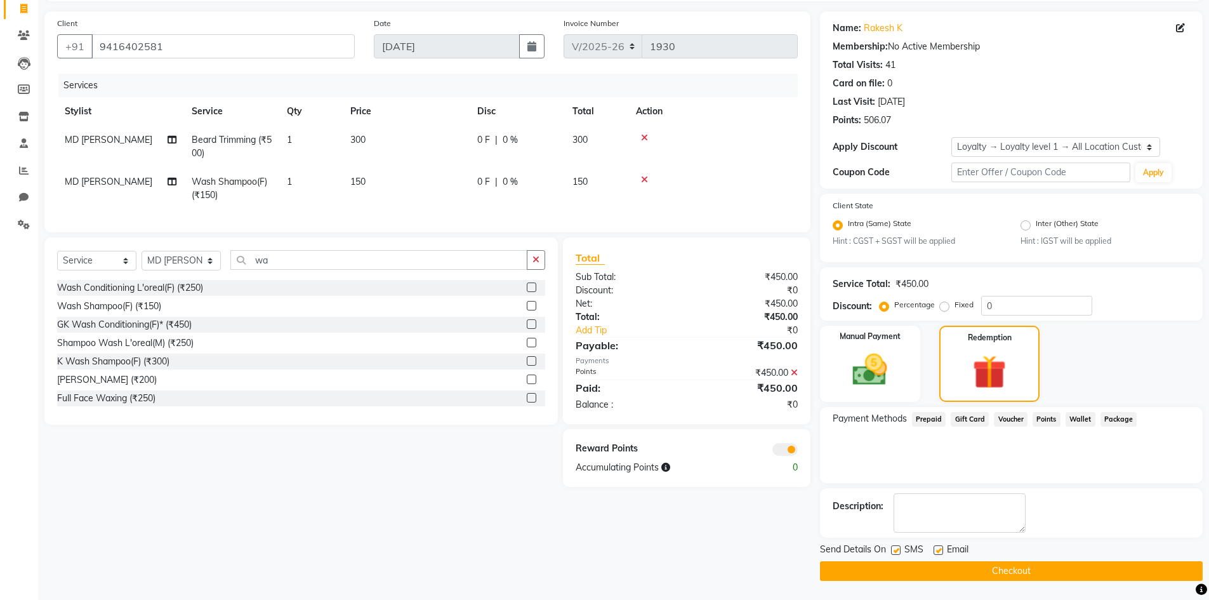
click at [972, 571] on button "Checkout" at bounding box center [1011, 571] width 383 height 20
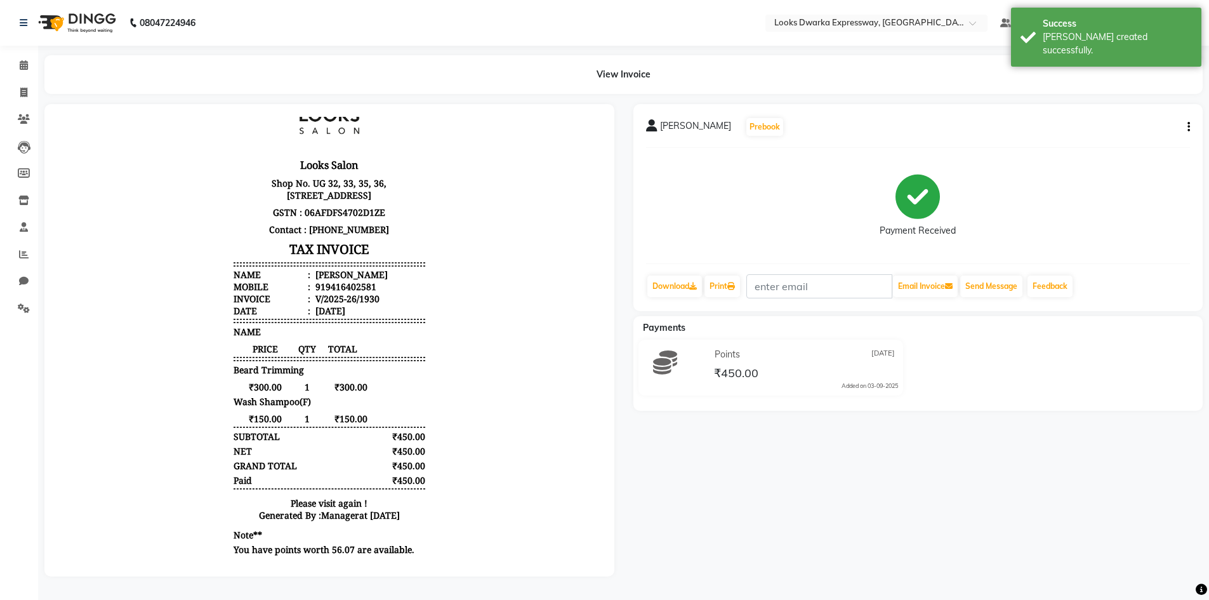
scroll to position [58, 0]
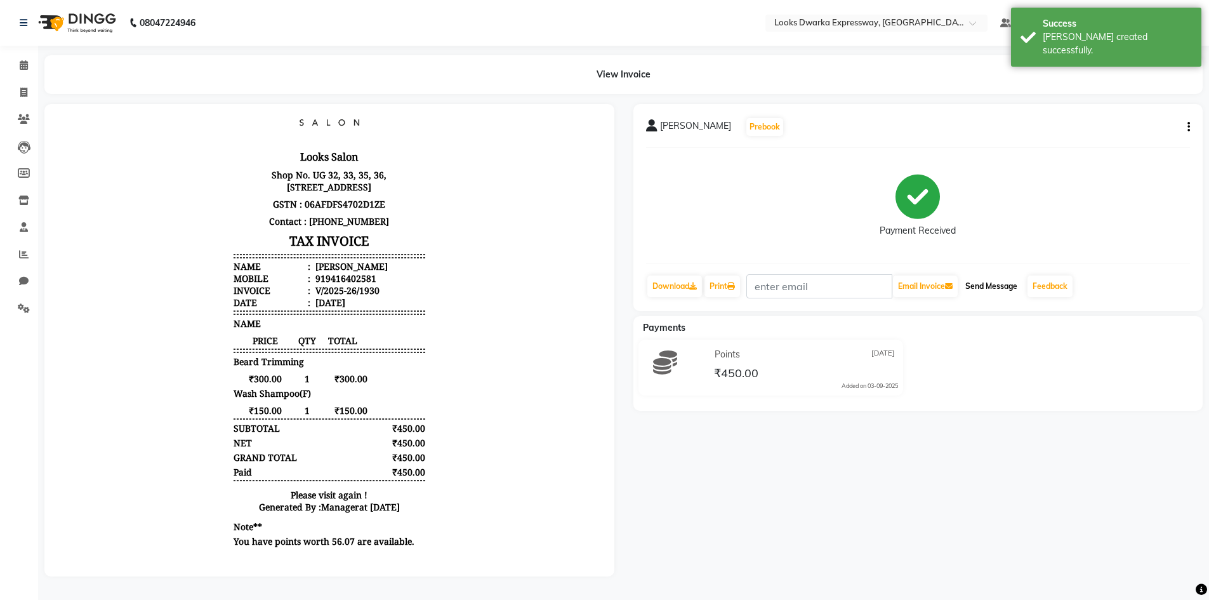
click at [979, 289] on button "Send Message" at bounding box center [991, 286] width 62 height 22
select select "service"
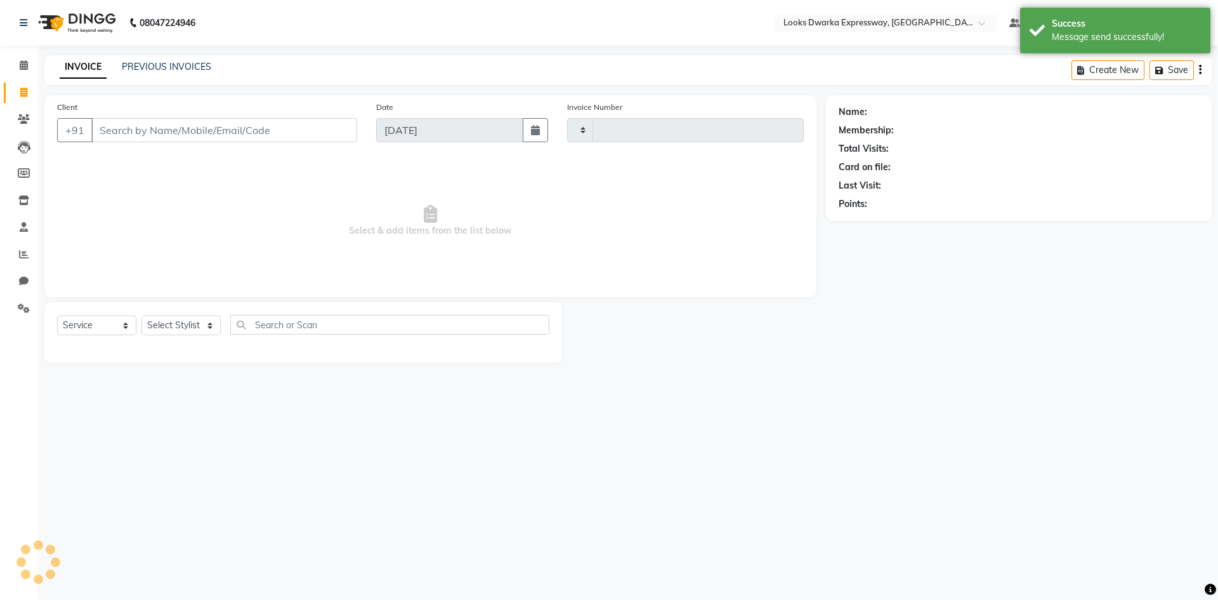
type input "1931"
select select "6011"
click at [171, 124] on input "Client" at bounding box center [224, 130] width 266 height 24
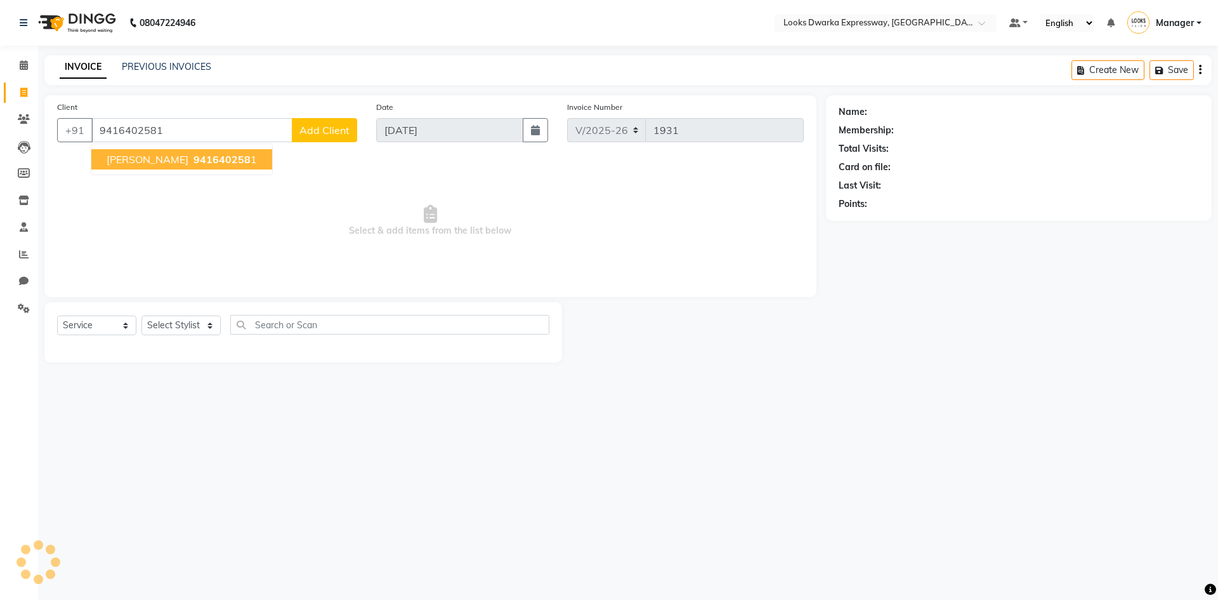
type input "9416402581"
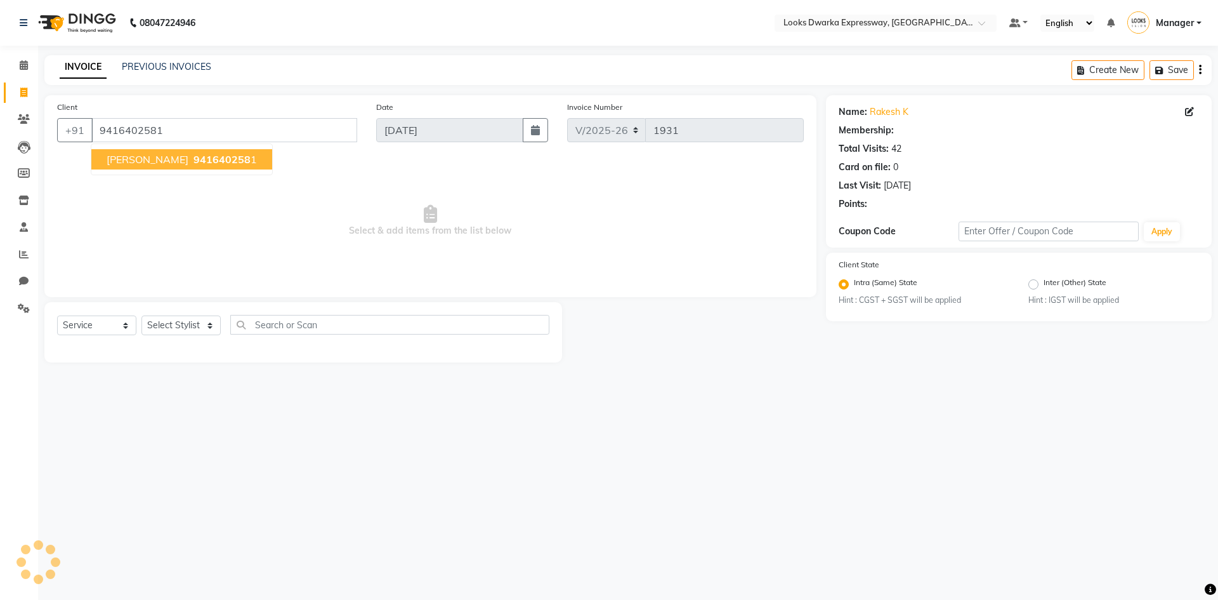
select select "1: Object"
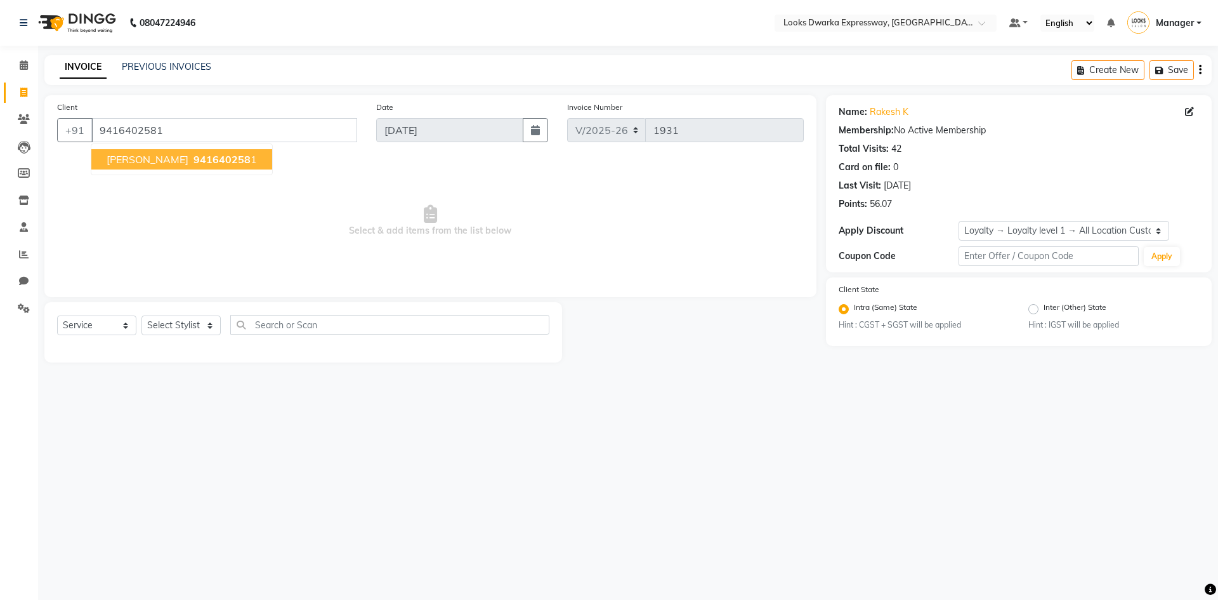
click at [142, 159] on span "[PERSON_NAME]" at bounding box center [148, 159] width 82 height 13
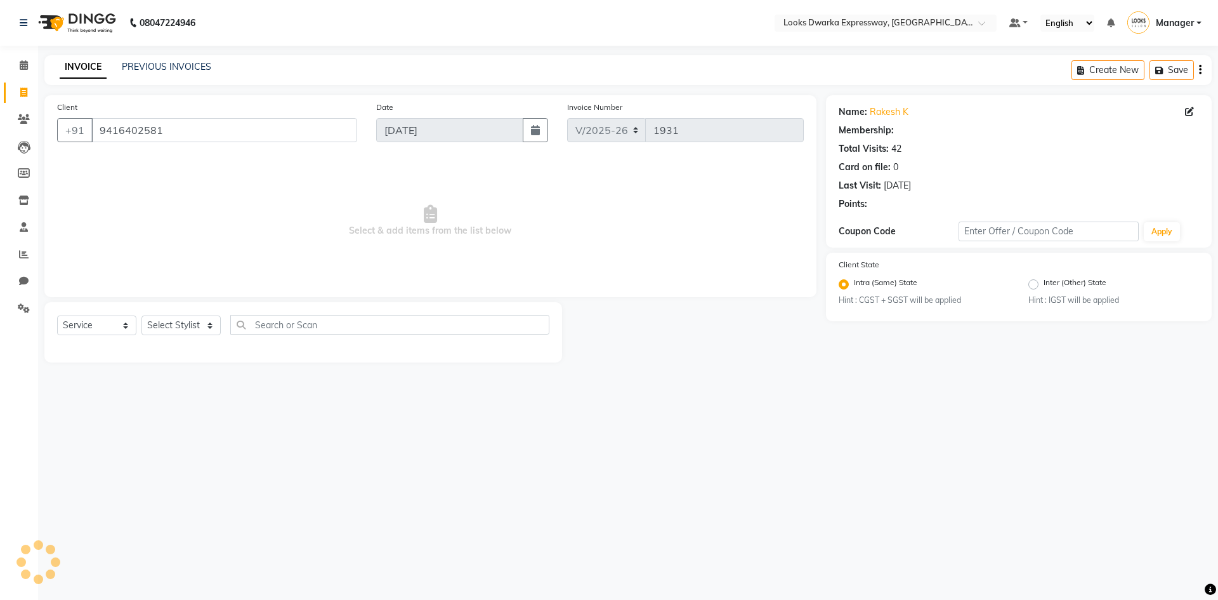
select select "1: Object"
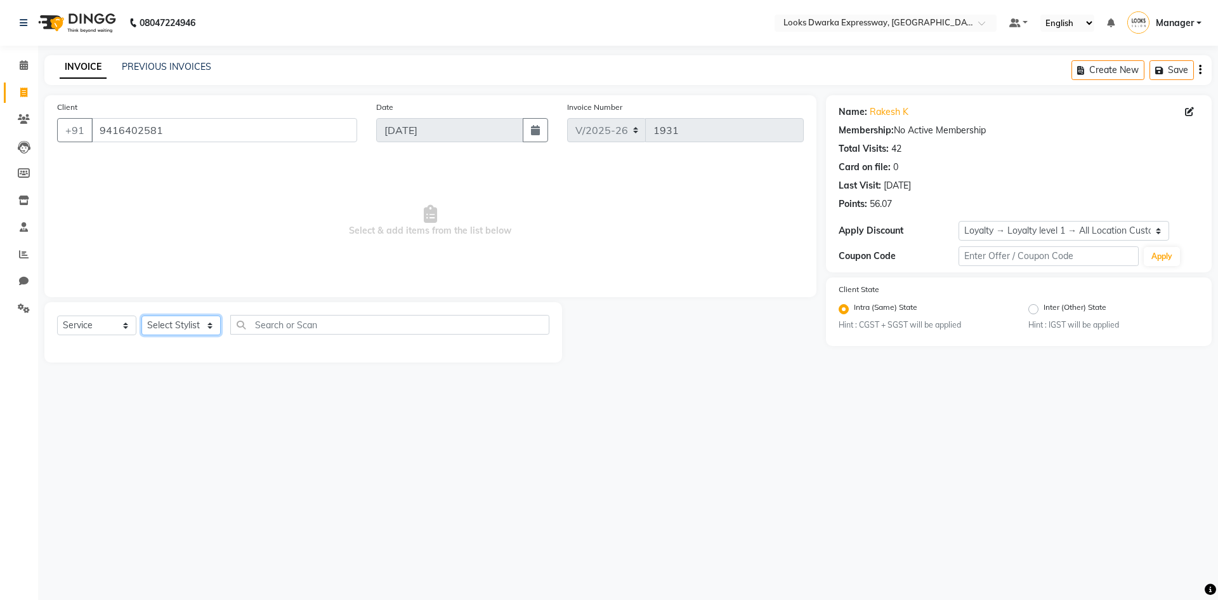
click at [186, 329] on select "Select Stylist Manager MD [PERSON_NAME] [PERSON_NAME] [PERSON_NAME] [PERSON_NAM…" at bounding box center [181, 325] width 79 height 20
click at [308, 371] on main "INVOICE PREVIOUS INVOICES Create New Save Client [PHONE_NUMBER] Date [DATE] Inv…" at bounding box center [628, 218] width 1180 height 326
click at [23, 69] on icon at bounding box center [24, 65] width 8 height 10
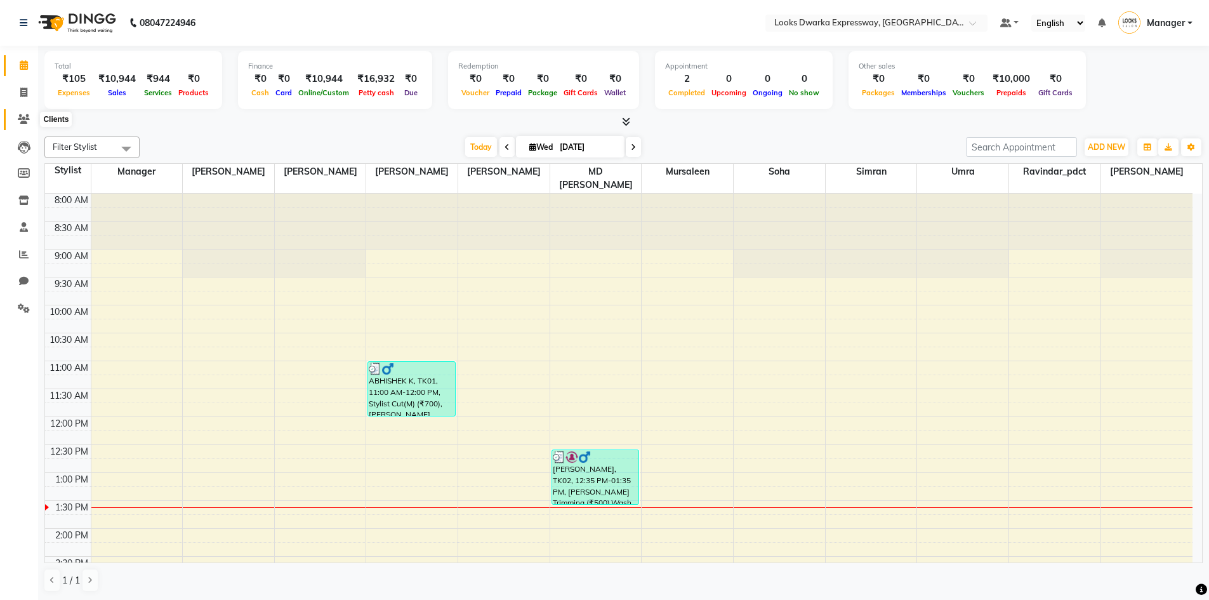
click at [30, 119] on span at bounding box center [24, 119] width 22 height 15
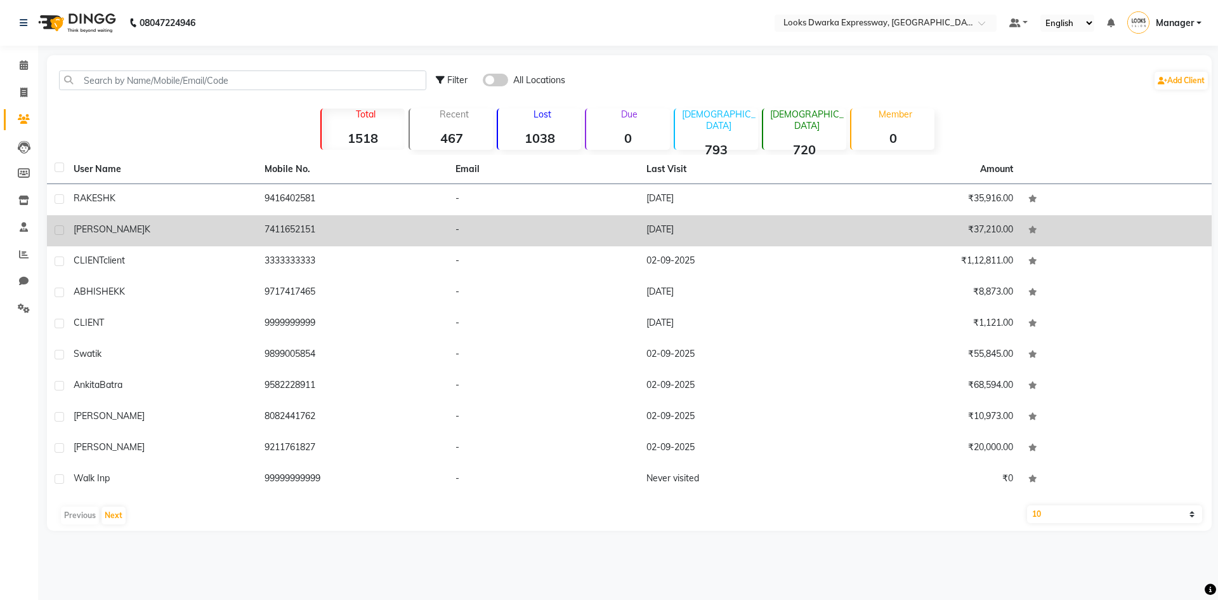
click at [95, 230] on span "[PERSON_NAME]" at bounding box center [109, 228] width 71 height 11
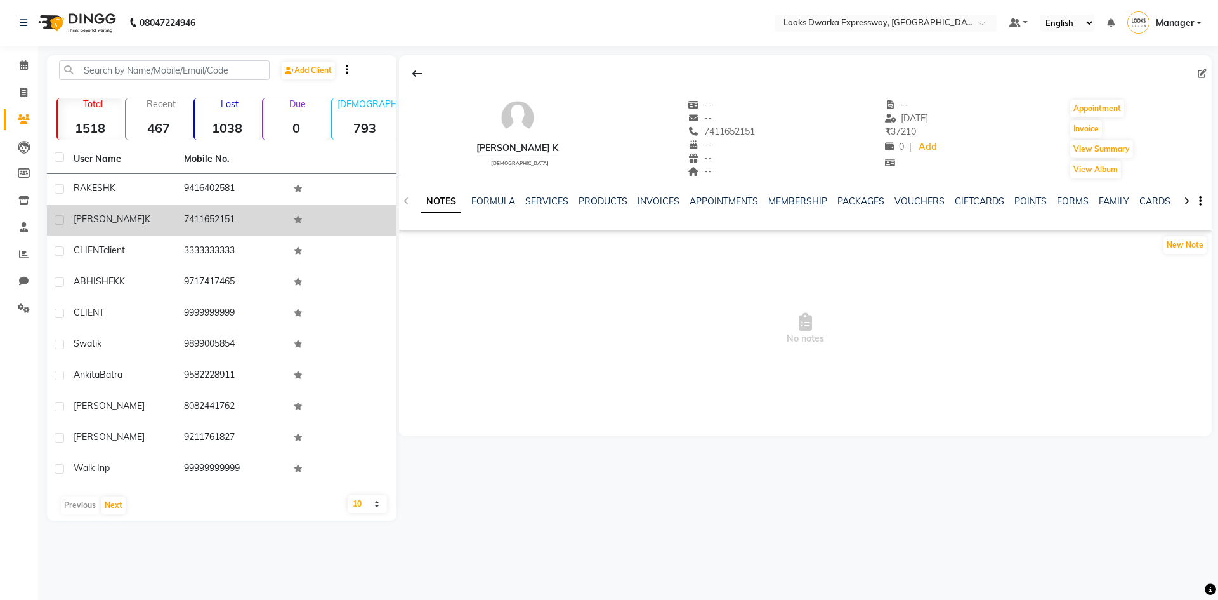
click at [86, 226] on td "[PERSON_NAME] k" at bounding box center [121, 220] width 110 height 31
click at [86, 221] on span "[PERSON_NAME]" at bounding box center [109, 218] width 71 height 11
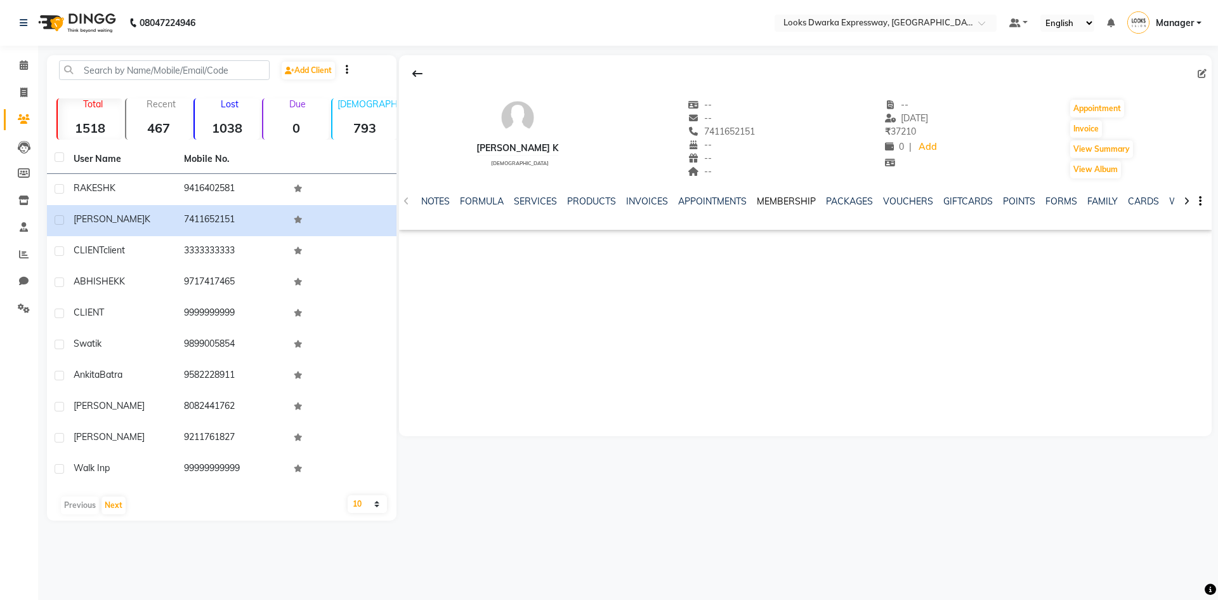
click at [773, 202] on link "MEMBERSHIP" at bounding box center [786, 200] width 59 height 11
click at [807, 204] on link "PACKAGES" at bounding box center [809, 200] width 47 height 11
click at [840, 202] on link "VOUCHERS" at bounding box center [858, 200] width 50 height 11
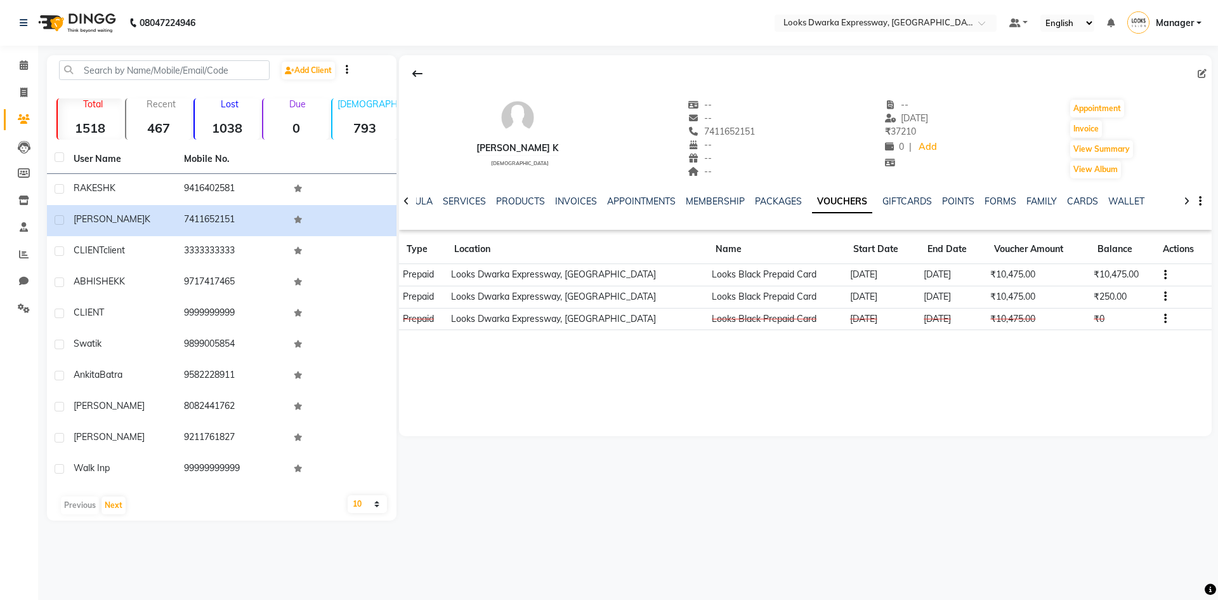
click at [709, 277] on td "Looks Black Prepaid Card" at bounding box center [777, 275] width 138 height 22
click at [565, 278] on td "Looks Dwarka Expressway, [GEOGRAPHIC_DATA]" at bounding box center [577, 275] width 261 height 22
click at [1159, 275] on button "button" at bounding box center [1163, 274] width 8 height 13
click at [1164, 275] on icon "button" at bounding box center [1165, 275] width 3 height 1
click at [1164, 276] on td at bounding box center [1184, 275] width 56 height 22
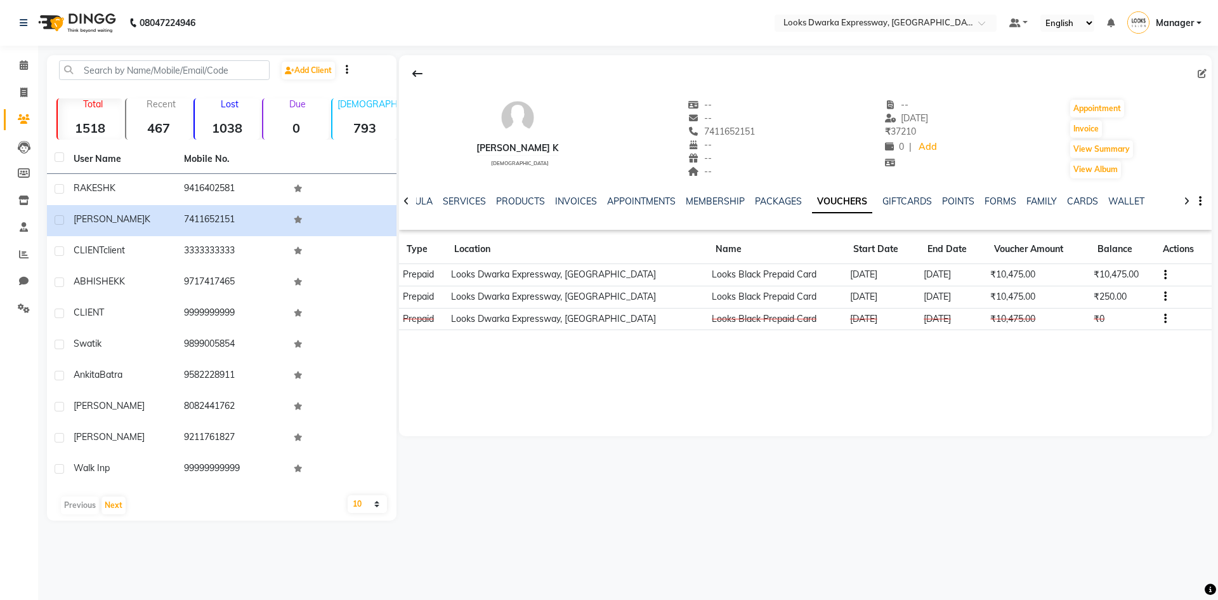
click at [1159, 277] on button "button" at bounding box center [1163, 274] width 8 height 13
click at [1129, 277] on td "₹10,475.00" at bounding box center [1122, 275] width 65 height 22
click at [1136, 276] on td "₹10,475.00" at bounding box center [1122, 275] width 65 height 22
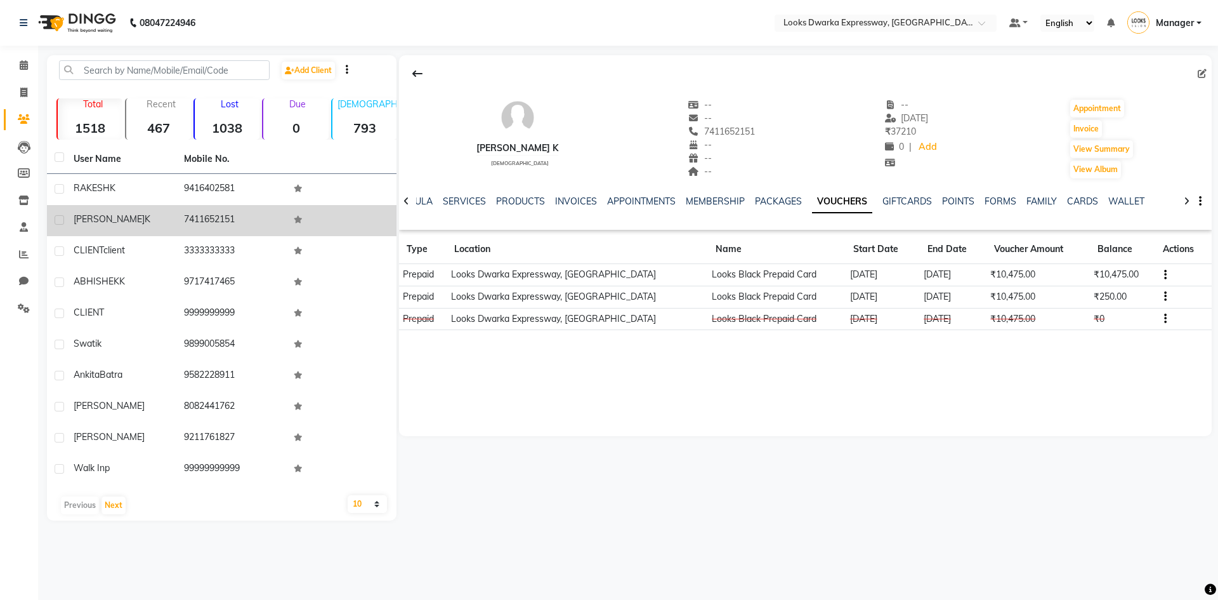
drag, startPoint x: 233, startPoint y: 215, endPoint x: 216, endPoint y: 213, distance: 16.6
click at [209, 213] on td "7411652151" at bounding box center [231, 220] width 110 height 31
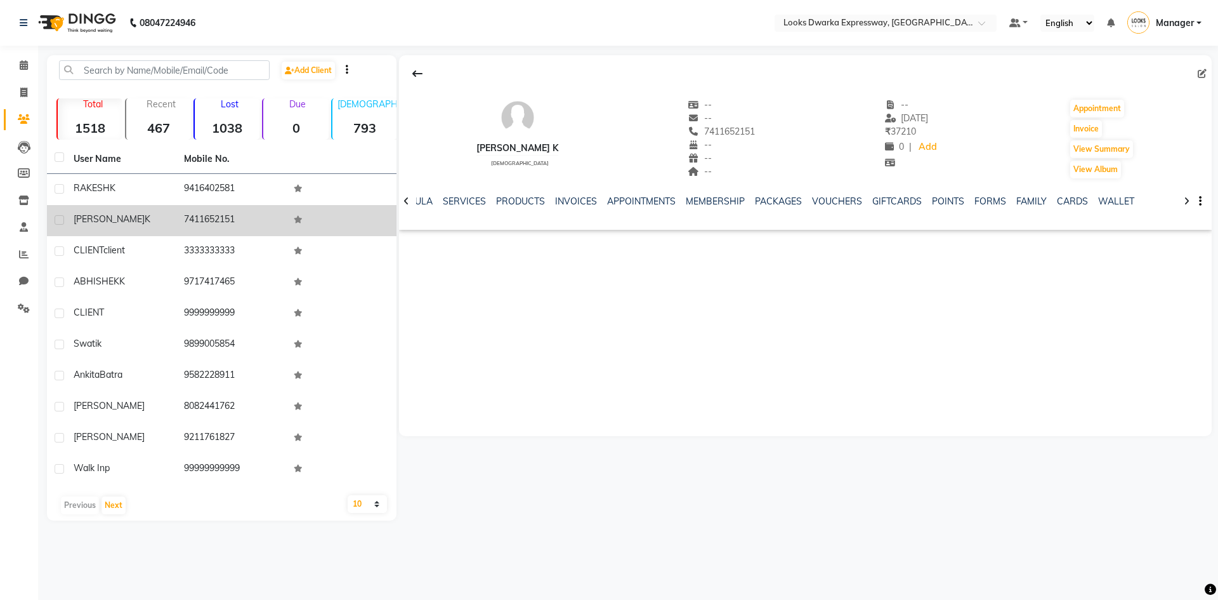
click at [247, 222] on td "7411652151" at bounding box center [231, 220] width 110 height 31
drag, startPoint x: 247, startPoint y: 221, endPoint x: 193, endPoint y: 225, distance: 54.8
click at [193, 225] on td "7411652151" at bounding box center [231, 220] width 110 height 31
click at [192, 225] on td "7411652151" at bounding box center [231, 220] width 110 height 31
click at [259, 222] on td "7411652151" at bounding box center [231, 220] width 110 height 31
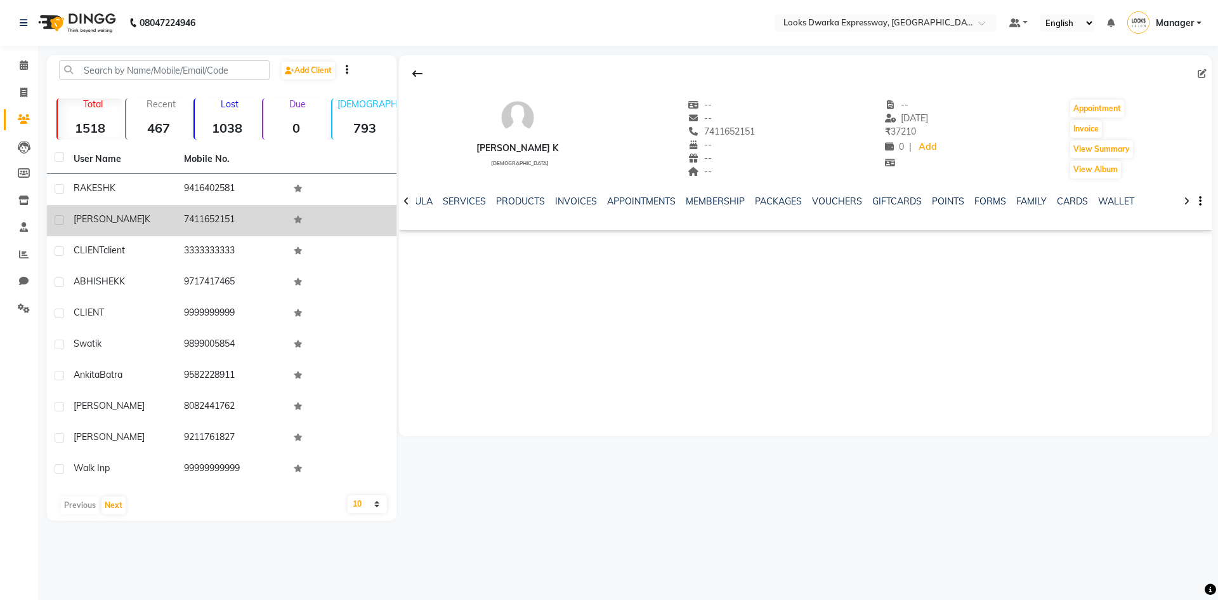
drag, startPoint x: 243, startPoint y: 217, endPoint x: 169, endPoint y: 220, distance: 74.3
click at [169, 220] on tr "[PERSON_NAME] k 7411652151" at bounding box center [222, 220] width 350 height 31
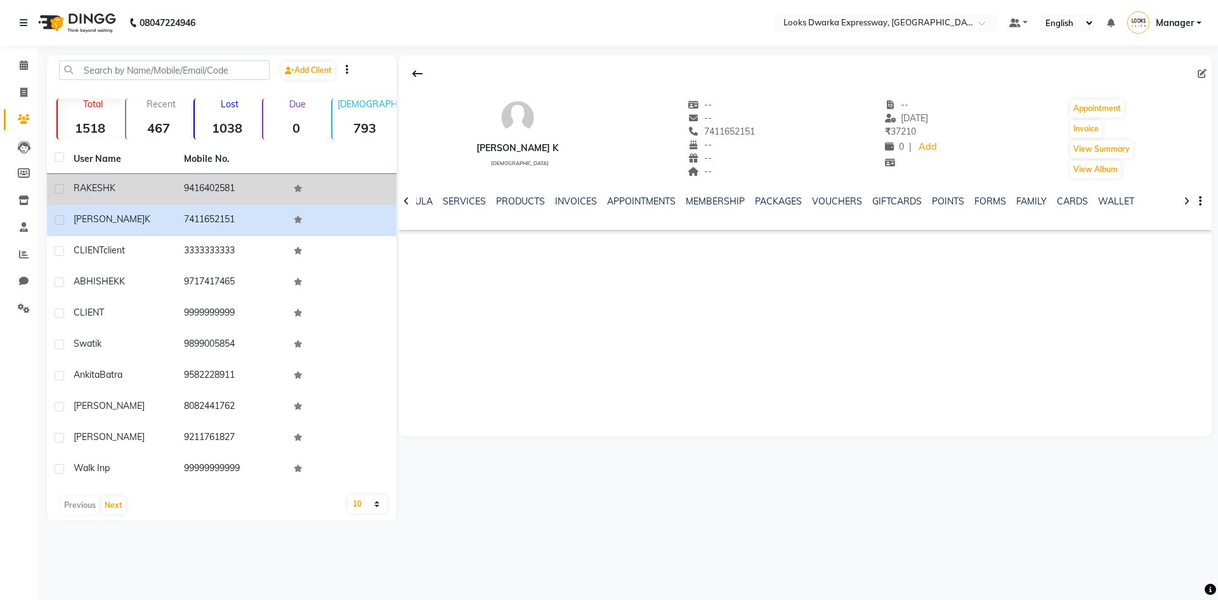
copy tr "7411652151"
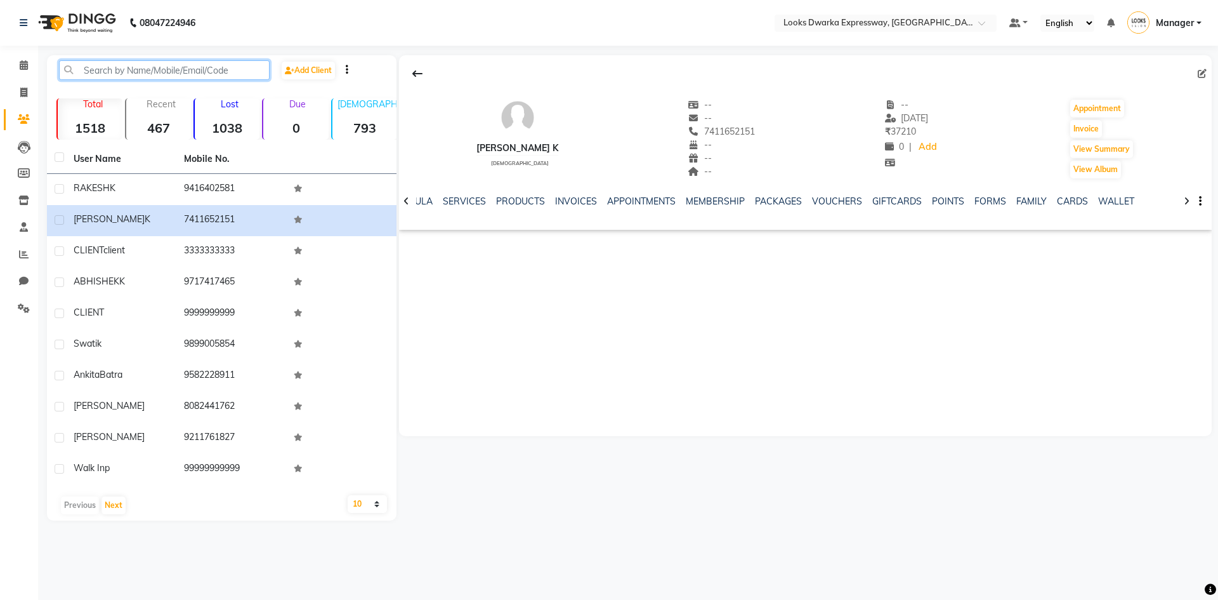
click at [240, 67] on input "text" at bounding box center [164, 70] width 211 height 20
paste input "7411652151"
type input "7411652151"
click at [475, 288] on div "[PERSON_NAME] k [DEMOGRAPHIC_DATA] -- -- 7411652151 -- -- -- -- [DATE] ₹ 37210 …" at bounding box center [805, 245] width 813 height 381
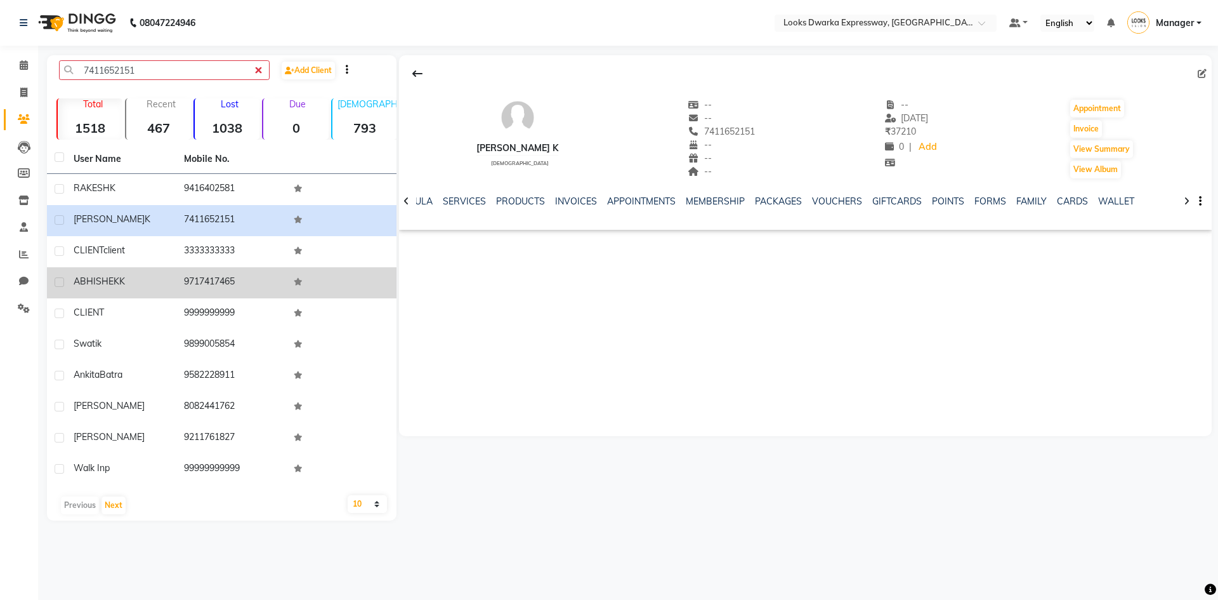
click at [372, 269] on td at bounding box center [341, 282] width 110 height 31
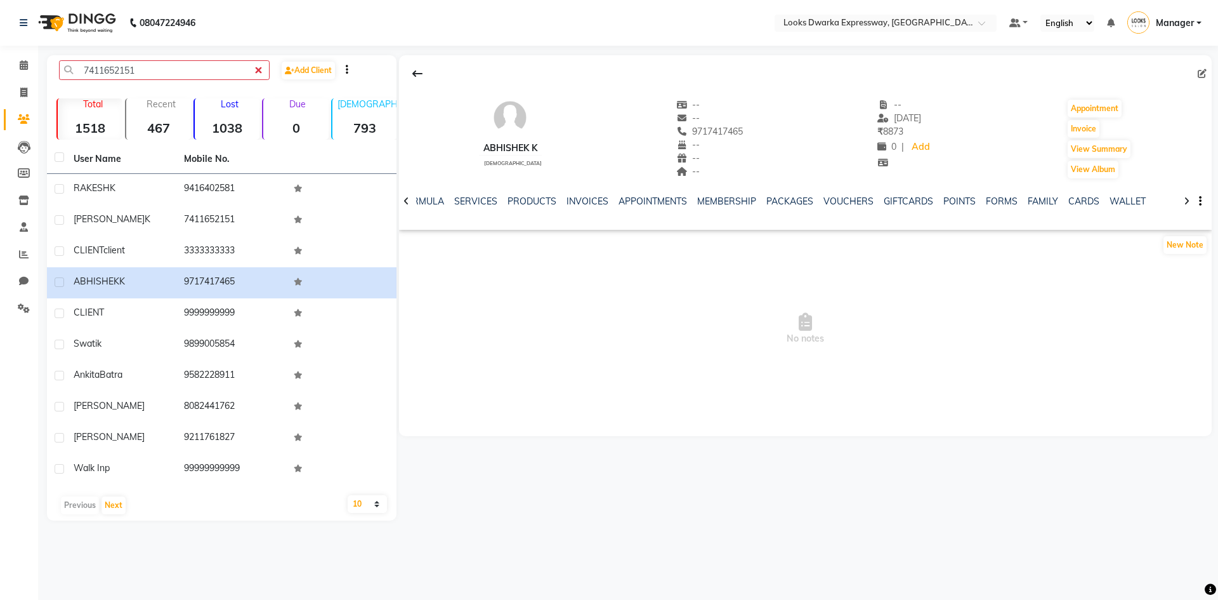
click at [526, 330] on span "No notes" at bounding box center [805, 328] width 813 height 127
click at [582, 201] on link "INVOICES" at bounding box center [588, 200] width 42 height 11
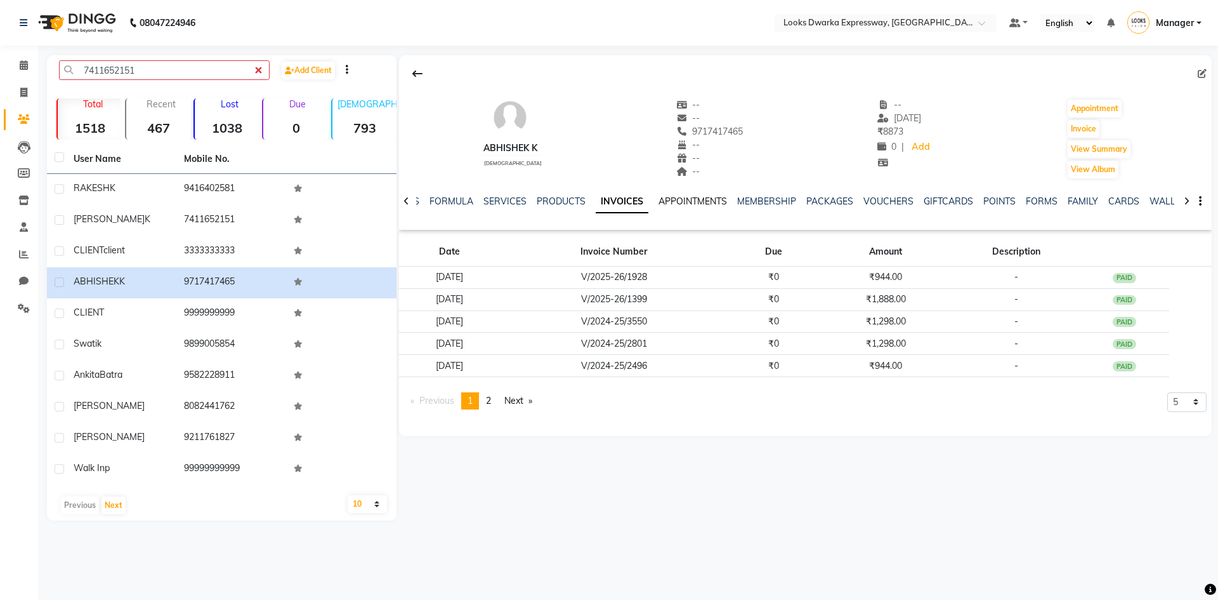
click at [683, 203] on link "APPOINTMENTS" at bounding box center [693, 200] width 69 height 11
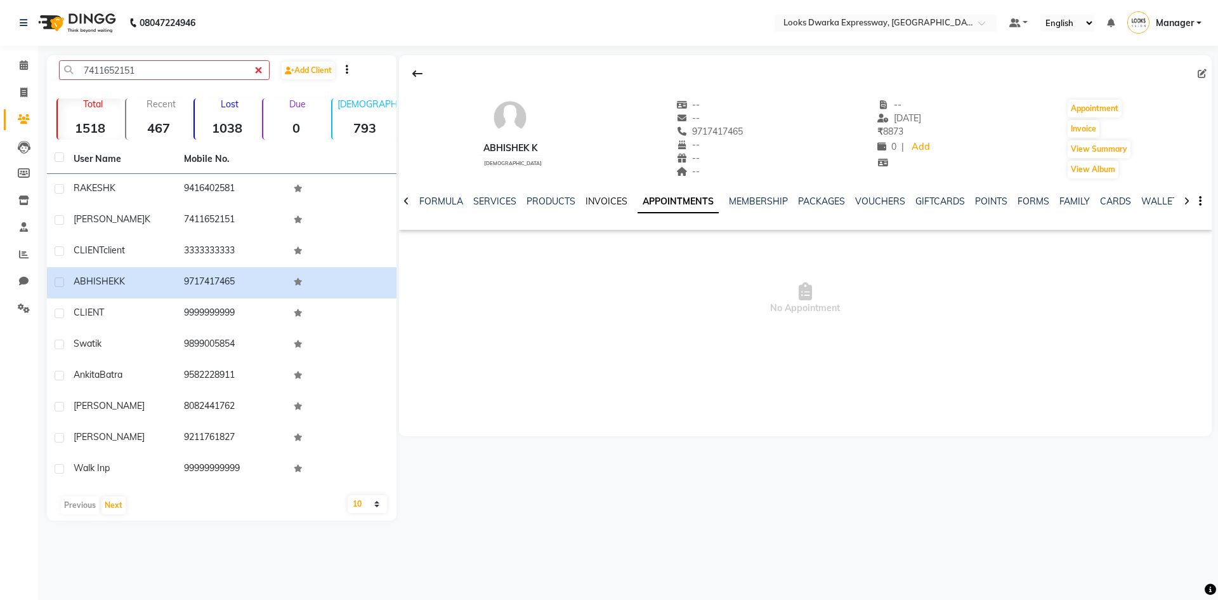
click at [588, 201] on link "INVOICES" at bounding box center [607, 200] width 42 height 11
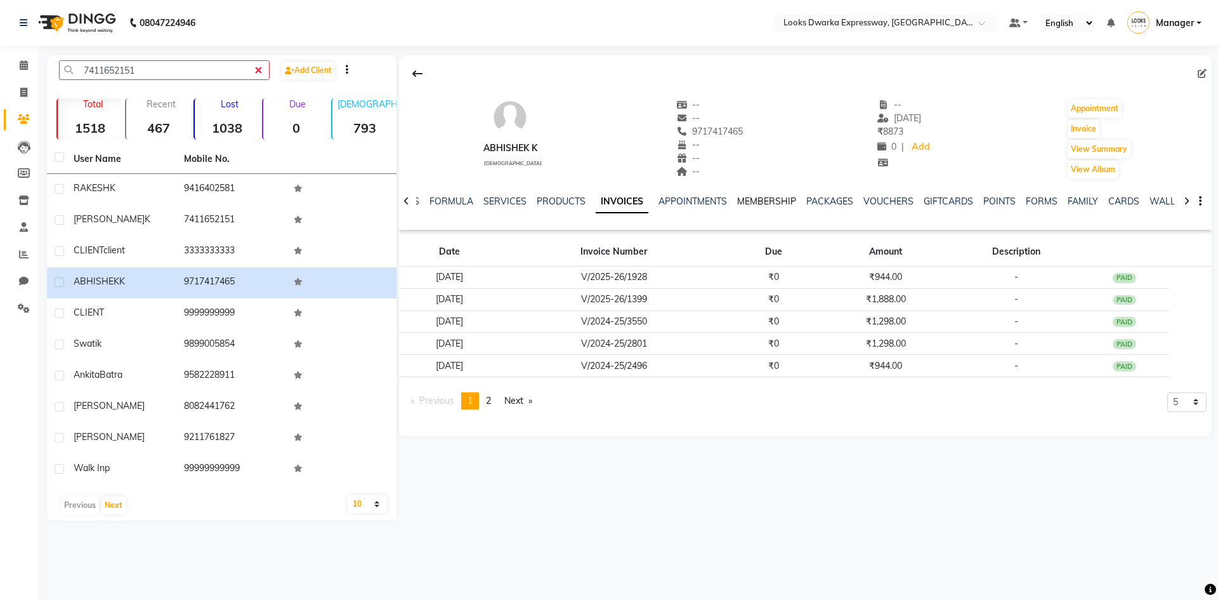
click at [777, 202] on link "MEMBERSHIP" at bounding box center [766, 200] width 59 height 11
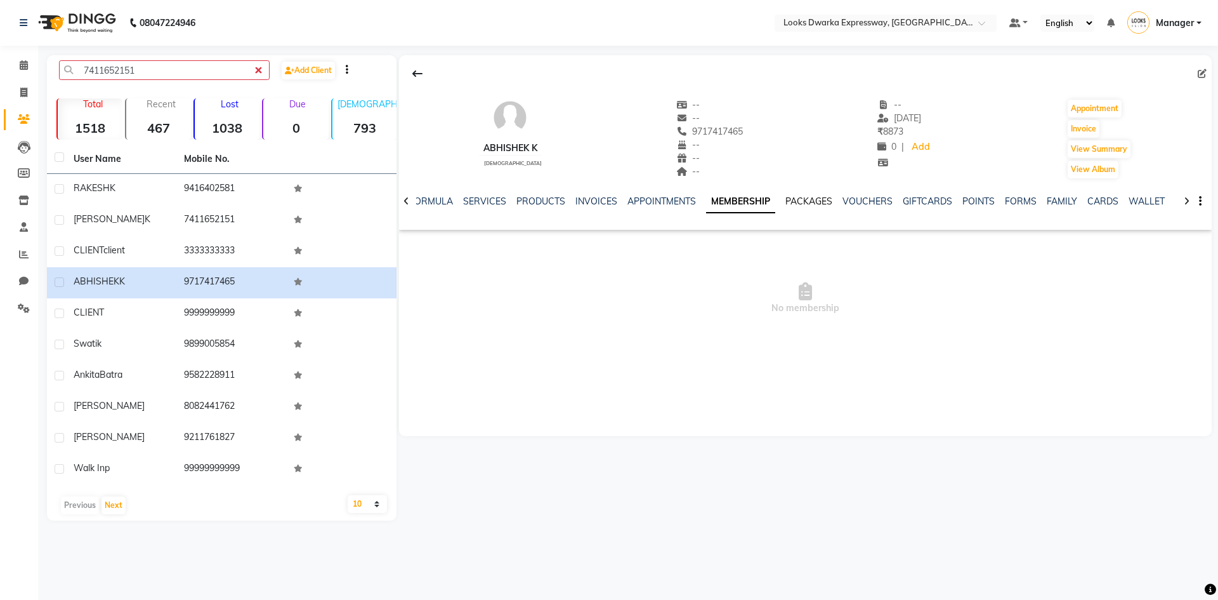
click at [793, 203] on link "PACKAGES" at bounding box center [809, 200] width 47 height 11
click at [845, 208] on div "NOTES FORMULA SERVICES PRODUCTS INVOICES APPOINTMENTS MEMBERSHIP PACKAGES VOUCH…" at bounding box center [790, 206] width 738 height 23
click at [704, 199] on link "MEMBERSHIP" at bounding box center [725, 200] width 59 height 11
click at [681, 203] on link "APPOINTMENTS" at bounding box center [662, 200] width 69 height 11
click at [624, 204] on ul "NOTES FORMULA SERVICES PRODUCTS INVOICES APPOINTMENTS MEMBERSHIP PACKAGES VOUCH…" at bounding box center [784, 201] width 807 height 13
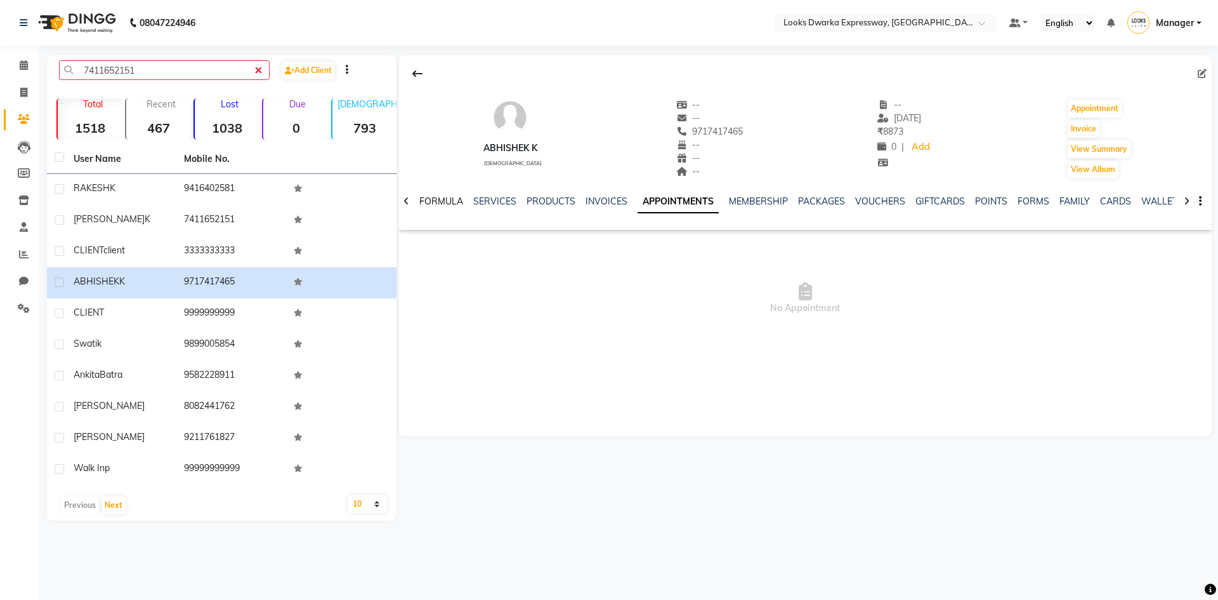
click at [454, 202] on link "FORMULA" at bounding box center [441, 200] width 44 height 11
click at [454, 202] on ul "NOTES FORMULA SERVICES PRODUCTS INVOICES APPOINTMENTS MEMBERSHIP PACKAGES VOUCH…" at bounding box center [823, 201] width 805 height 13
click at [430, 201] on link "NOTES" at bounding box center [435, 200] width 29 height 11
click at [411, 197] on div "NOTES FORMULA SERVICES PRODUCTS INVOICES APPOINTMENTS MEMBERSHIP PACKAGES VOUCH…" at bounding box center [805, 202] width 813 height 44
drag, startPoint x: 410, startPoint y: 195, endPoint x: 450, endPoint y: 202, distance: 40.6
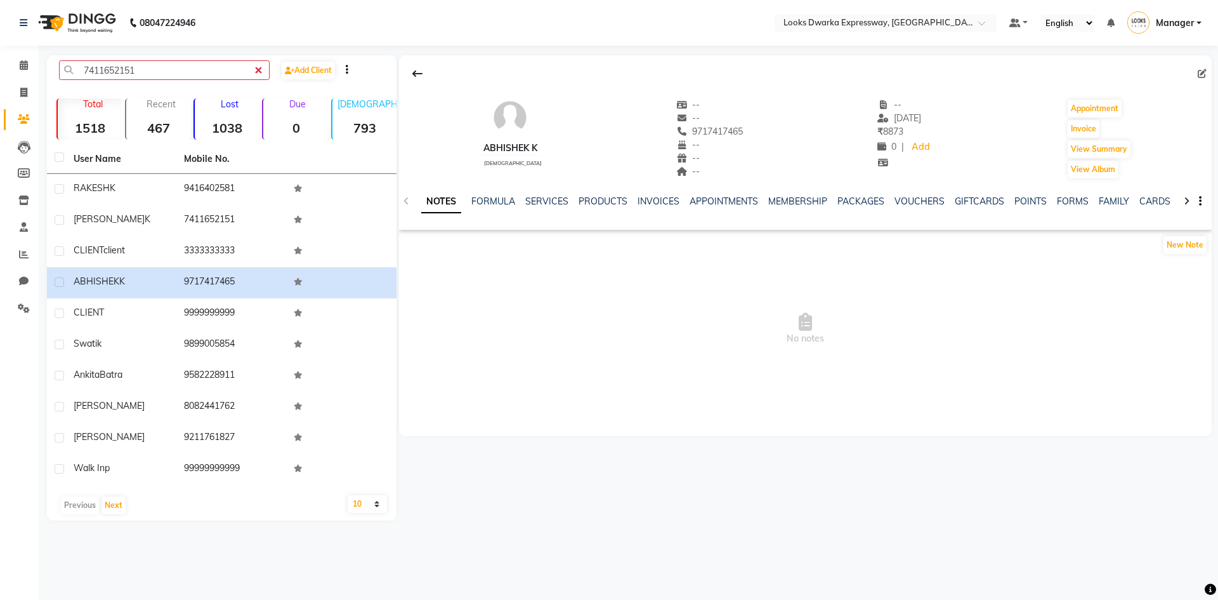
click at [425, 200] on div "NOTES FORMULA SERVICES PRODUCTS INVOICES APPOINTMENTS MEMBERSHIP PACKAGES VOUCH…" at bounding box center [805, 202] width 813 height 44
click at [803, 202] on link "MEMBERSHIP" at bounding box center [797, 200] width 59 height 11
click at [729, 256] on span "No membership" at bounding box center [805, 298] width 813 height 127
click at [420, 77] on icon at bounding box center [417, 74] width 10 height 10
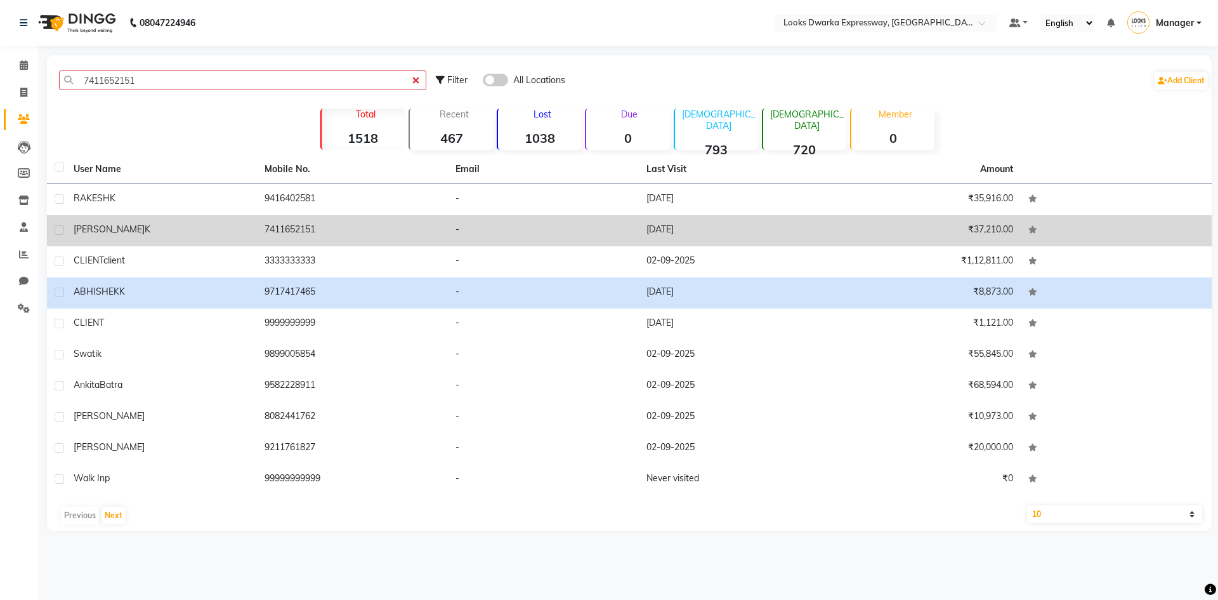
drag, startPoint x: 323, startPoint y: 223, endPoint x: 260, endPoint y: 231, distance: 63.9
click at [260, 231] on td "7411652151" at bounding box center [352, 230] width 191 height 31
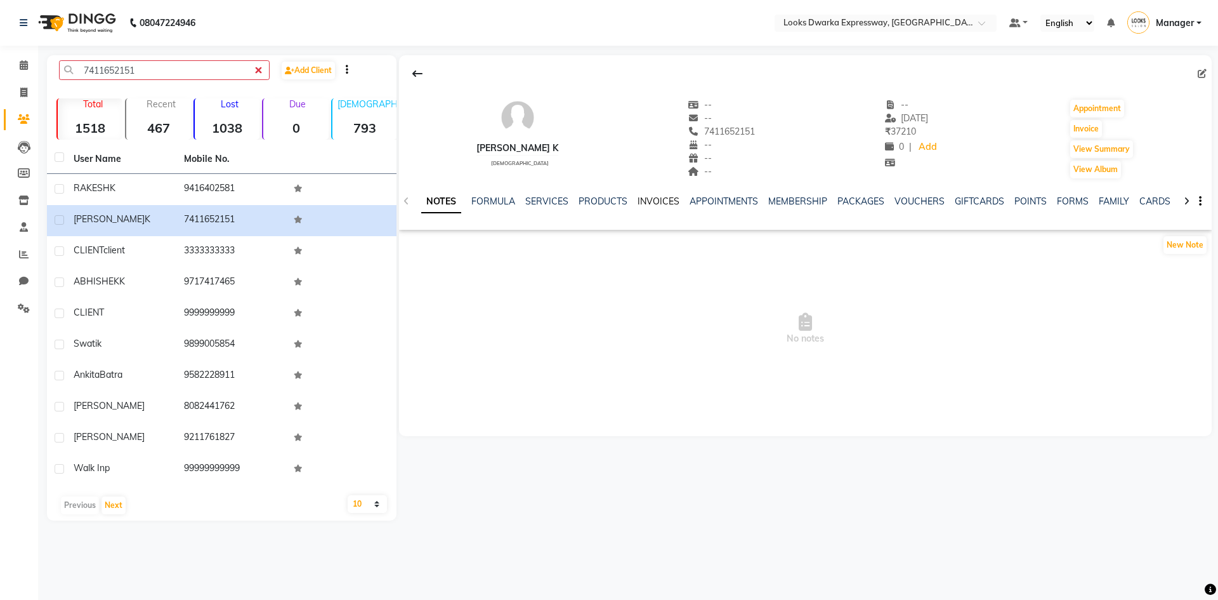
click at [650, 202] on link "INVOICES" at bounding box center [659, 200] width 42 height 11
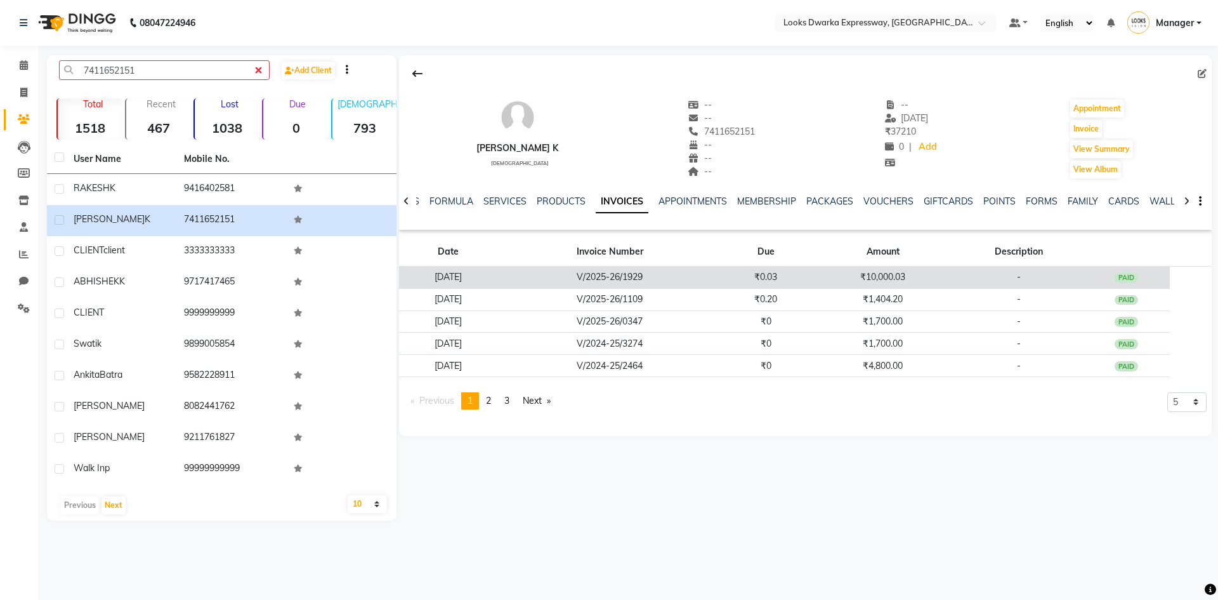
click at [670, 277] on td "V/2025-26/1929" at bounding box center [610, 278] width 224 height 22
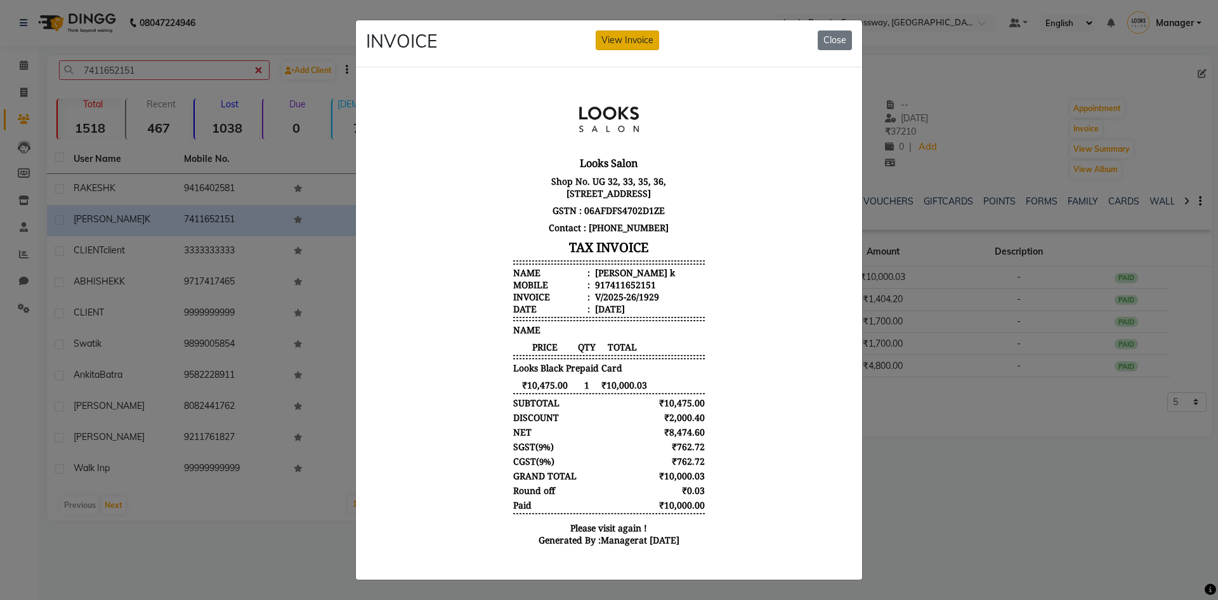
click at [628, 30] on button "View Invoice" at bounding box center [627, 40] width 63 height 20
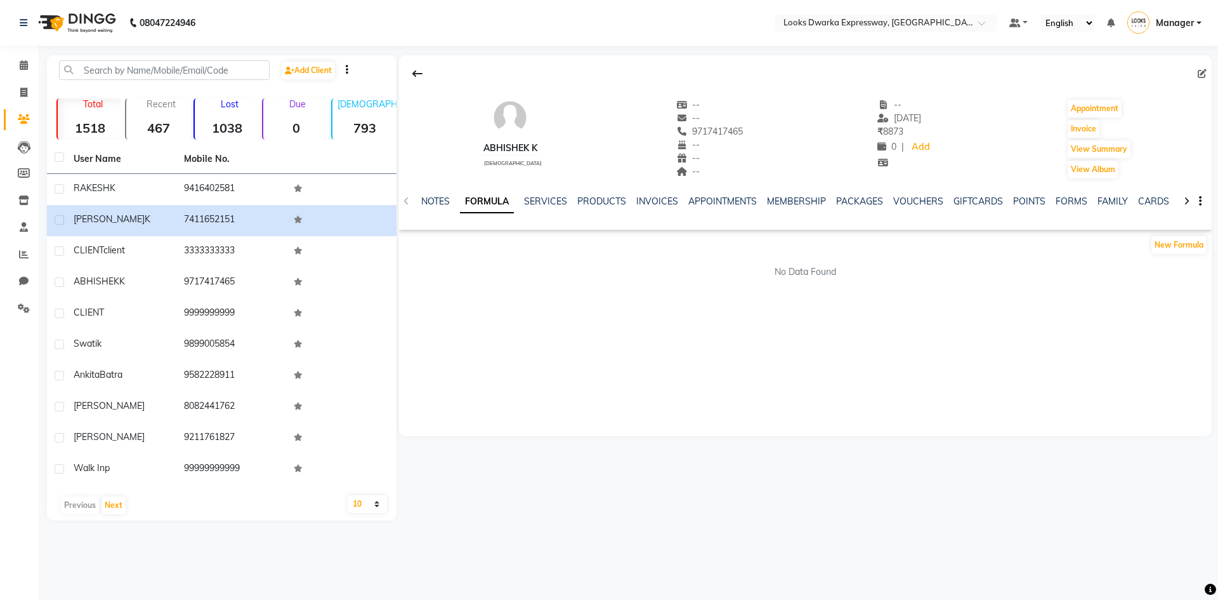
click at [0, 4] on nav "08047224946 Select Location × Looks Dwarka Expressway, [GEOGRAPHIC_DATA] Defaul…" at bounding box center [609, 23] width 1218 height 46
